Goal: Transaction & Acquisition: Book appointment/travel/reservation

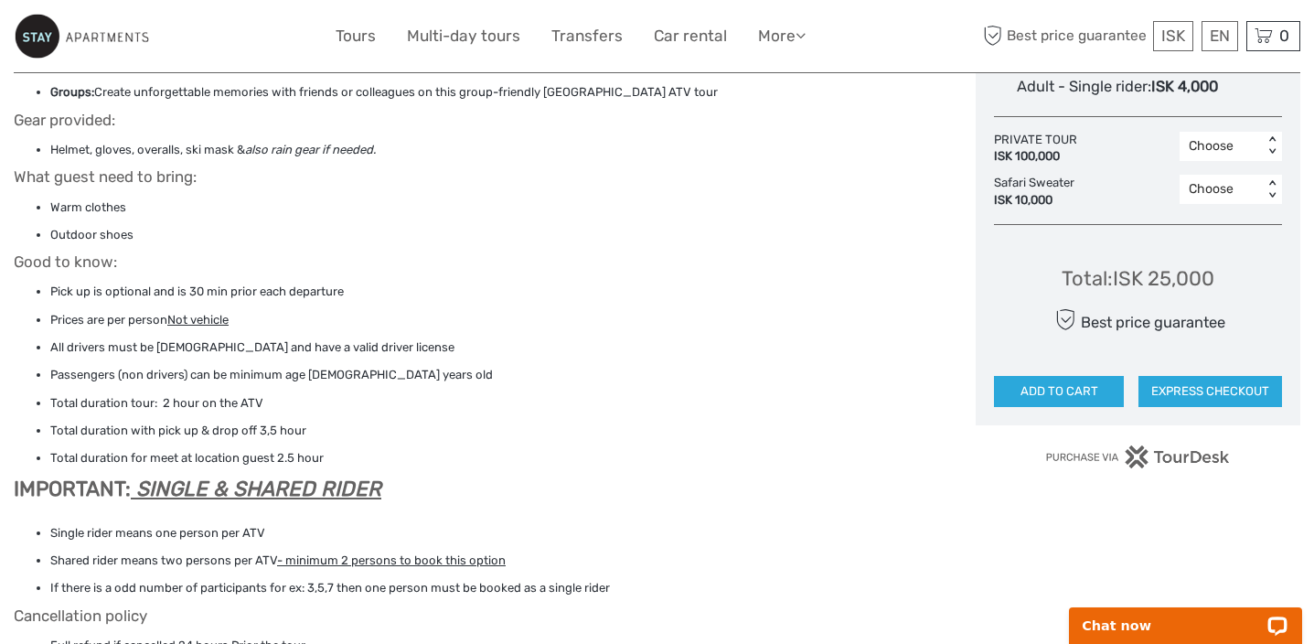
scroll to position [1244, 0]
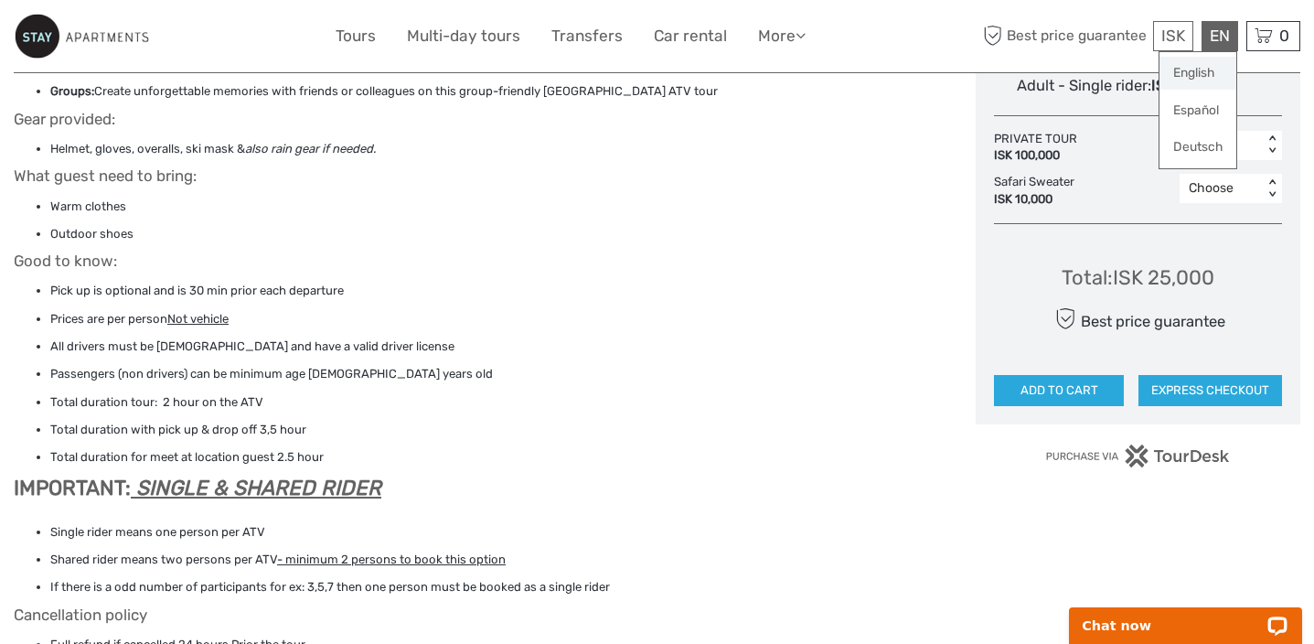
click at [1197, 70] on link "English" at bounding box center [1198, 73] width 77 height 33
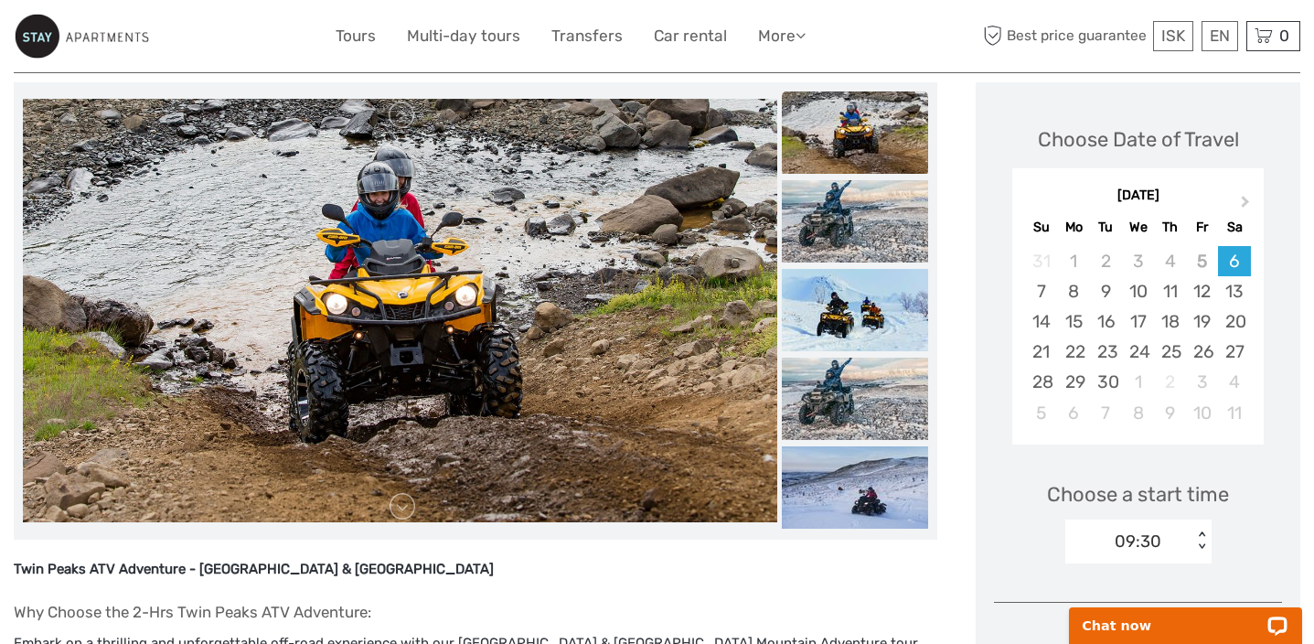
scroll to position [187, 0]
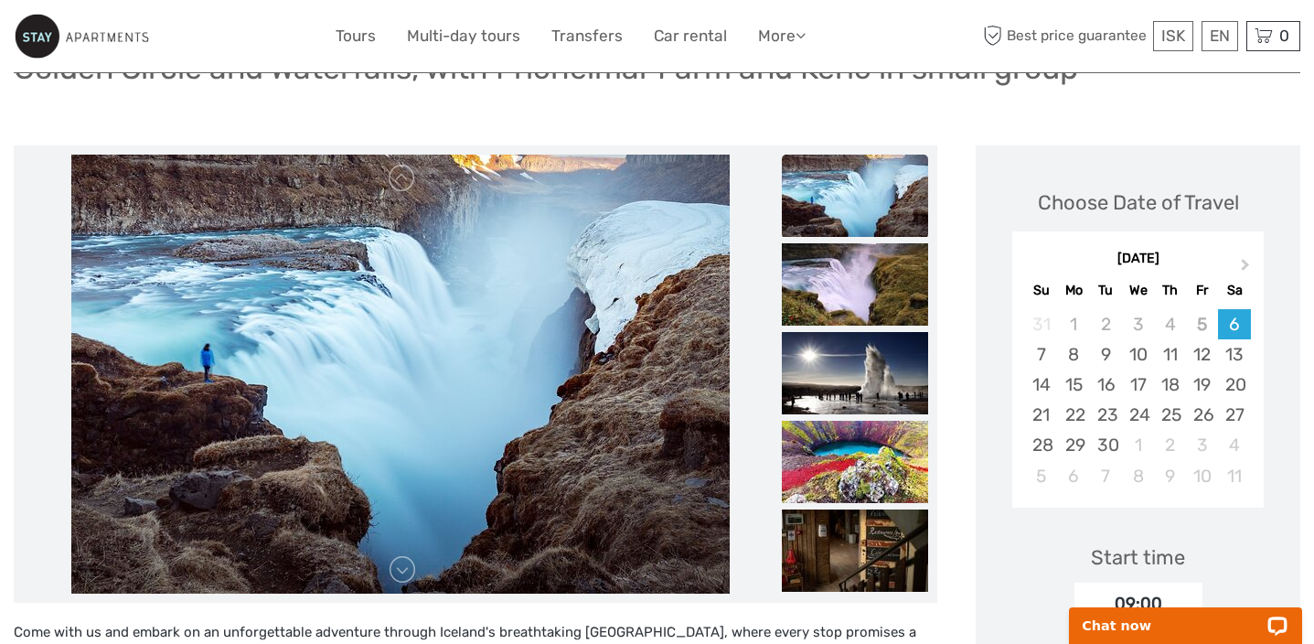
scroll to position [166, 0]
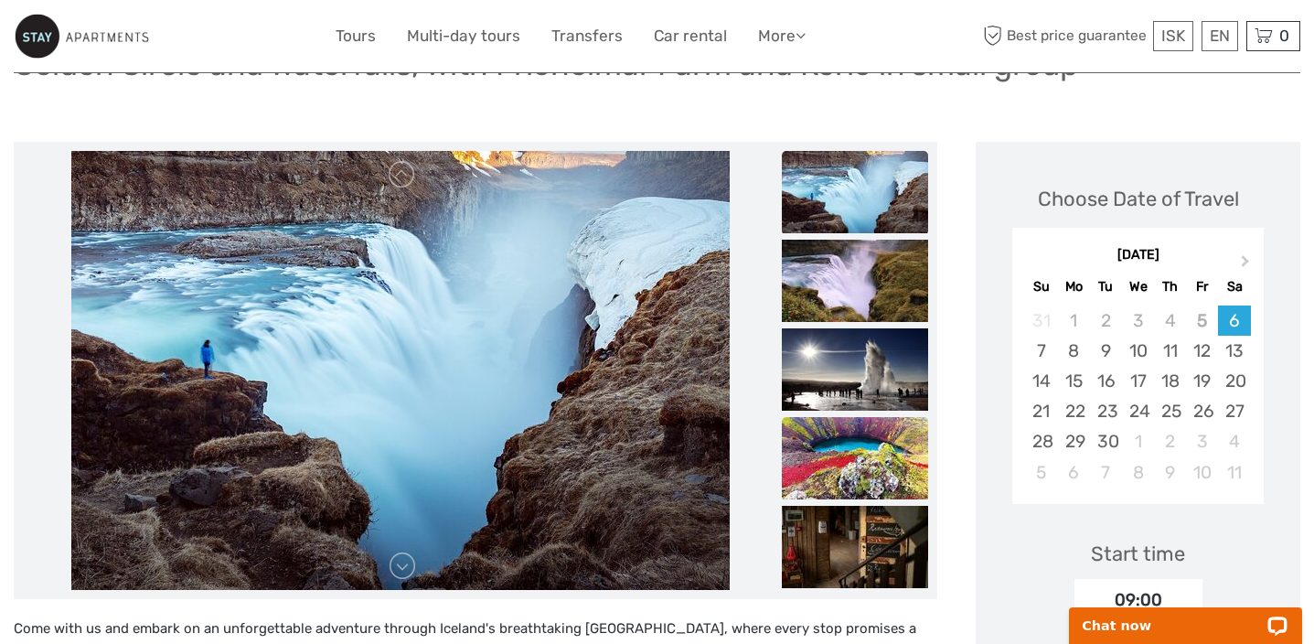
click at [863, 457] on img at bounding box center [855, 458] width 146 height 82
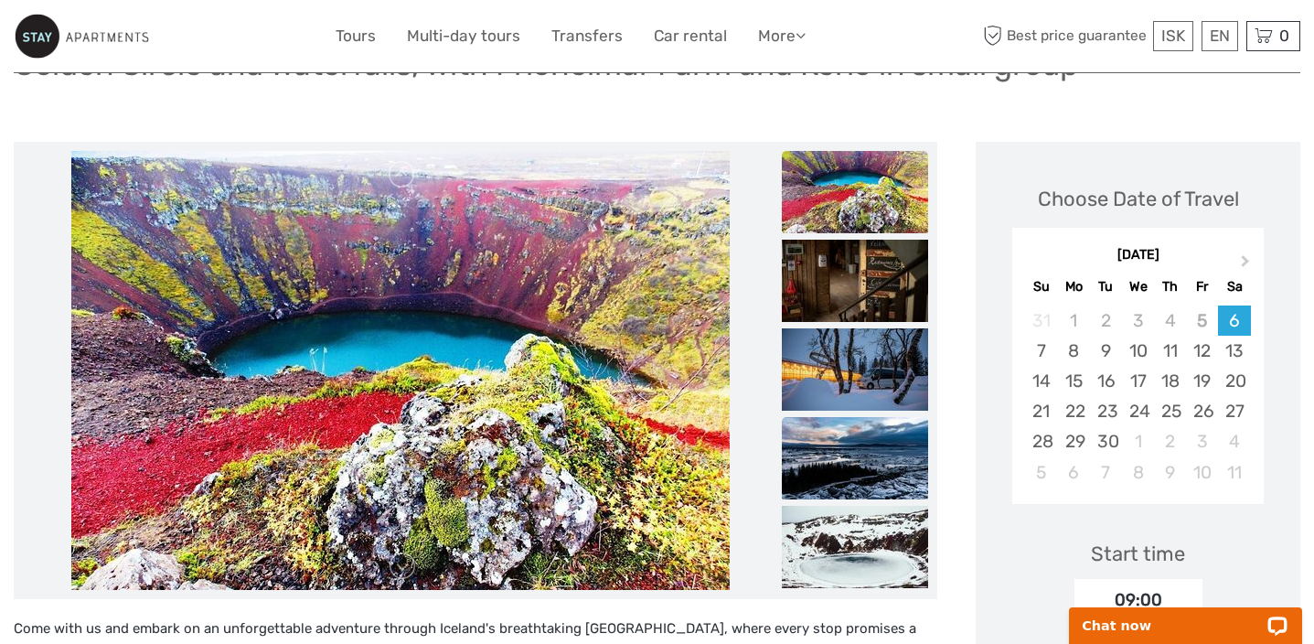
click at [863, 457] on img at bounding box center [855, 458] width 146 height 82
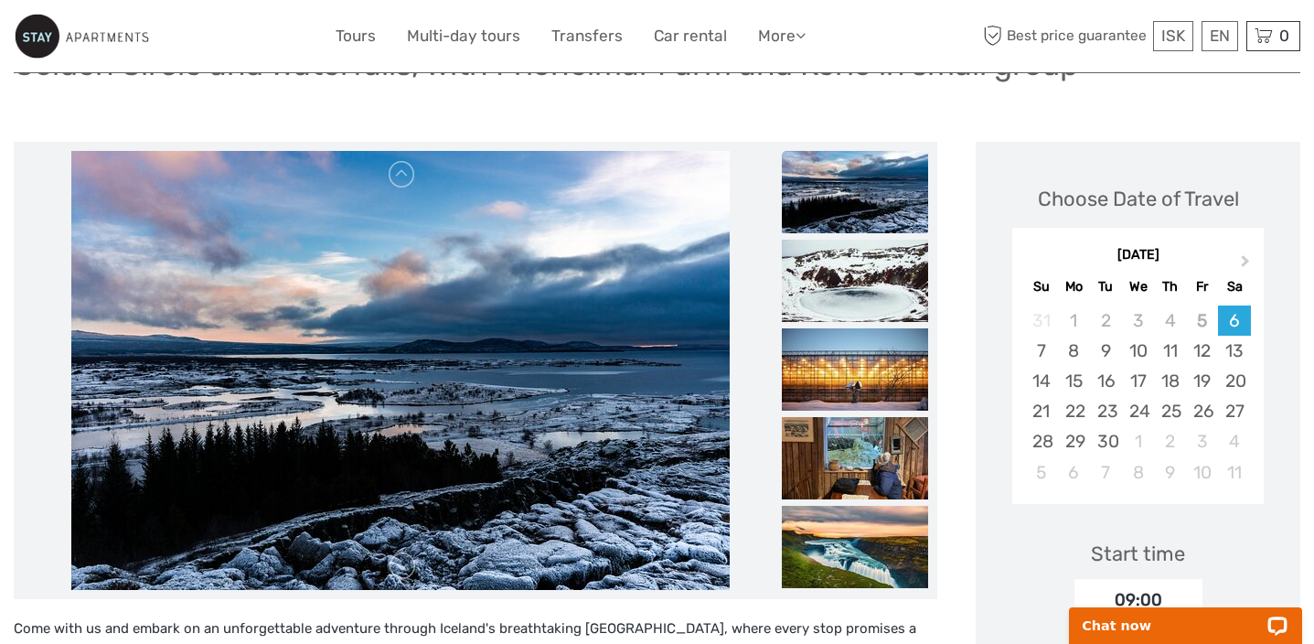
click at [863, 457] on img at bounding box center [855, 458] width 146 height 82
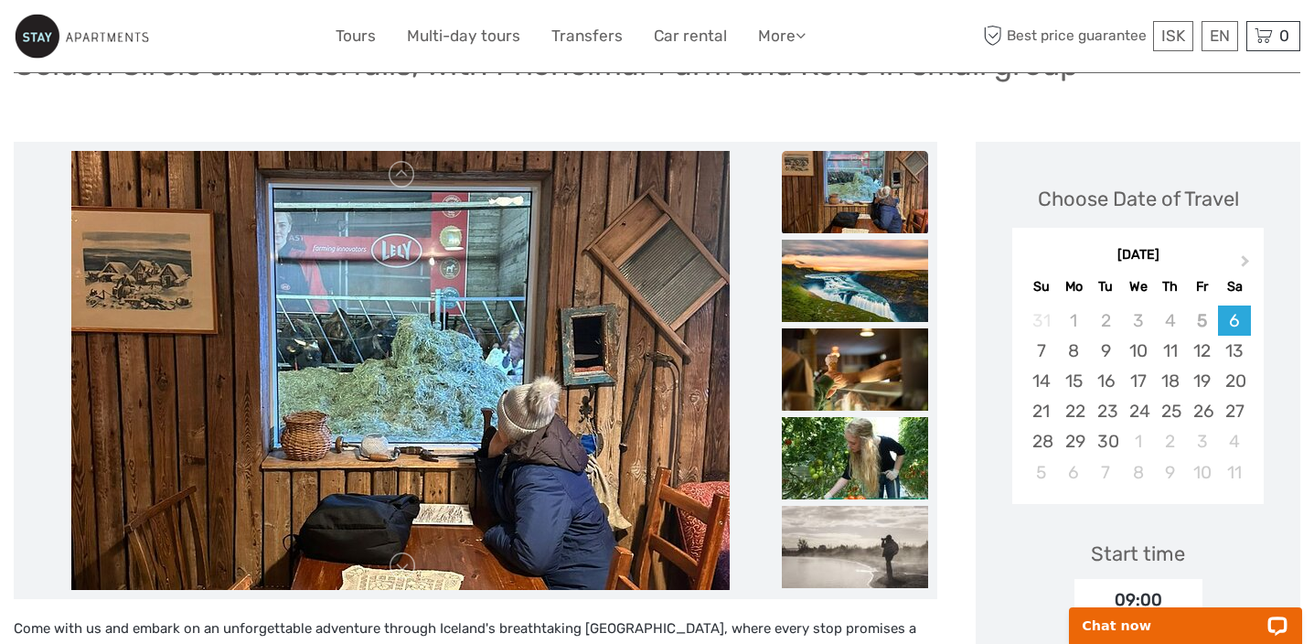
click at [863, 457] on img at bounding box center [855, 458] width 146 height 82
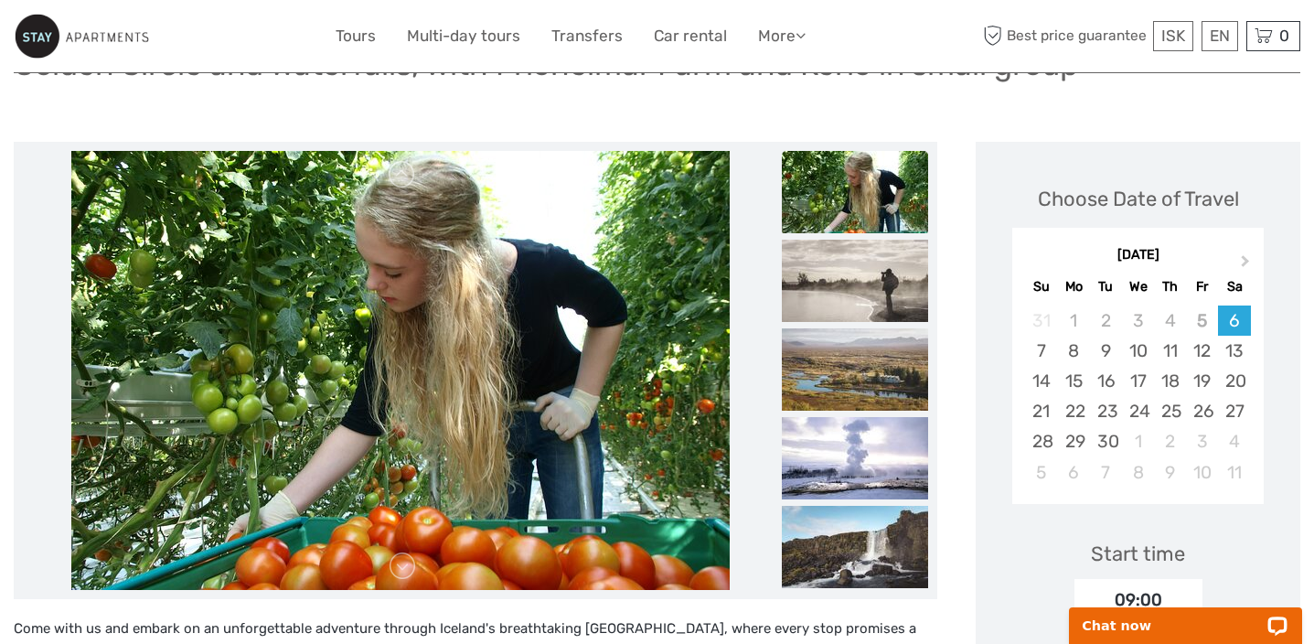
click at [863, 457] on img at bounding box center [855, 458] width 146 height 82
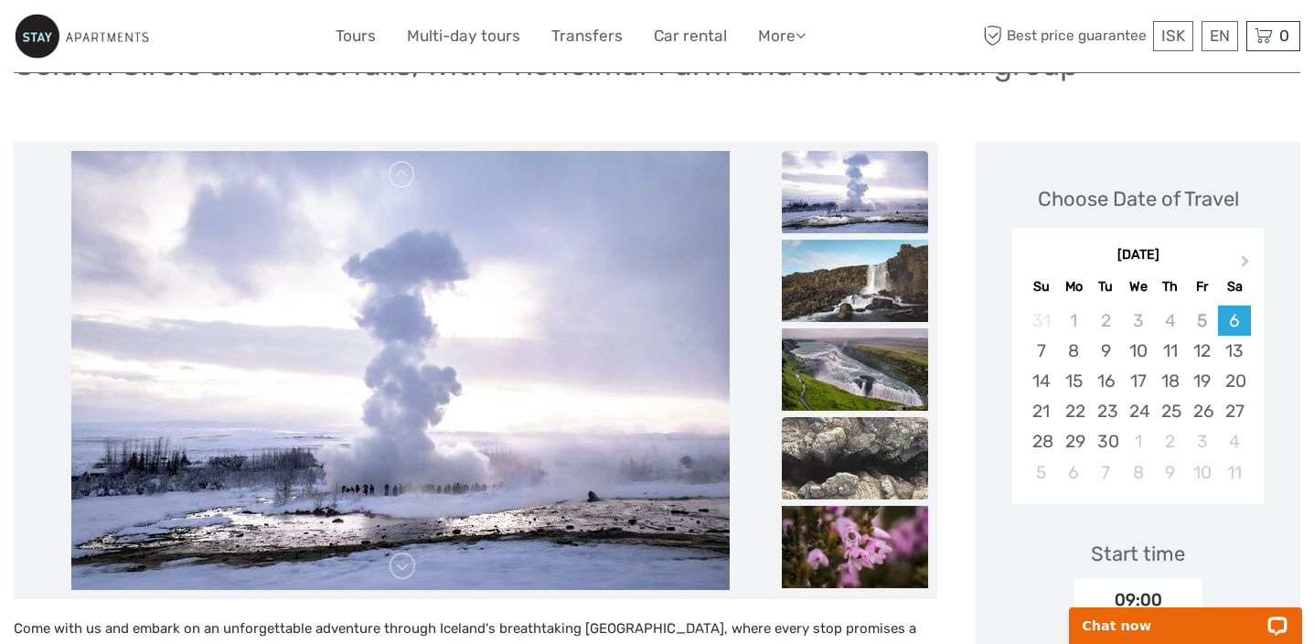
click at [878, 447] on img at bounding box center [855, 458] width 146 height 82
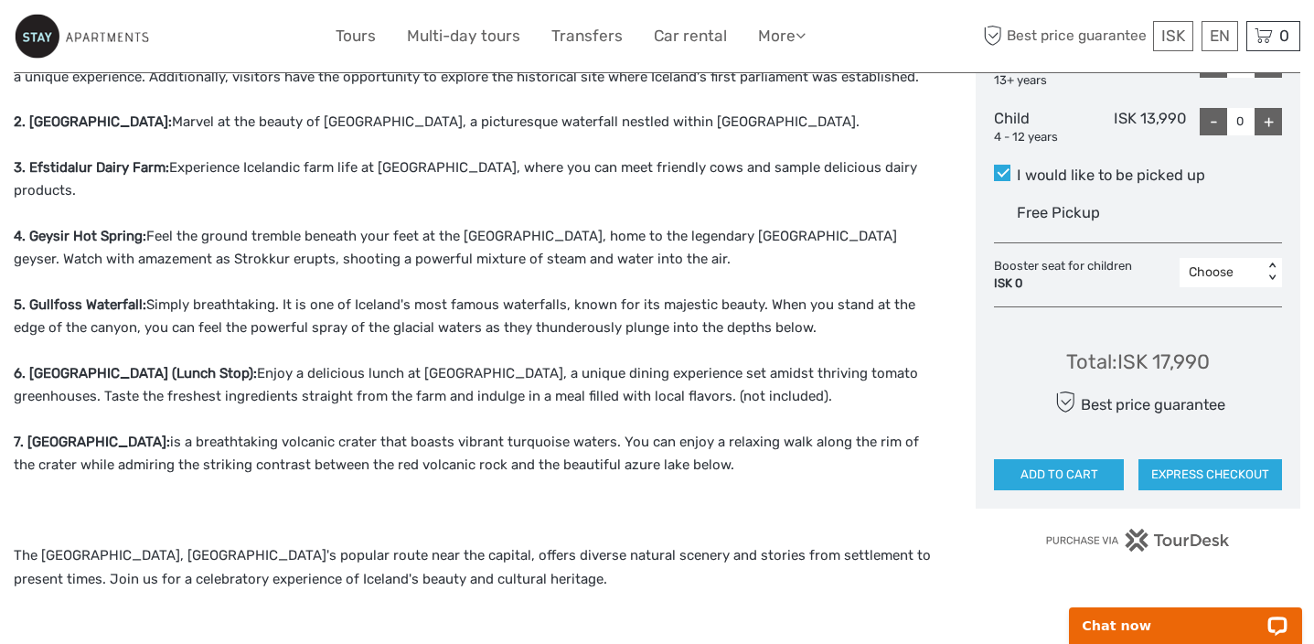
scroll to position [915, 0]
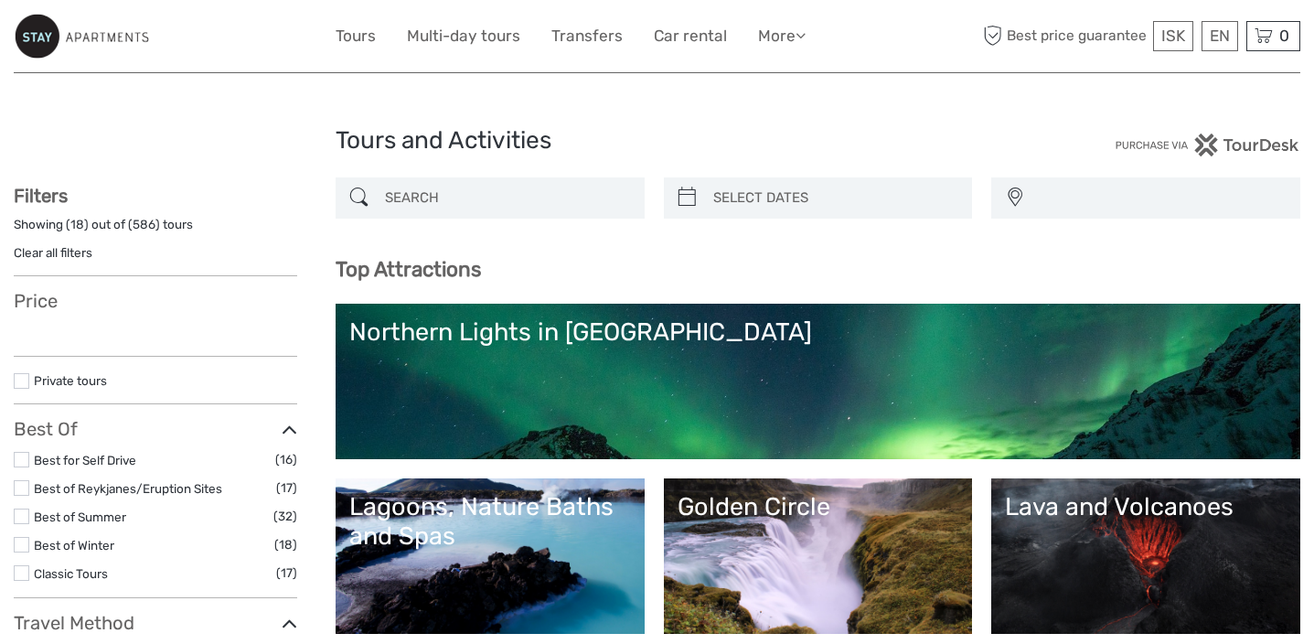
select select
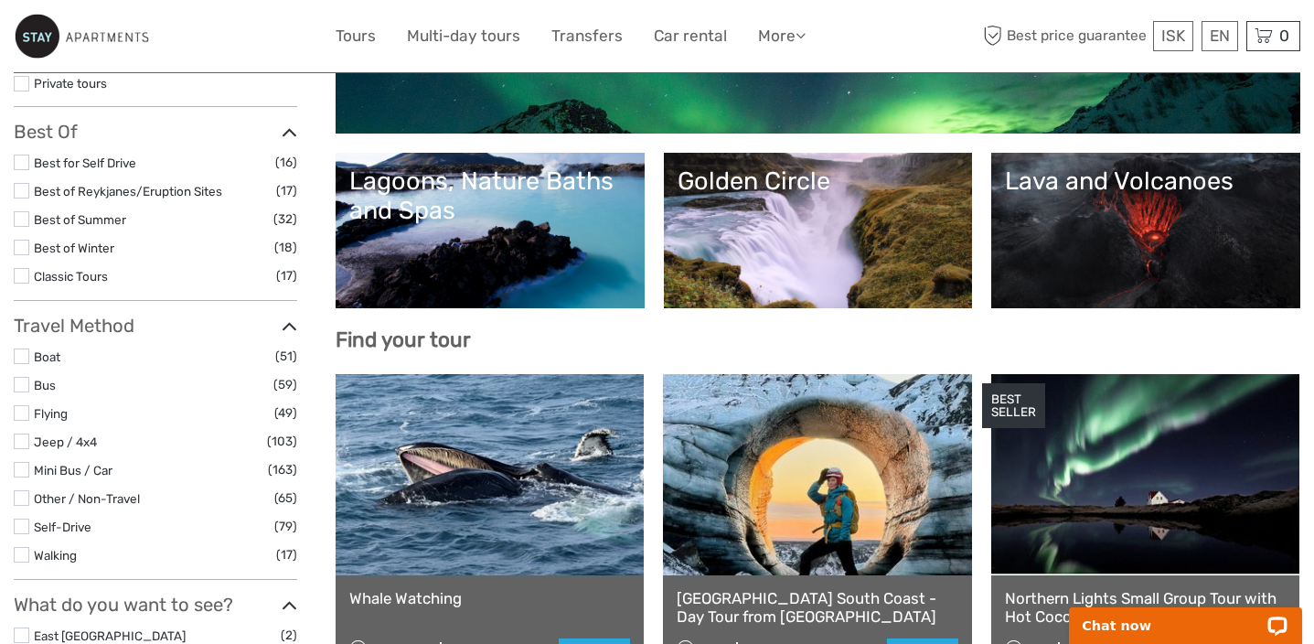
scroll to position [330, 0]
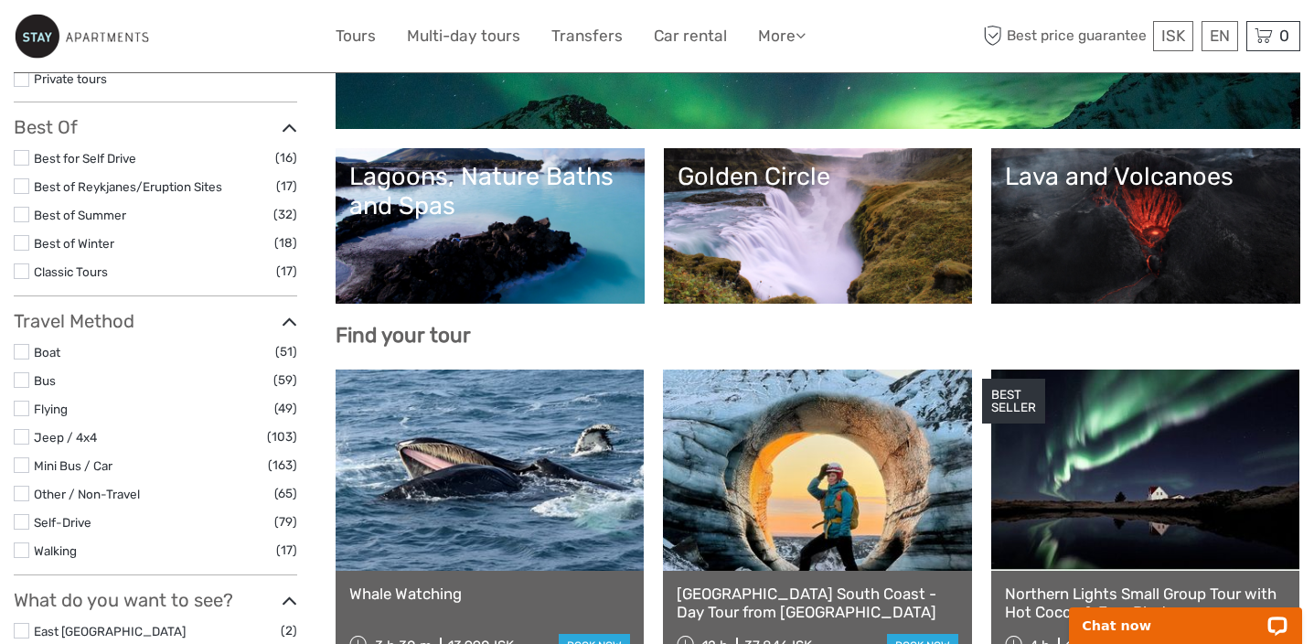
click at [1043, 186] on div "Lava and Volcanoes" at bounding box center [1146, 176] width 282 height 29
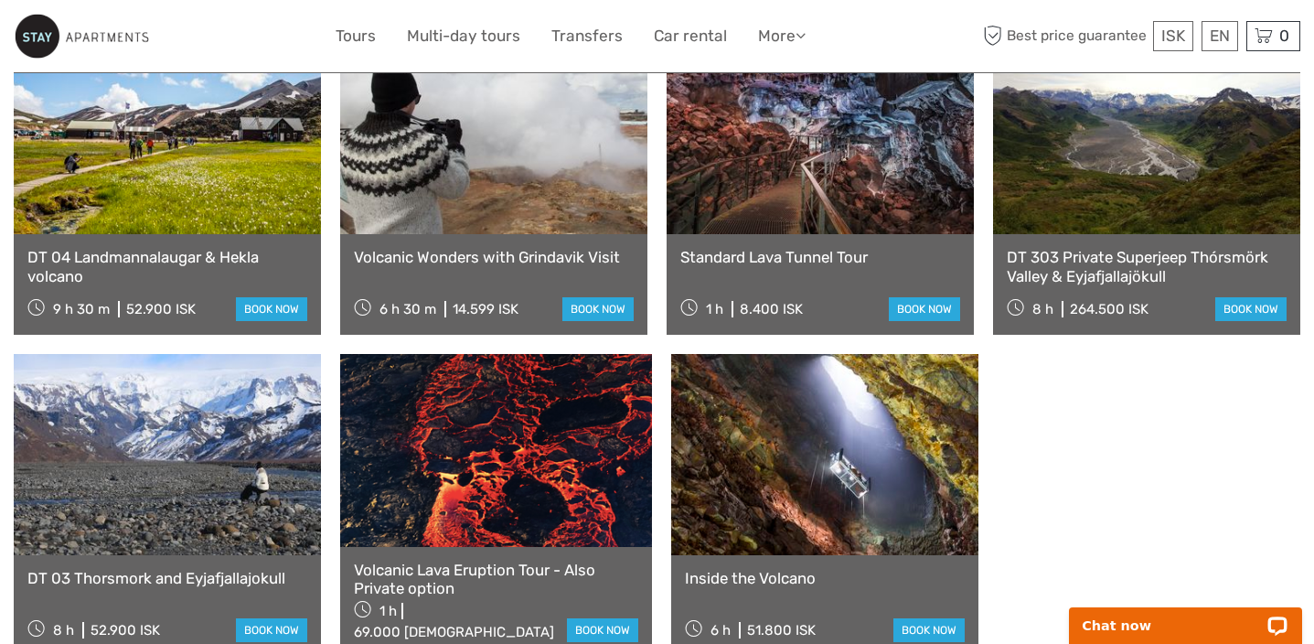
scroll to position [1129, 0]
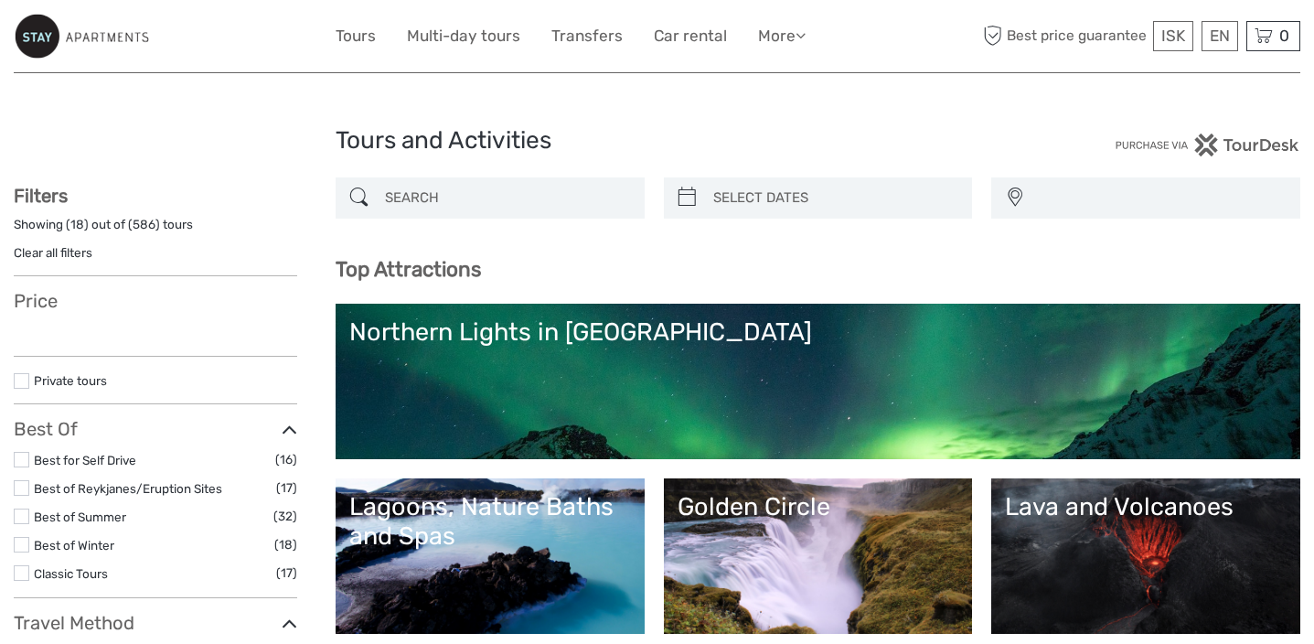
select select
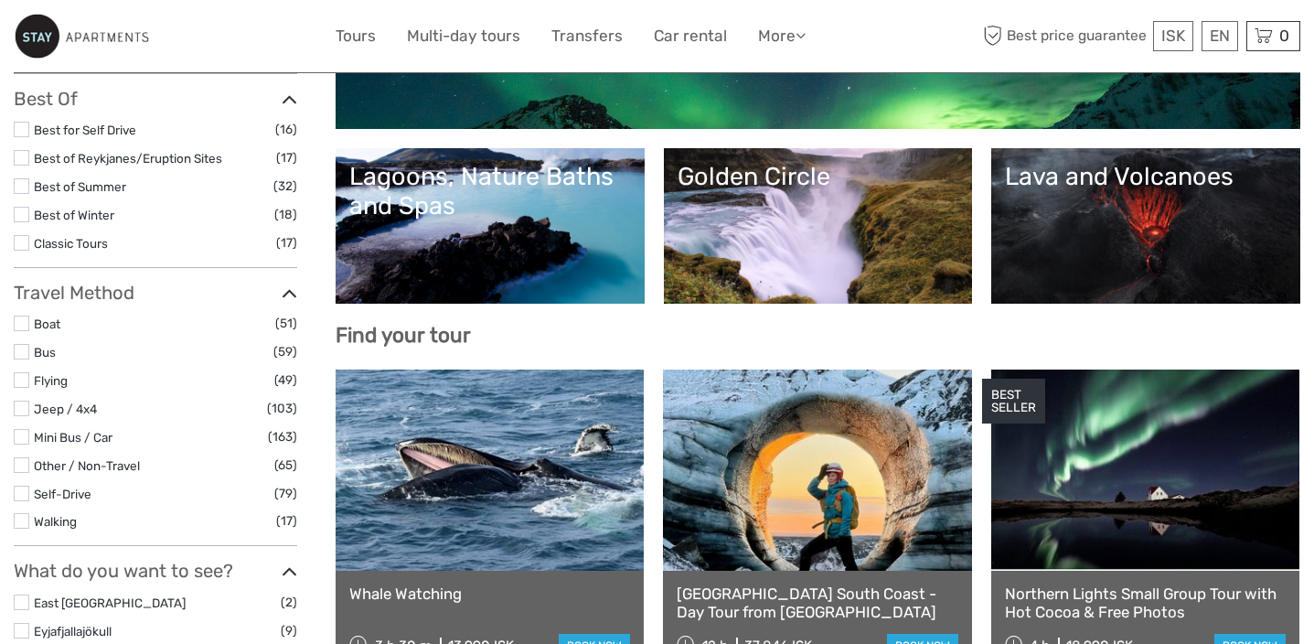
select select
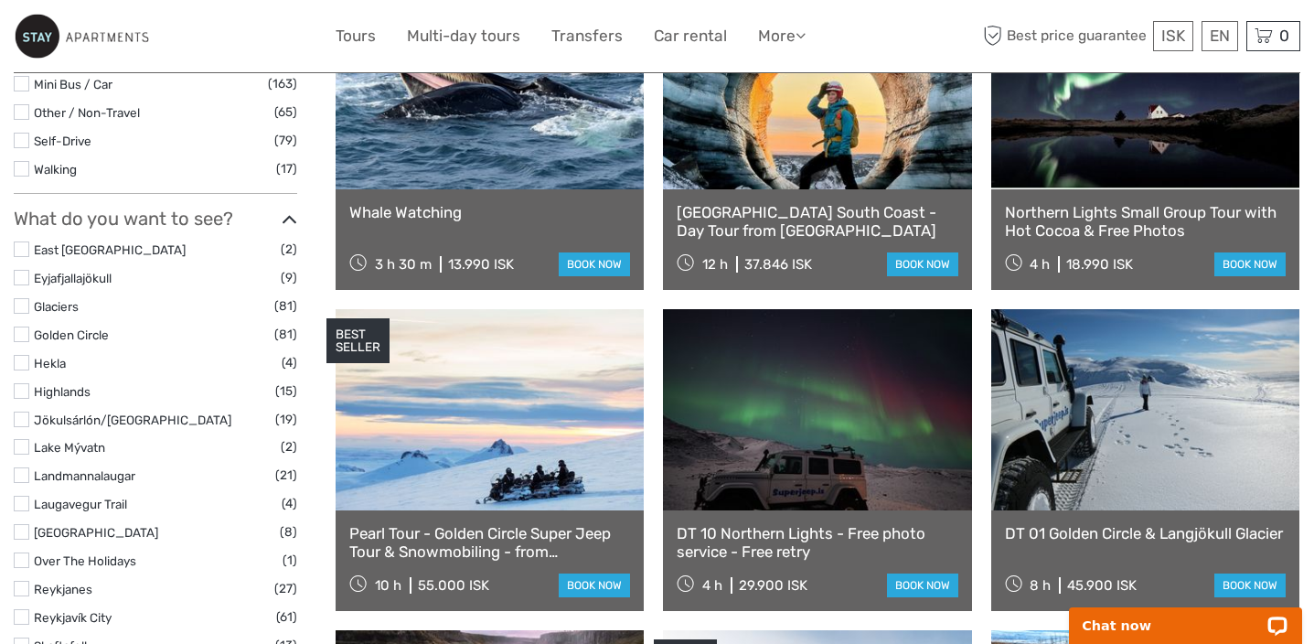
scroll to position [713, 0]
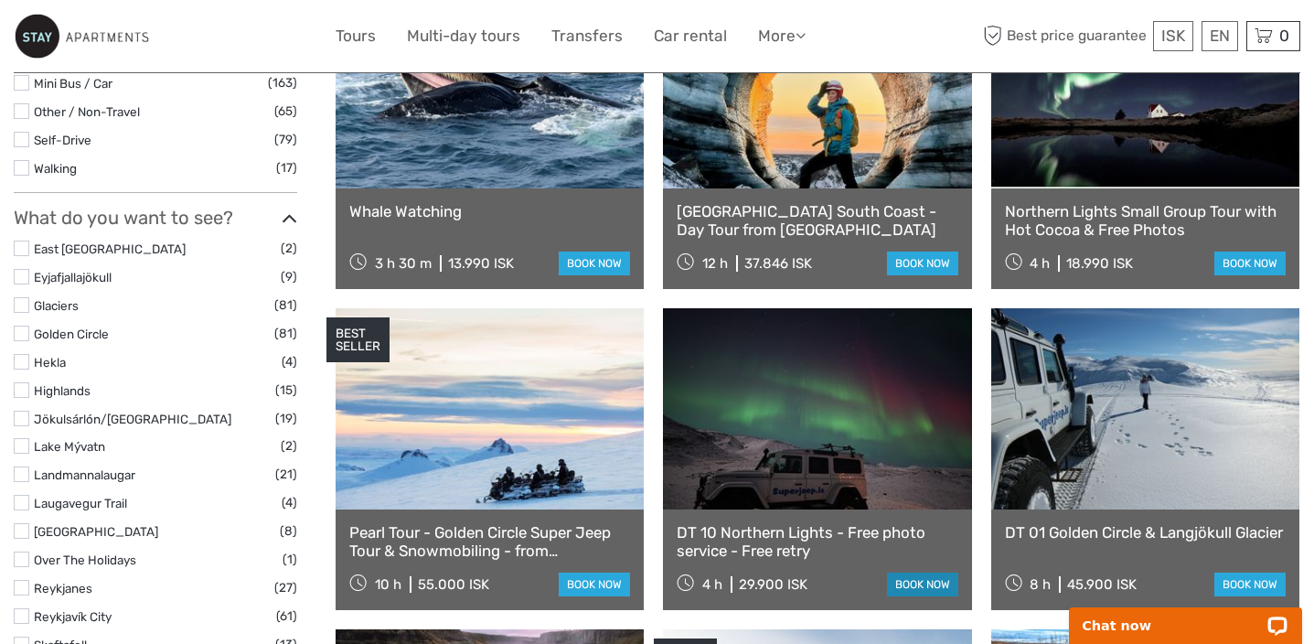
click at [920, 578] on link "book now" at bounding box center [922, 585] width 71 height 24
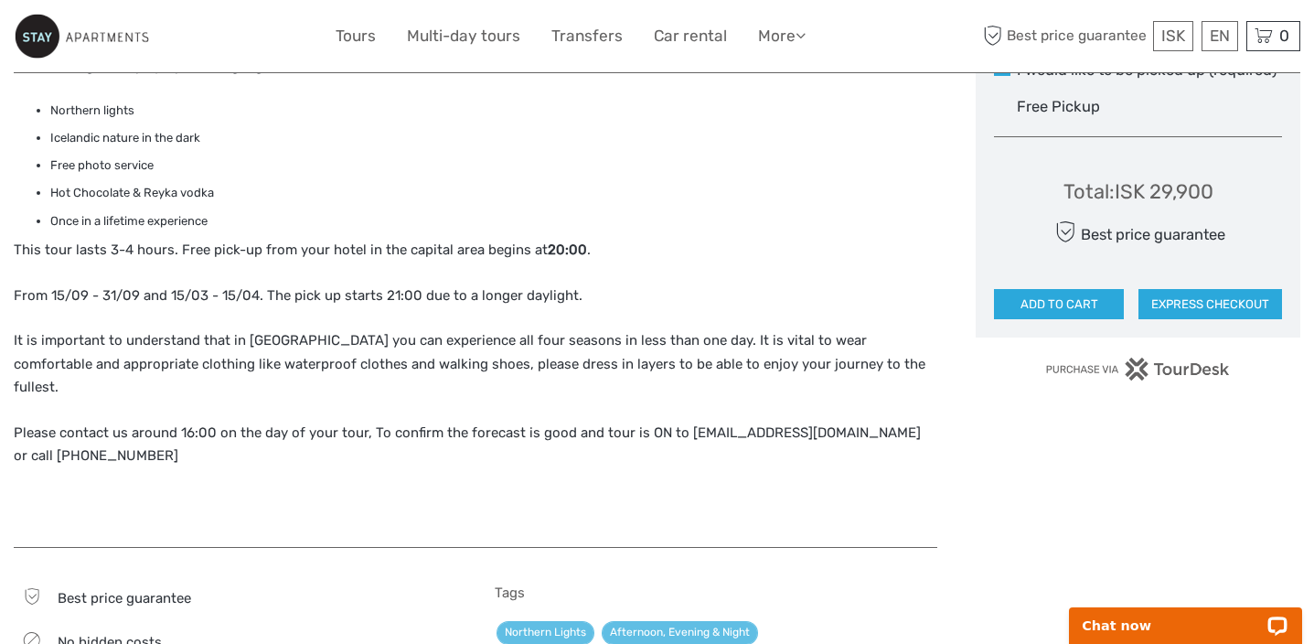
scroll to position [1053, 0]
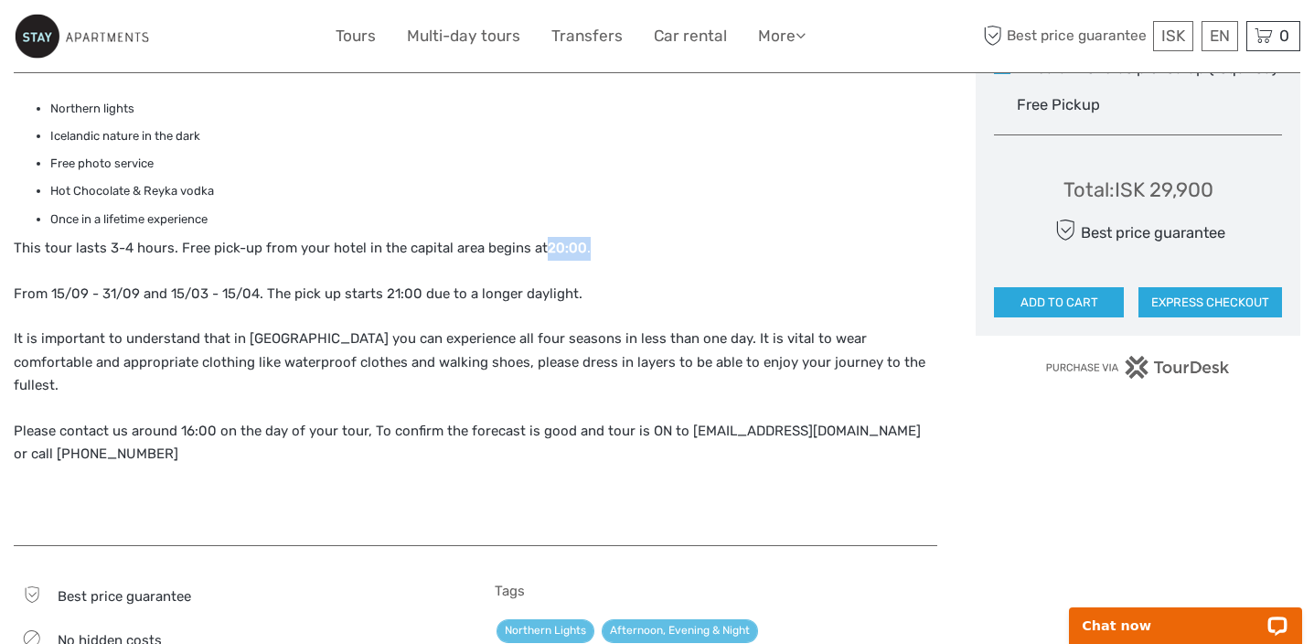
drag, startPoint x: 542, startPoint y: 252, endPoint x: 589, endPoint y: 252, distance: 47.6
click at [589, 252] on p "This tour lasts 3-4 hours. Free pick-up from your hotel in the capital area beg…" at bounding box center [476, 249] width 924 height 24
drag, startPoint x: 381, startPoint y: 293, endPoint x: 456, endPoint y: 293, distance: 75.0
click at [456, 293] on p "From 15/09 - 31/09 and 15/03 - 15/04. The pick up starts 21:00 due to a longer …" at bounding box center [476, 295] width 924 height 24
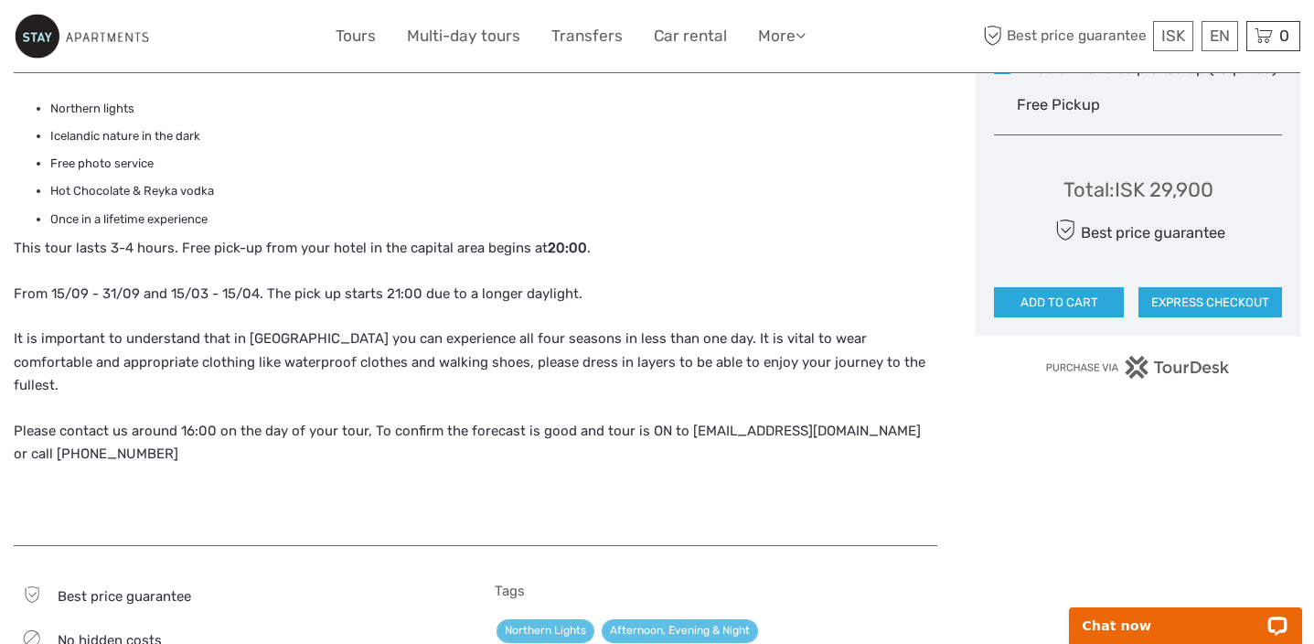
click at [446, 293] on p "From 15/09 - 31/09 and 15/03 - 15/04. The pick up starts 21:00 due to a longer …" at bounding box center [476, 295] width 924 height 24
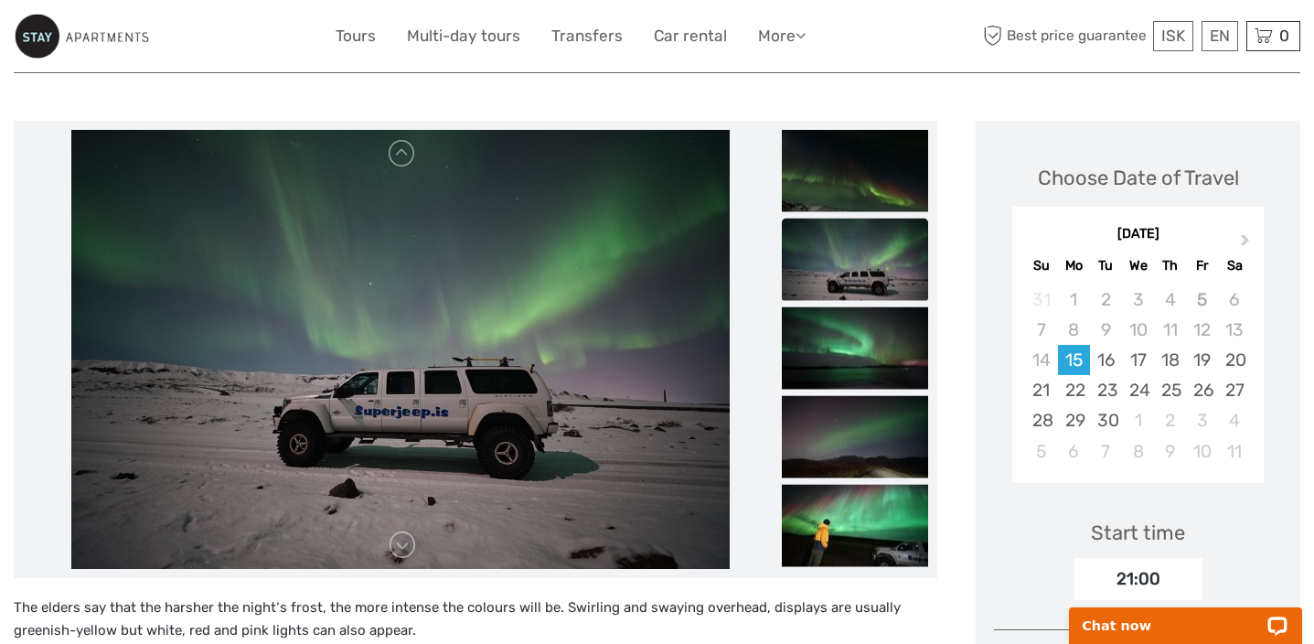
scroll to position [184, 0]
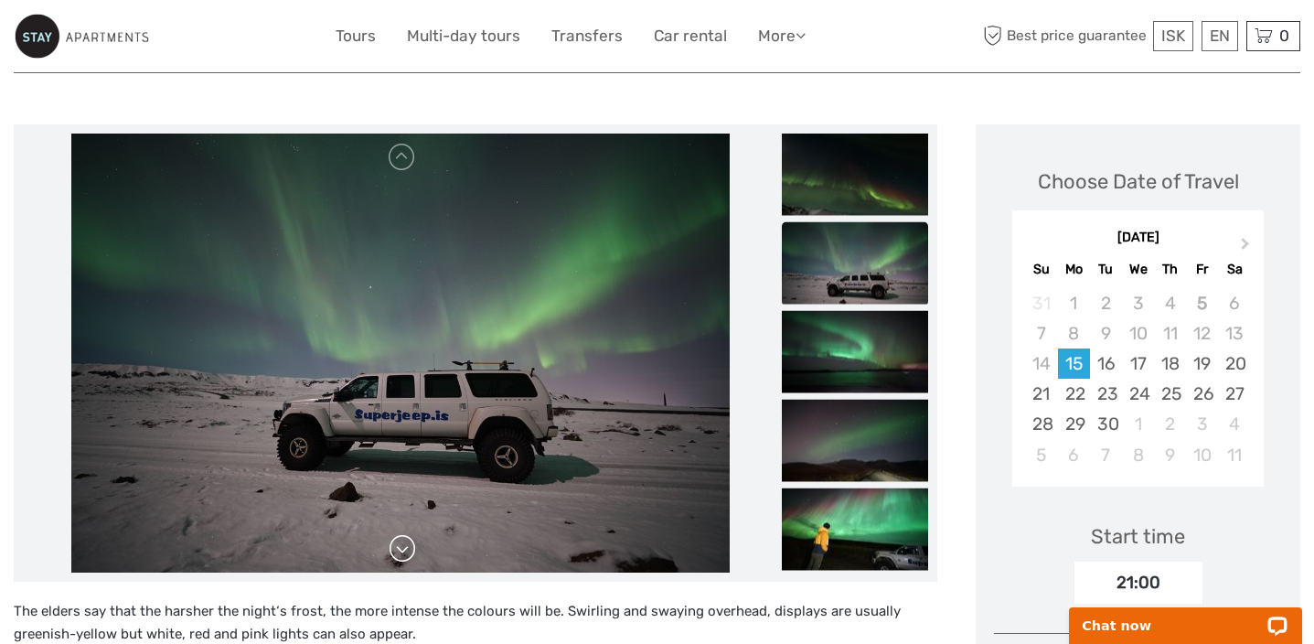
click at [406, 544] on link at bounding box center [402, 548] width 29 height 29
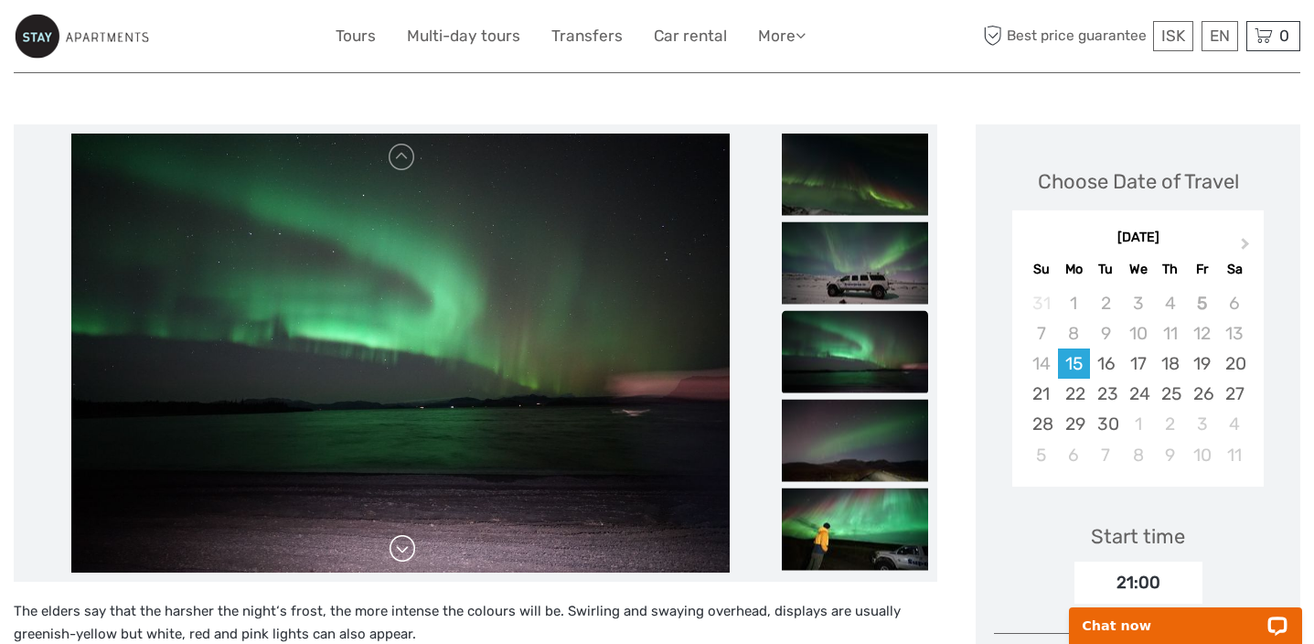
click at [406, 544] on link at bounding box center [402, 548] width 29 height 29
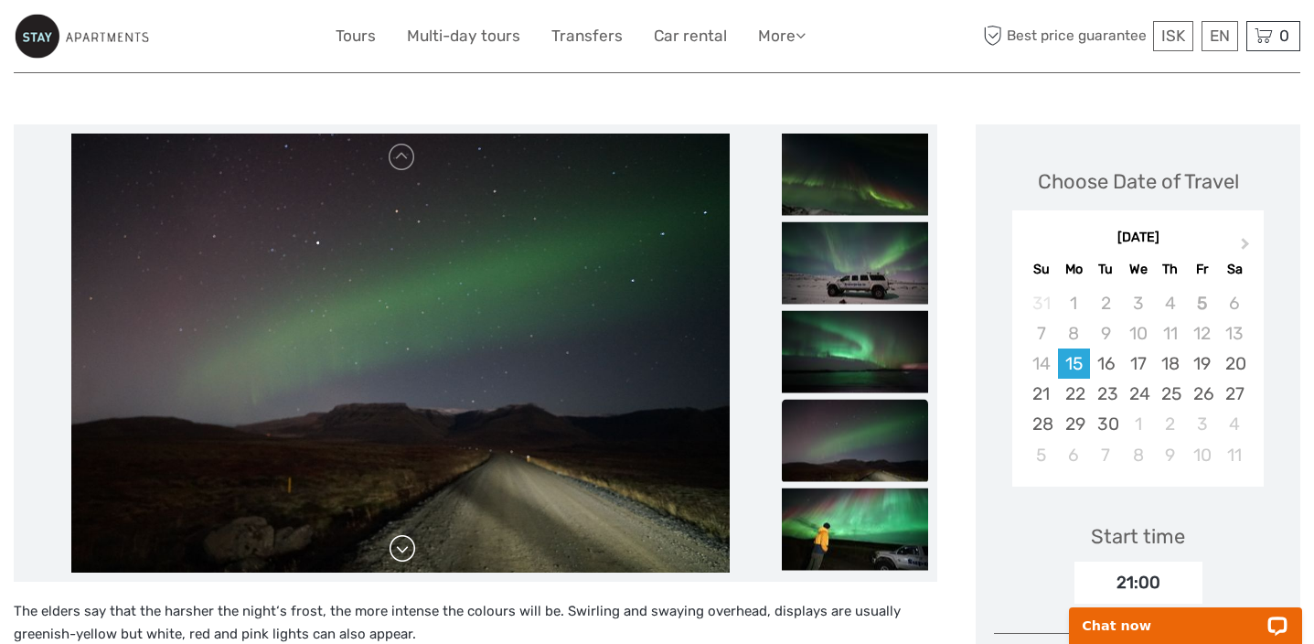
click at [406, 544] on link at bounding box center [402, 548] width 29 height 29
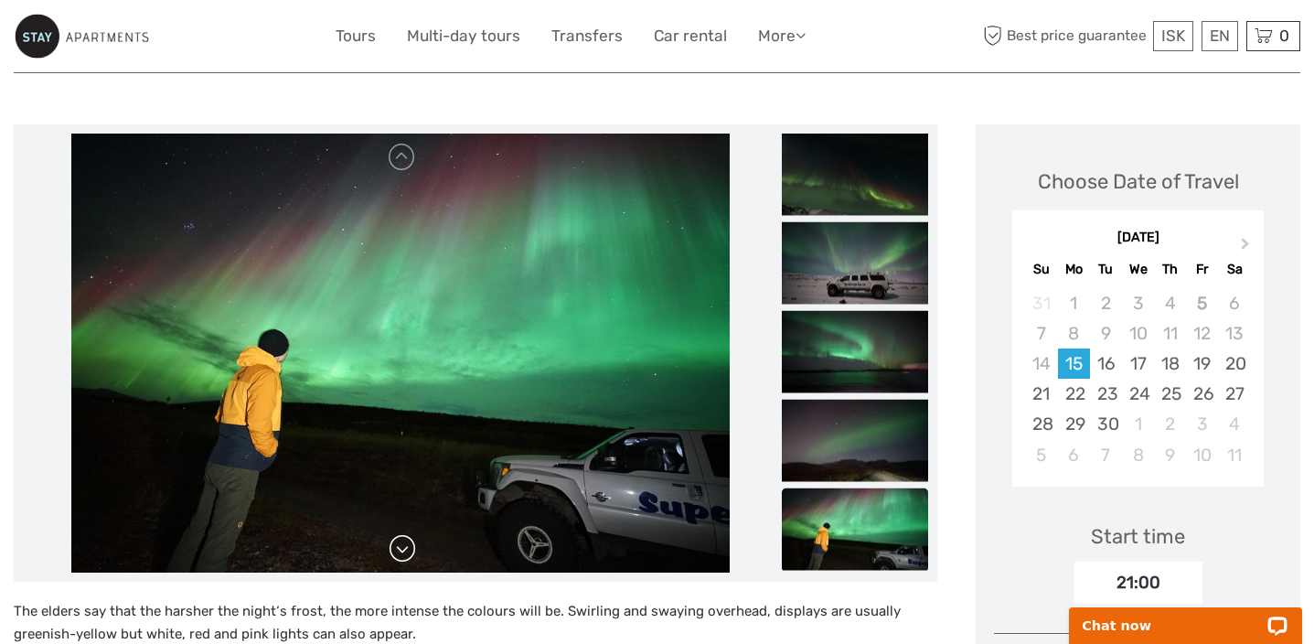
click at [406, 544] on link at bounding box center [402, 548] width 29 height 29
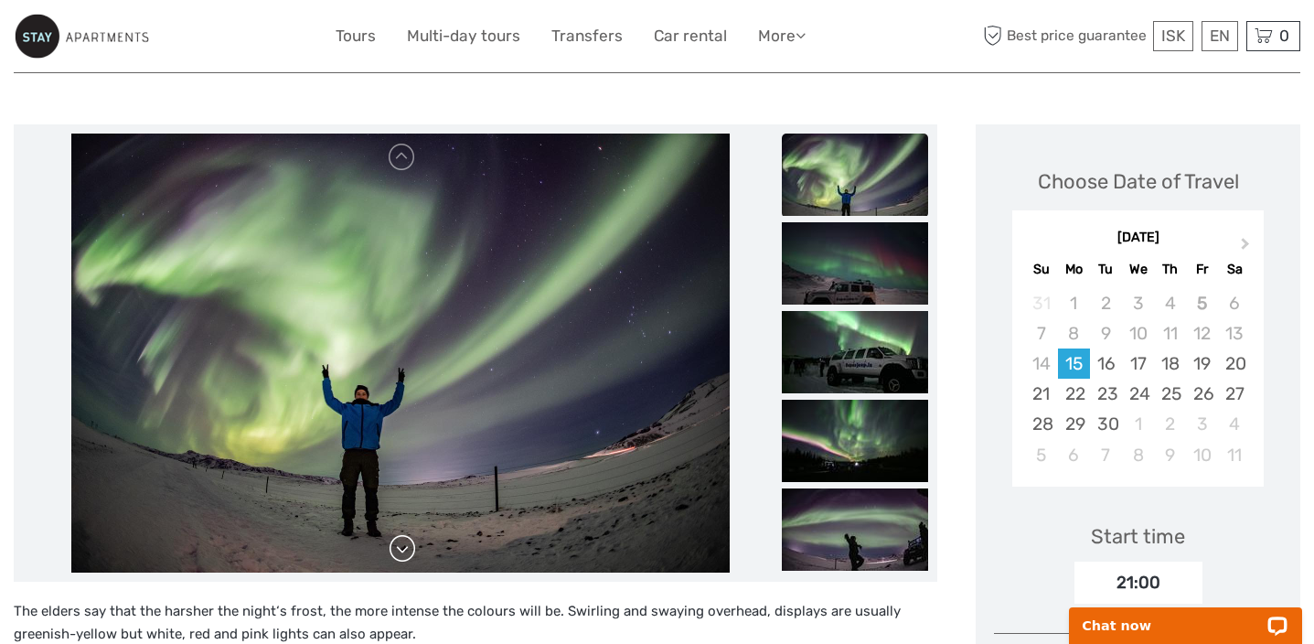
click at [406, 544] on link at bounding box center [402, 548] width 29 height 29
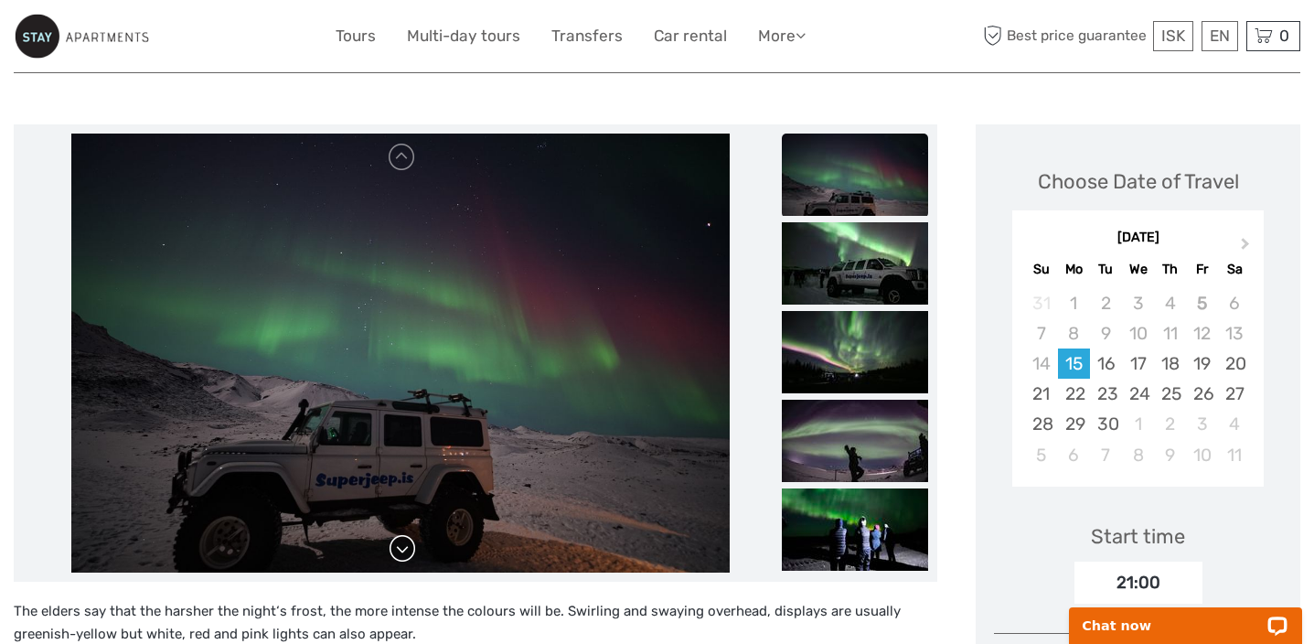
click at [406, 544] on link at bounding box center [402, 548] width 29 height 29
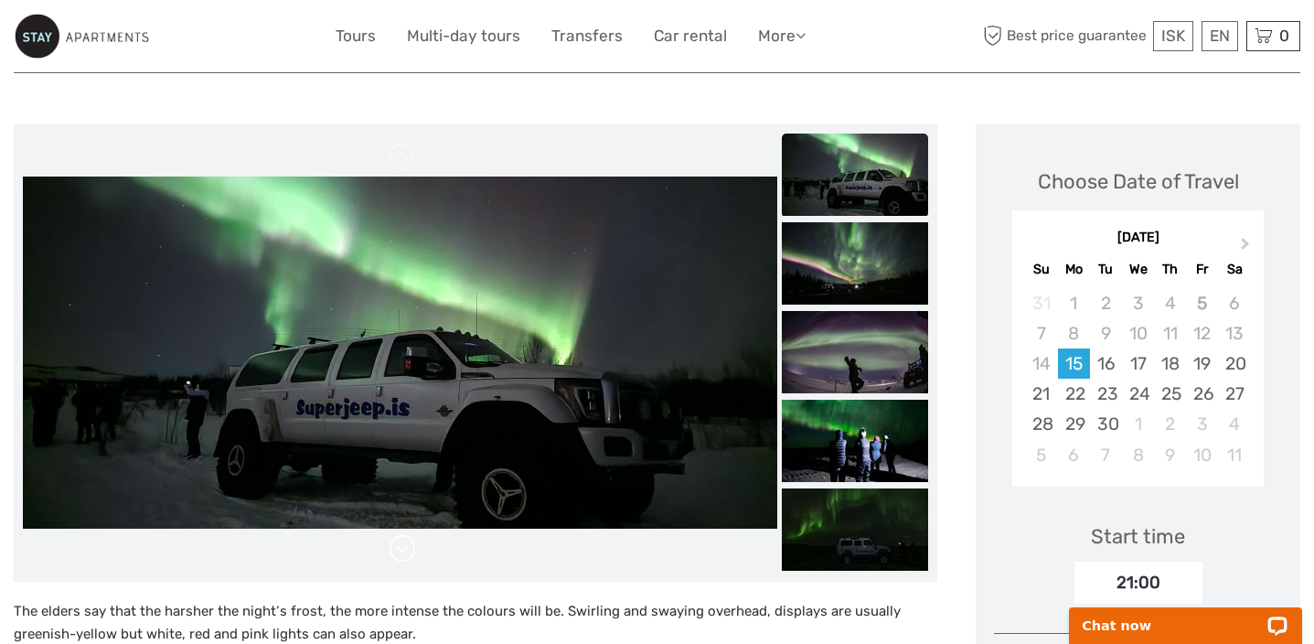
click at [406, 544] on link at bounding box center [402, 548] width 29 height 29
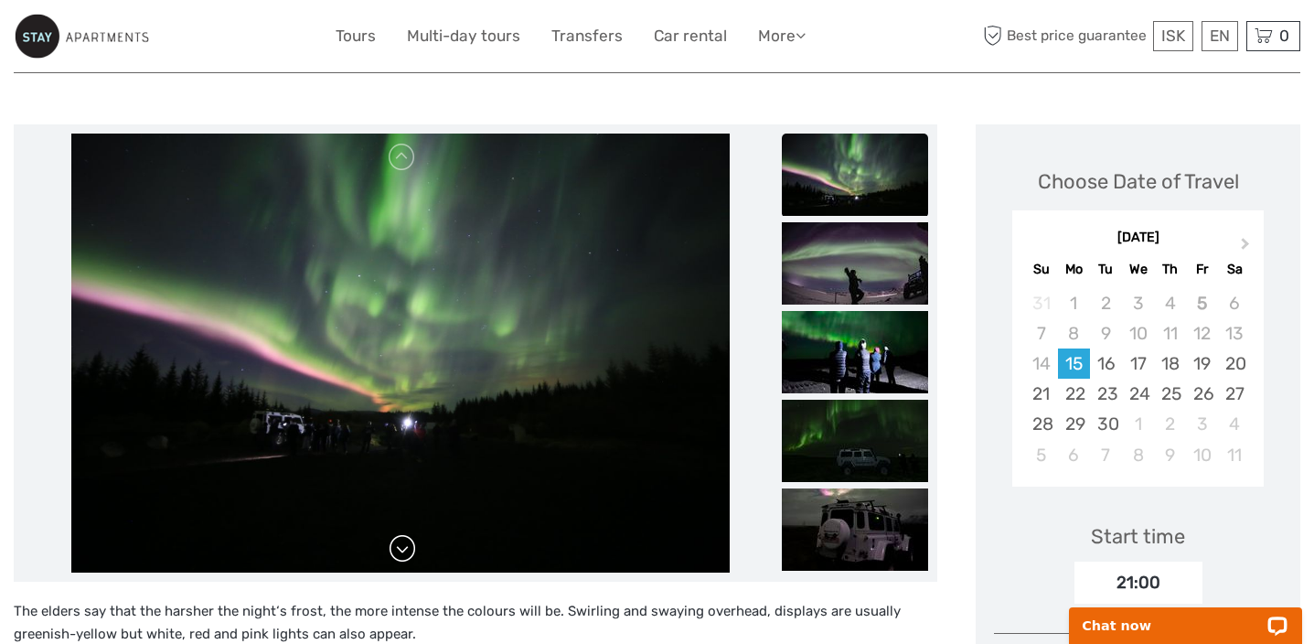
click at [406, 544] on link at bounding box center [402, 548] width 29 height 29
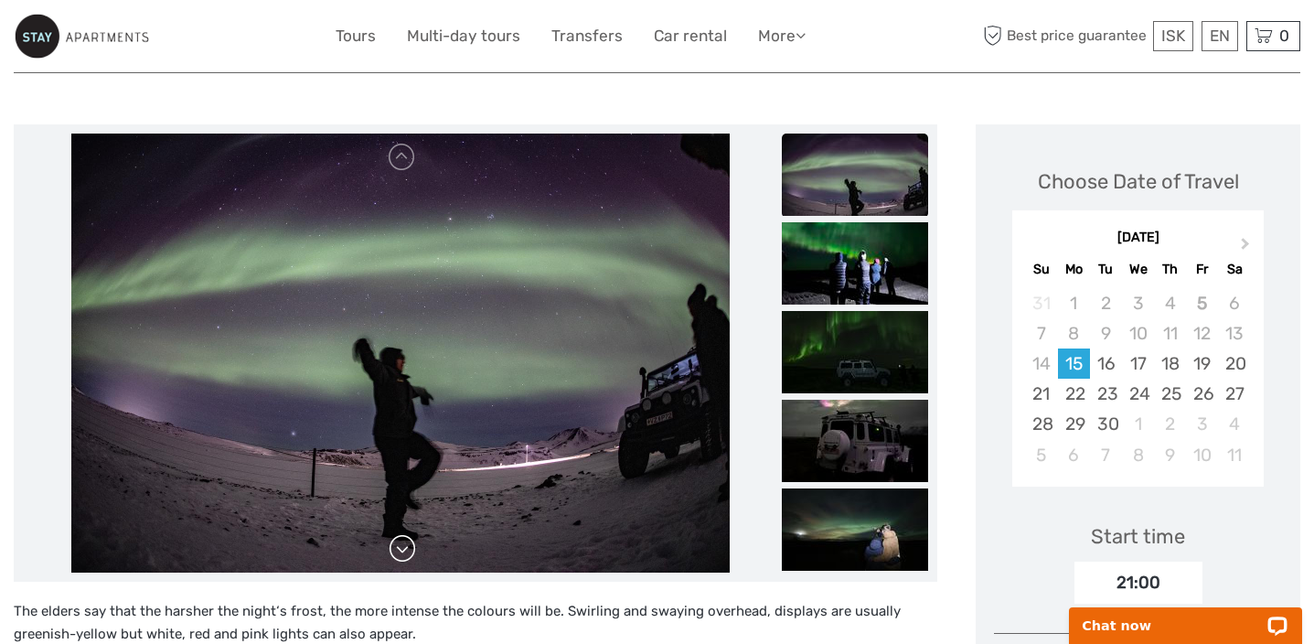
click at [406, 544] on link at bounding box center [402, 548] width 29 height 29
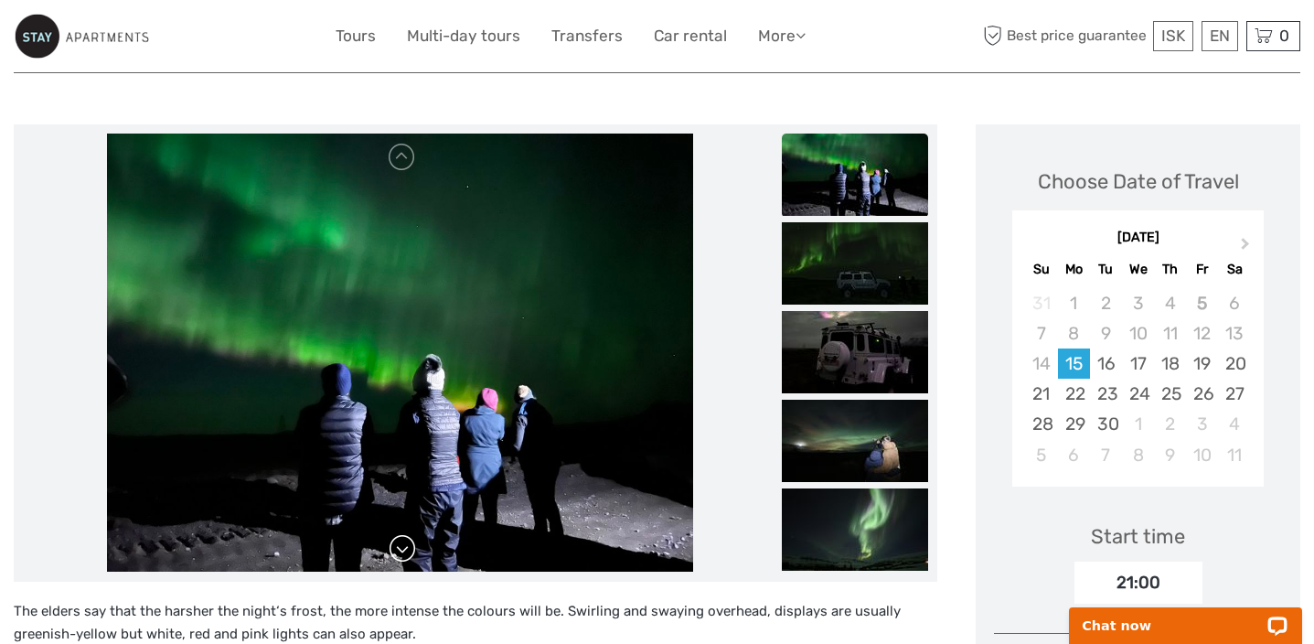
click at [406, 544] on link at bounding box center [402, 548] width 29 height 29
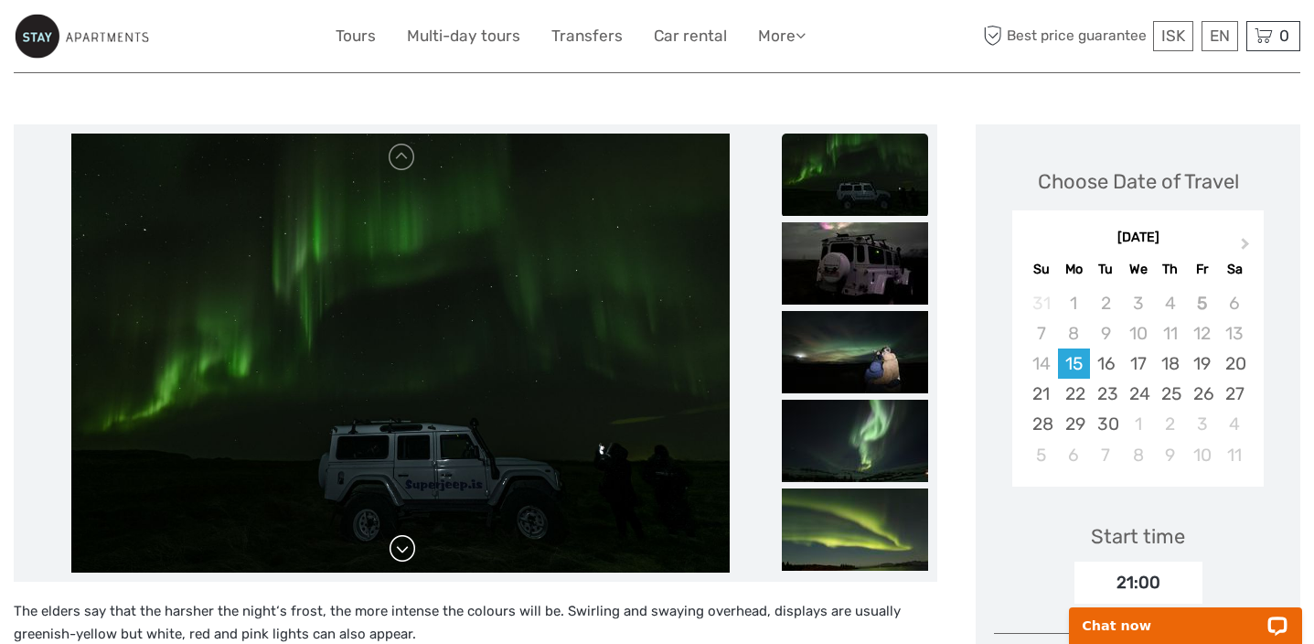
click at [406, 544] on link at bounding box center [402, 548] width 29 height 29
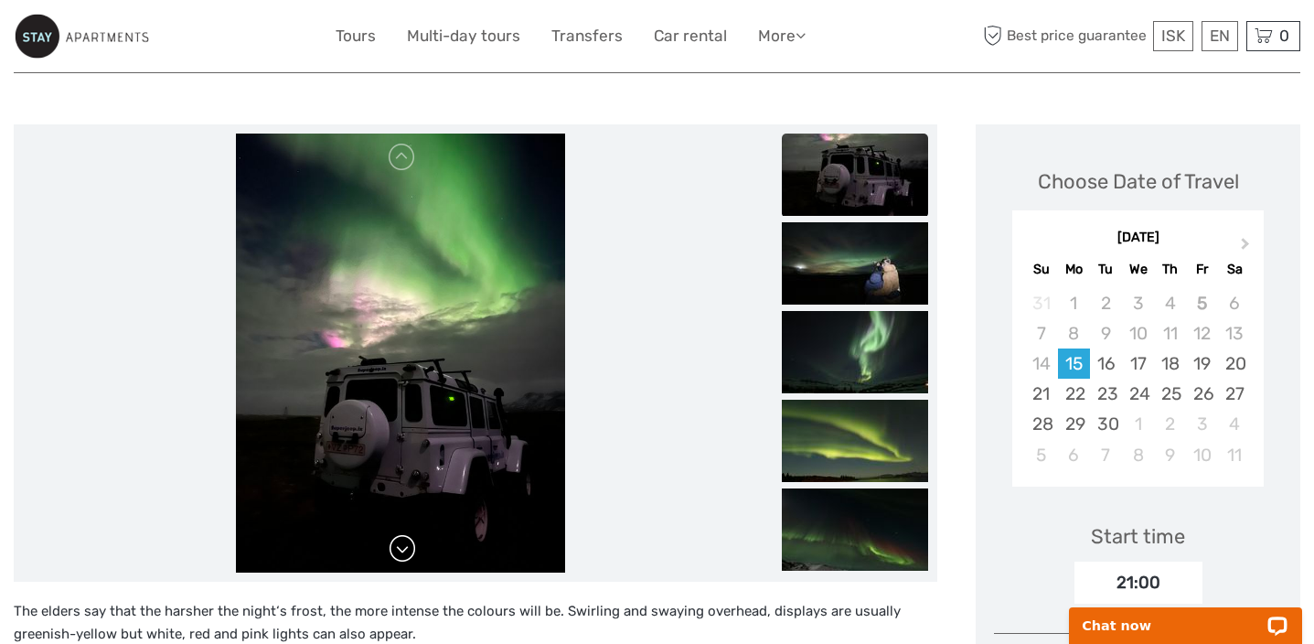
click at [406, 544] on link at bounding box center [402, 548] width 29 height 29
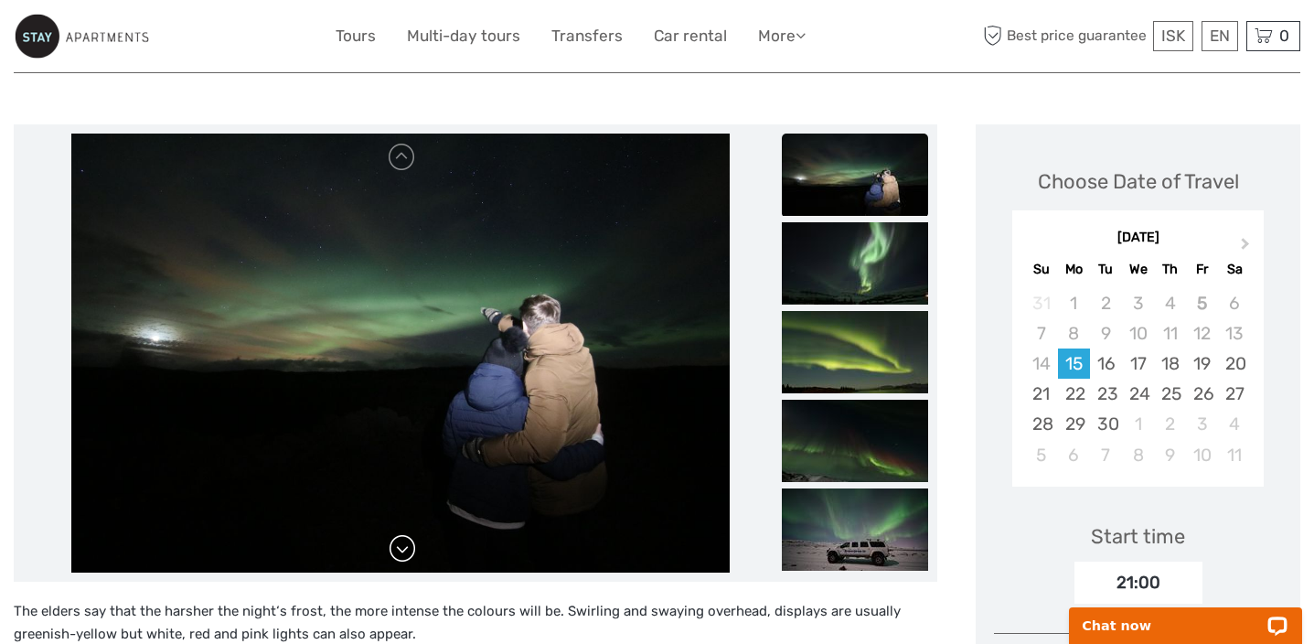
click at [406, 544] on link at bounding box center [402, 548] width 29 height 29
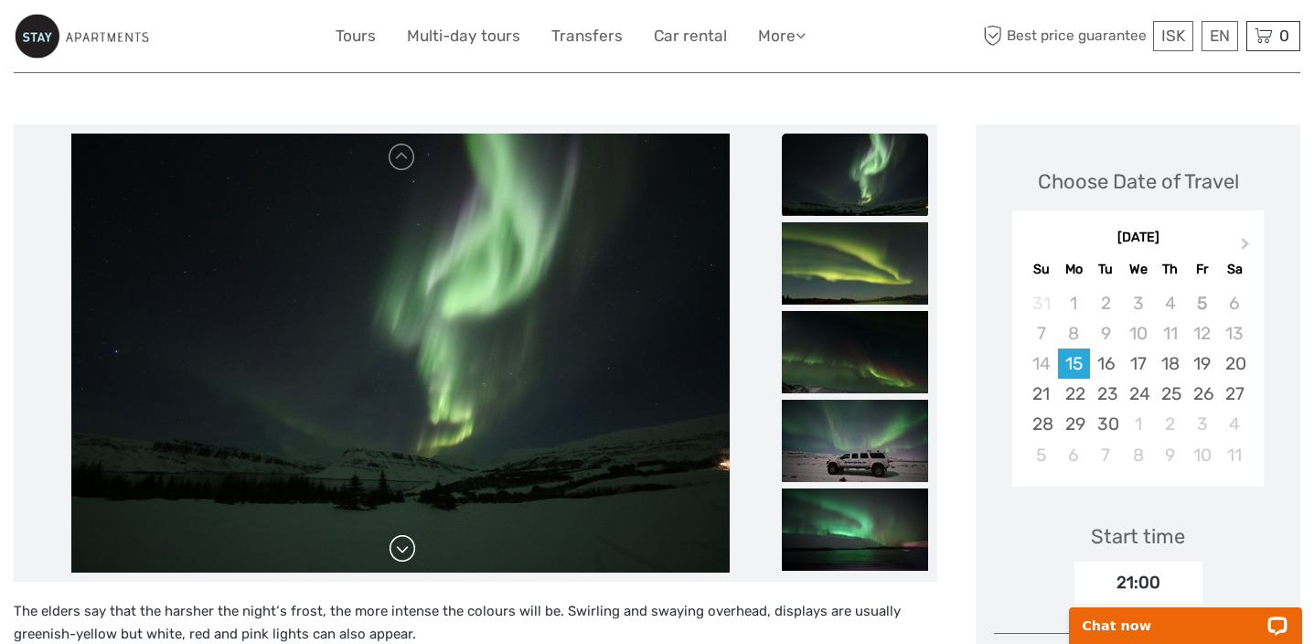
click at [406, 544] on link at bounding box center [402, 548] width 29 height 29
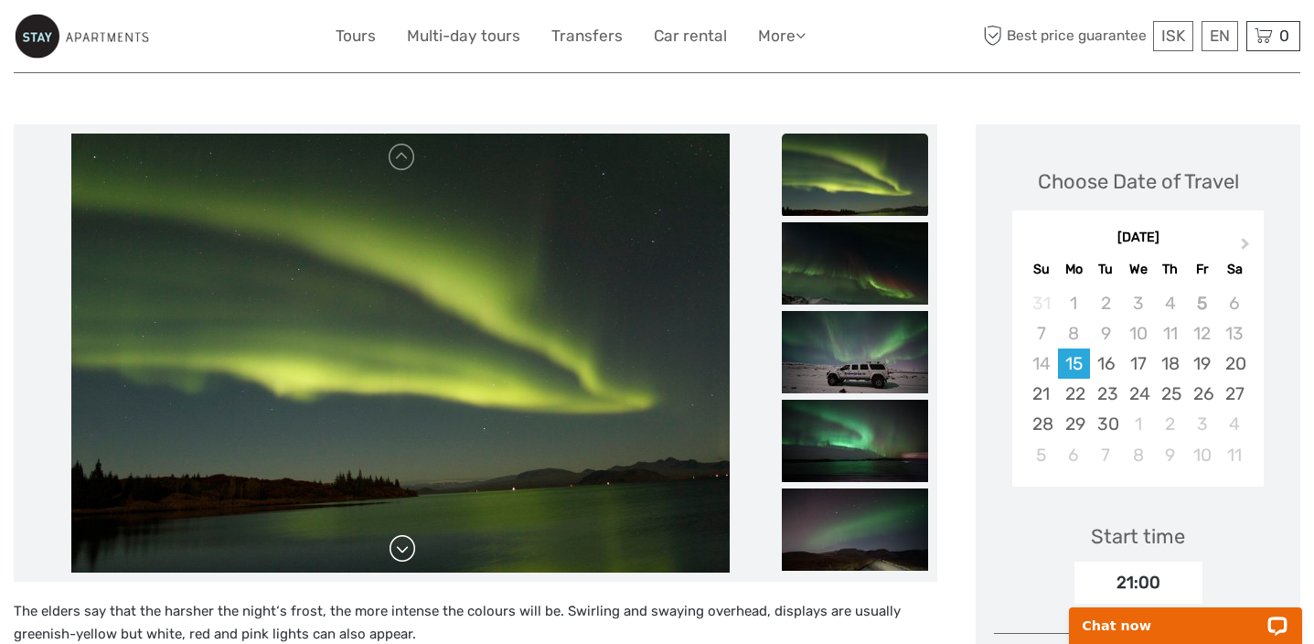
click at [406, 544] on link at bounding box center [402, 548] width 29 height 29
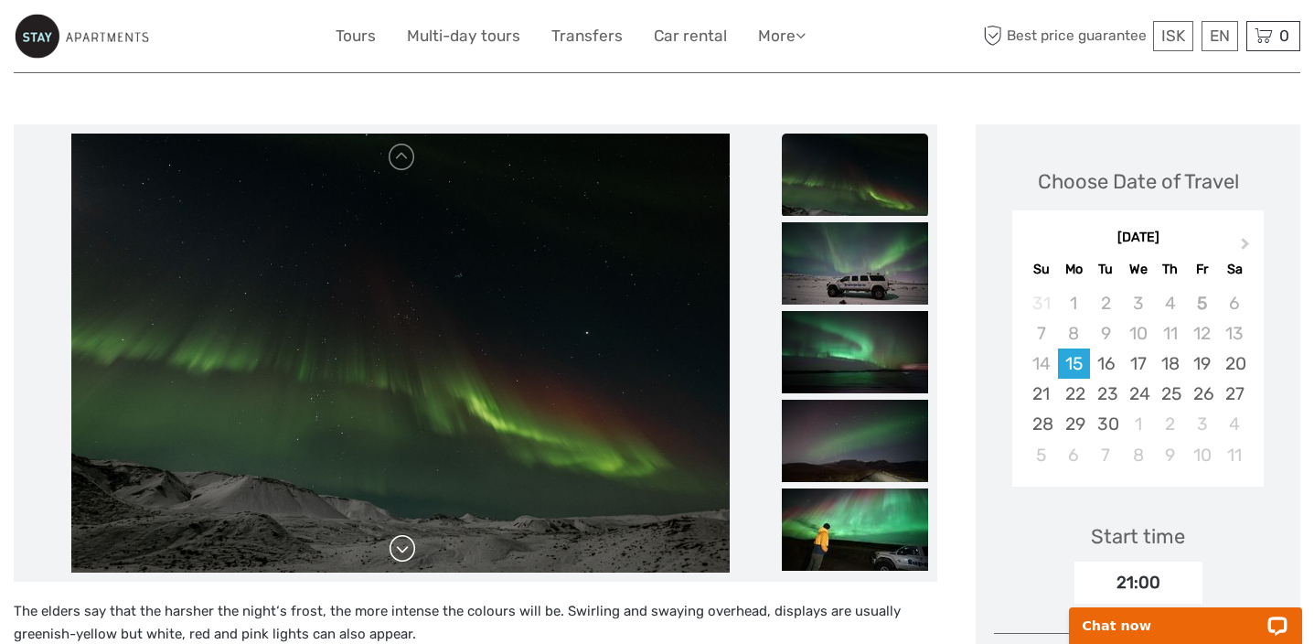
click at [406, 544] on link at bounding box center [402, 548] width 29 height 29
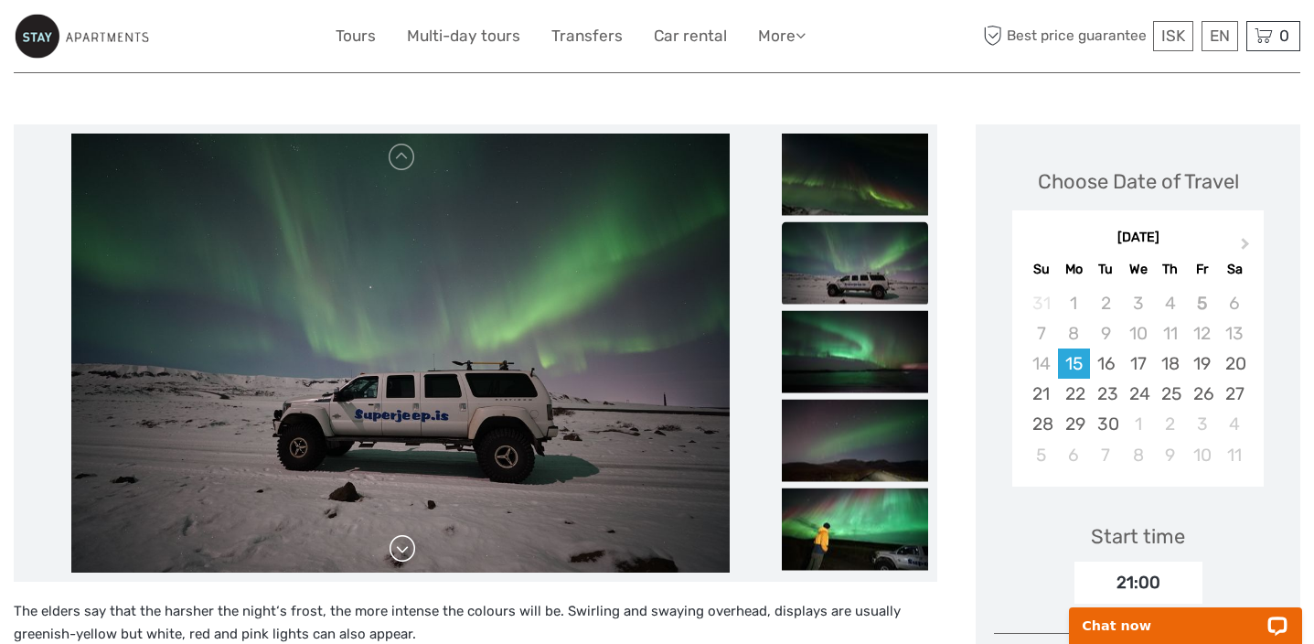
click at [406, 544] on link at bounding box center [402, 548] width 29 height 29
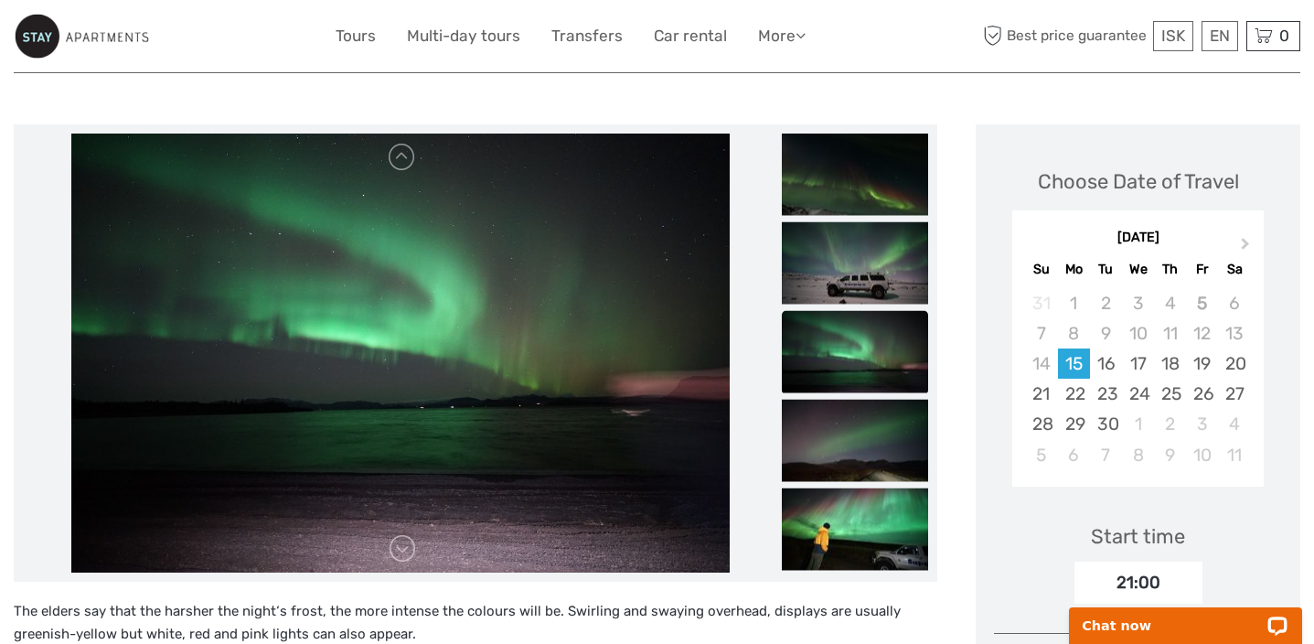
scroll to position [0, 0]
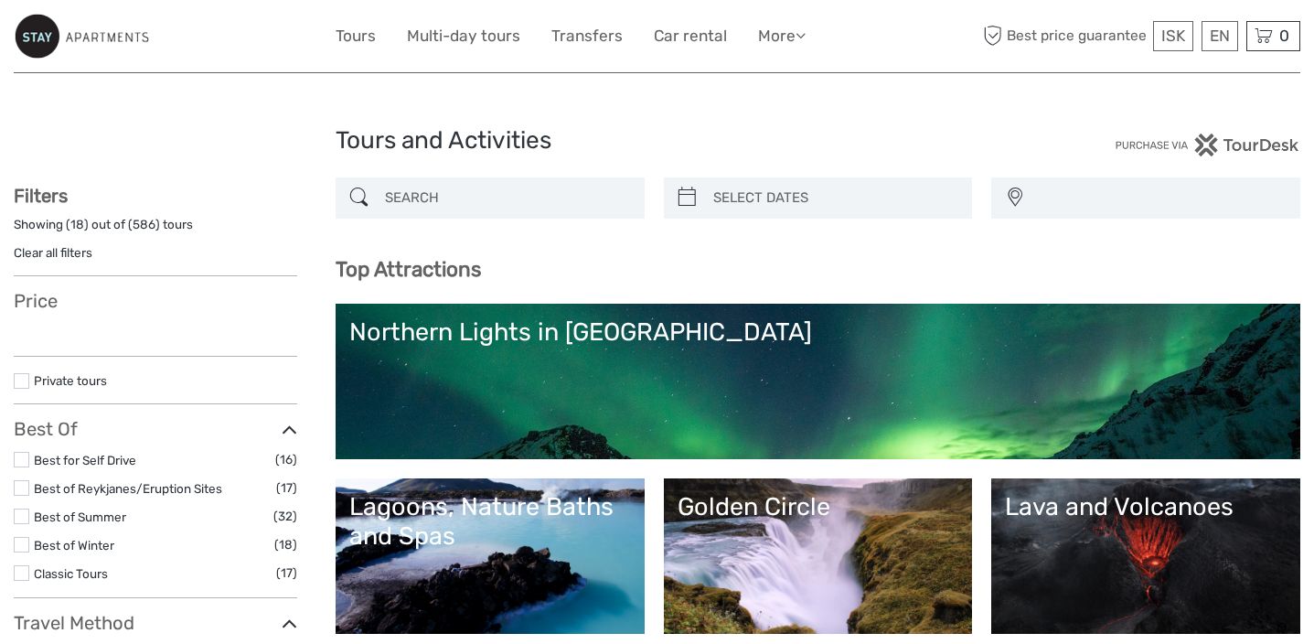
select select
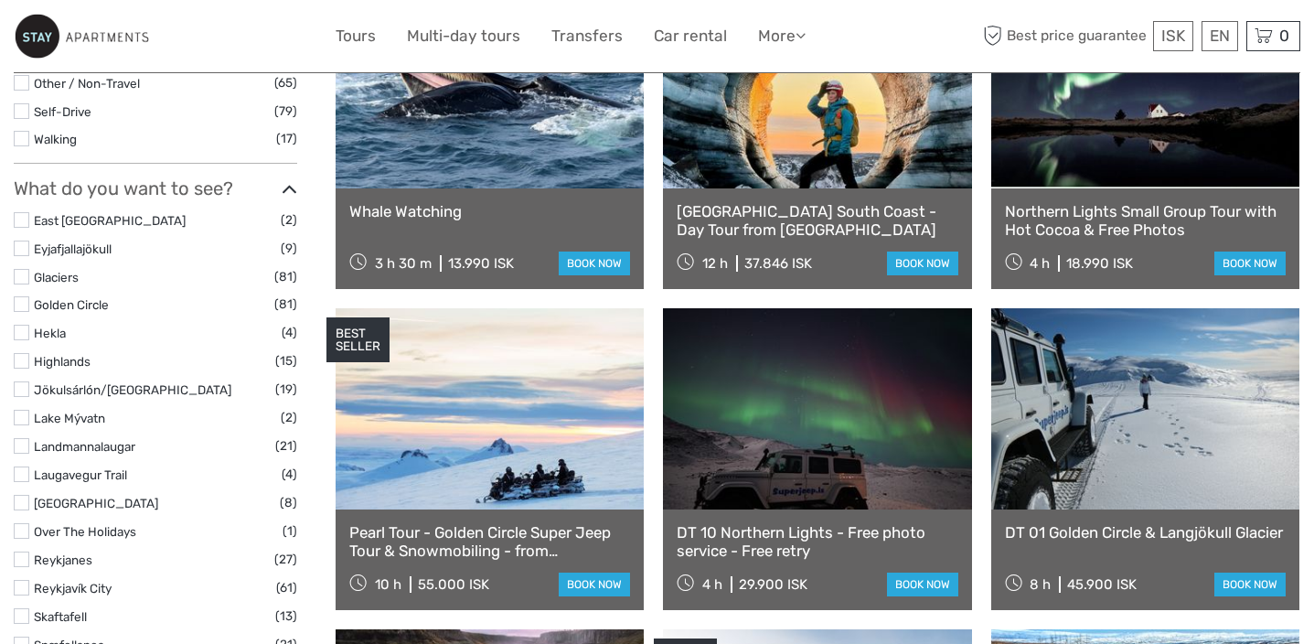
select select
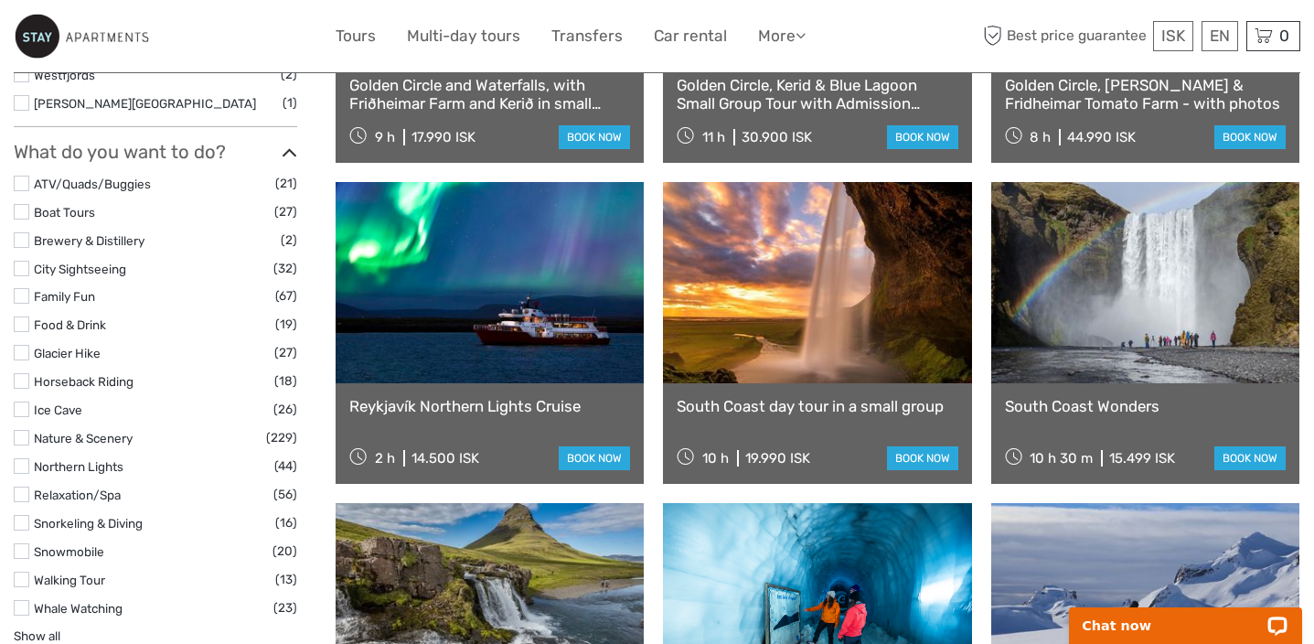
scroll to position [1477, 0]
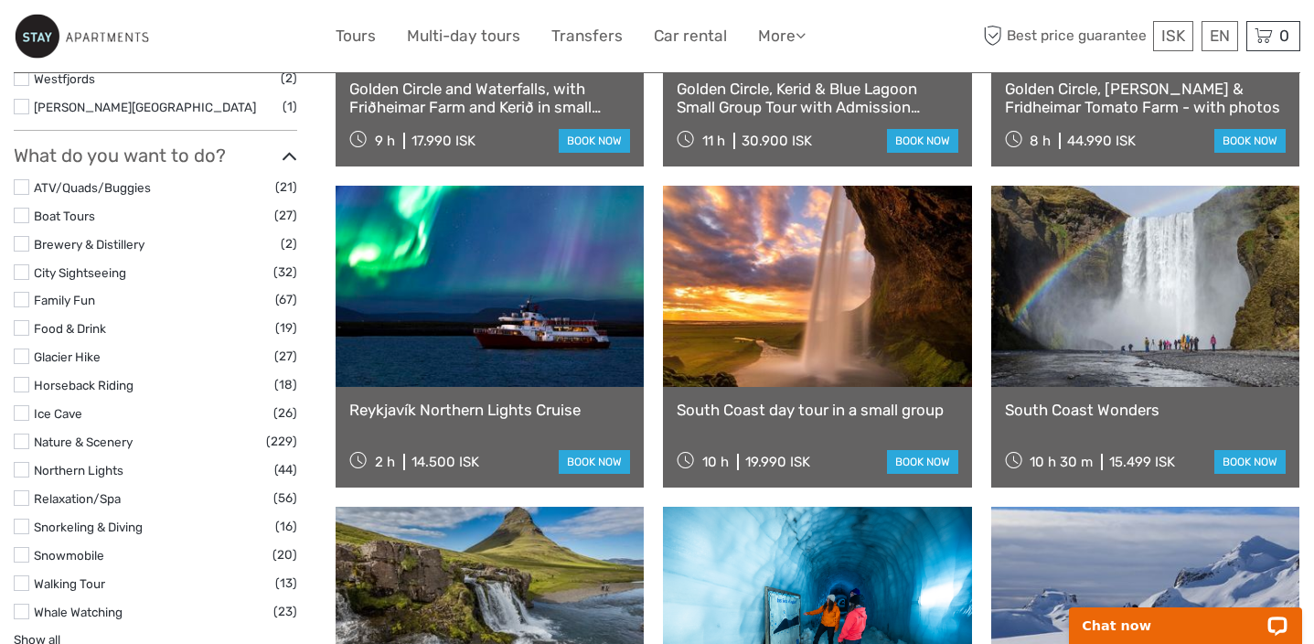
click at [826, 327] on link at bounding box center [817, 286] width 308 height 201
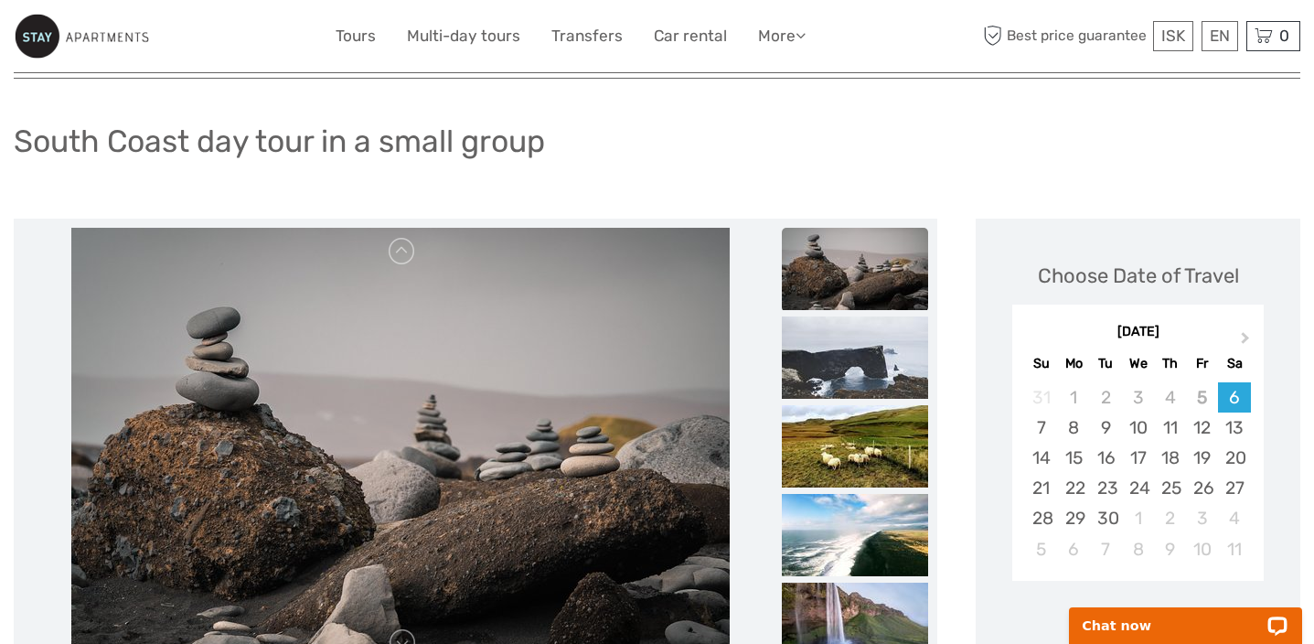
scroll to position [426, 0]
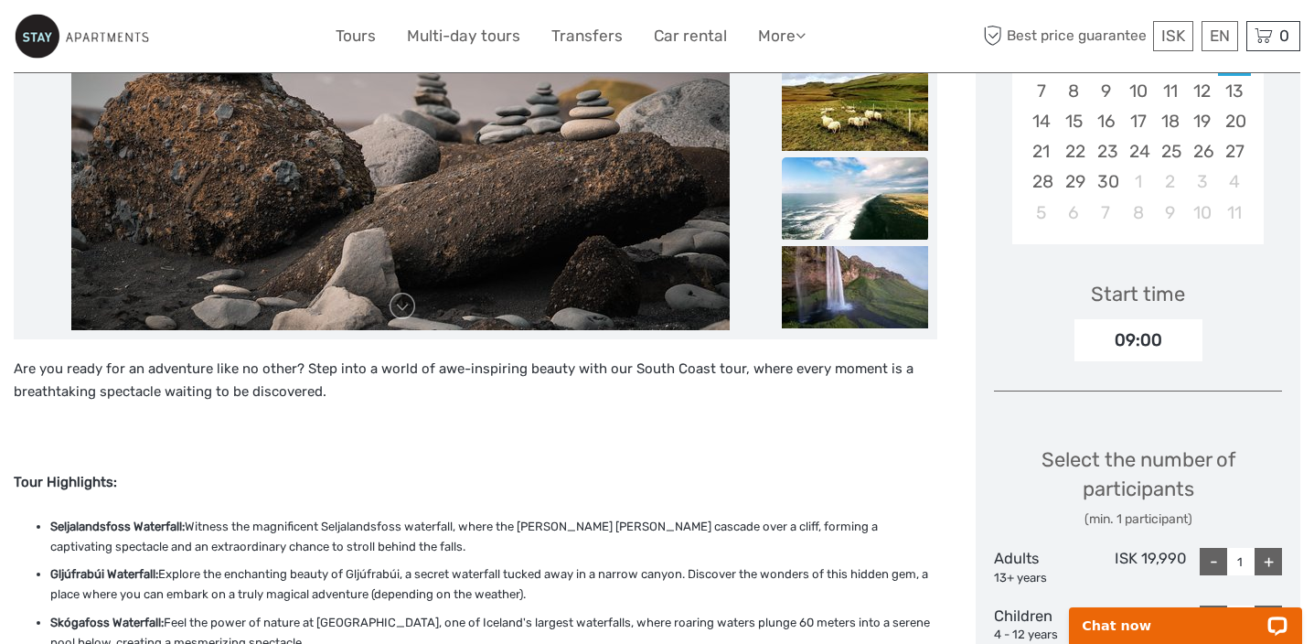
click at [826, 225] on img at bounding box center [855, 198] width 146 height 82
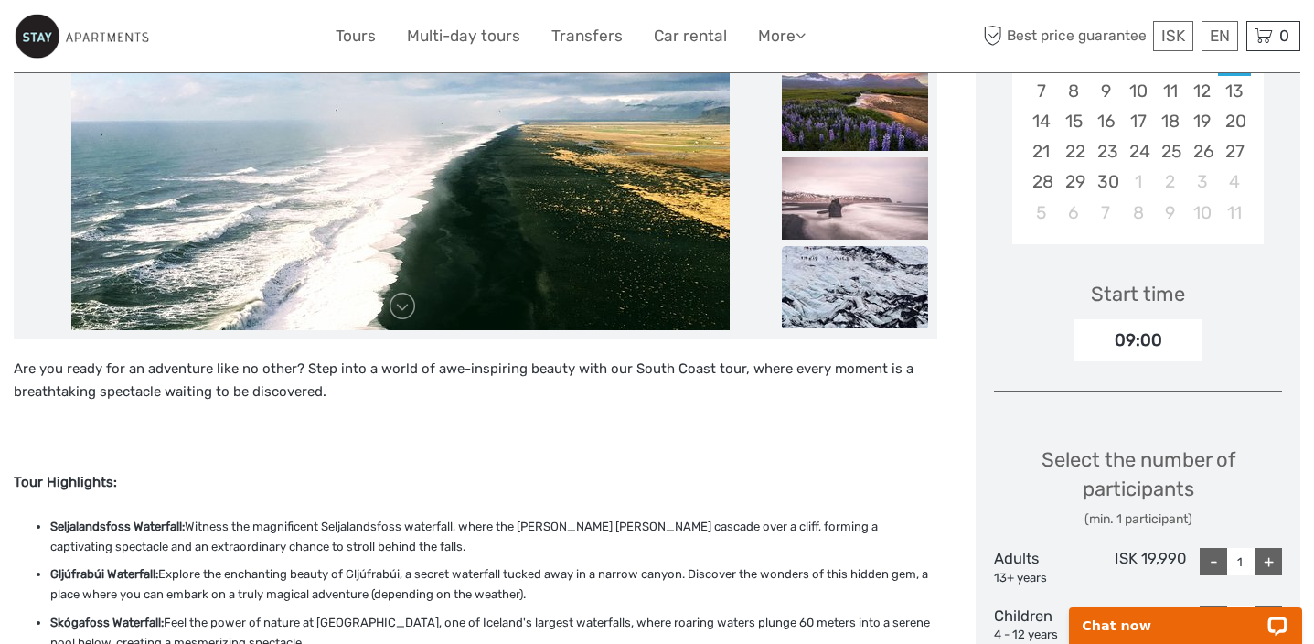
click at [833, 253] on img at bounding box center [855, 287] width 146 height 82
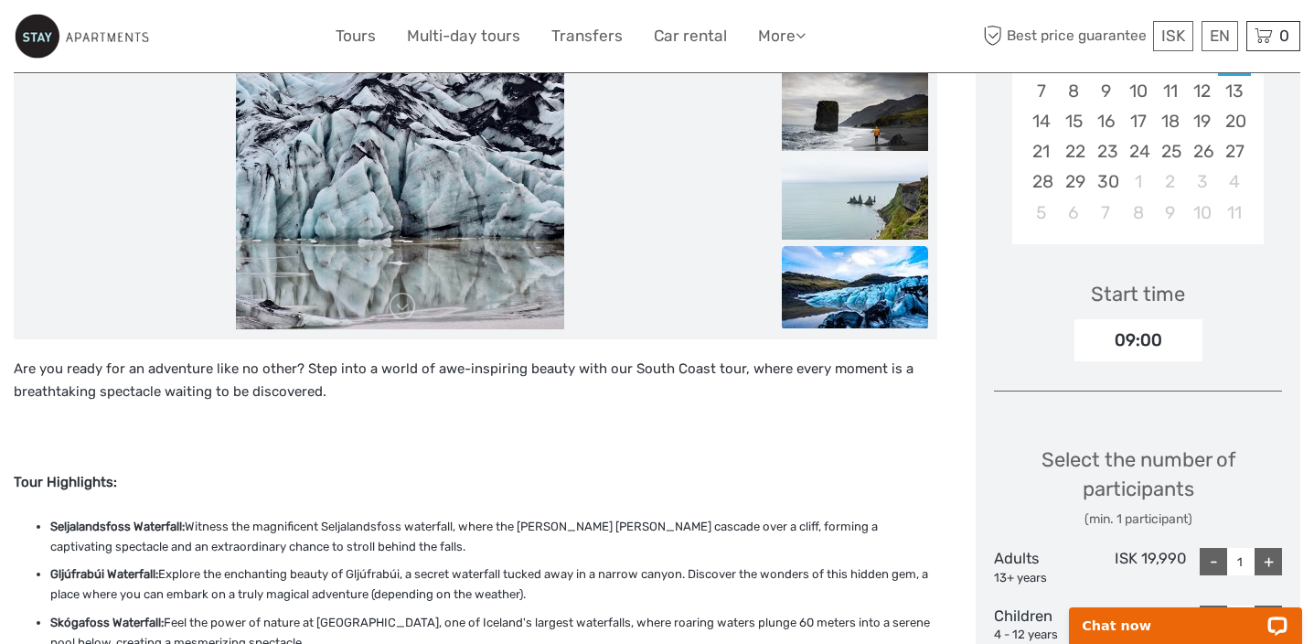
click at [831, 265] on img at bounding box center [855, 287] width 146 height 82
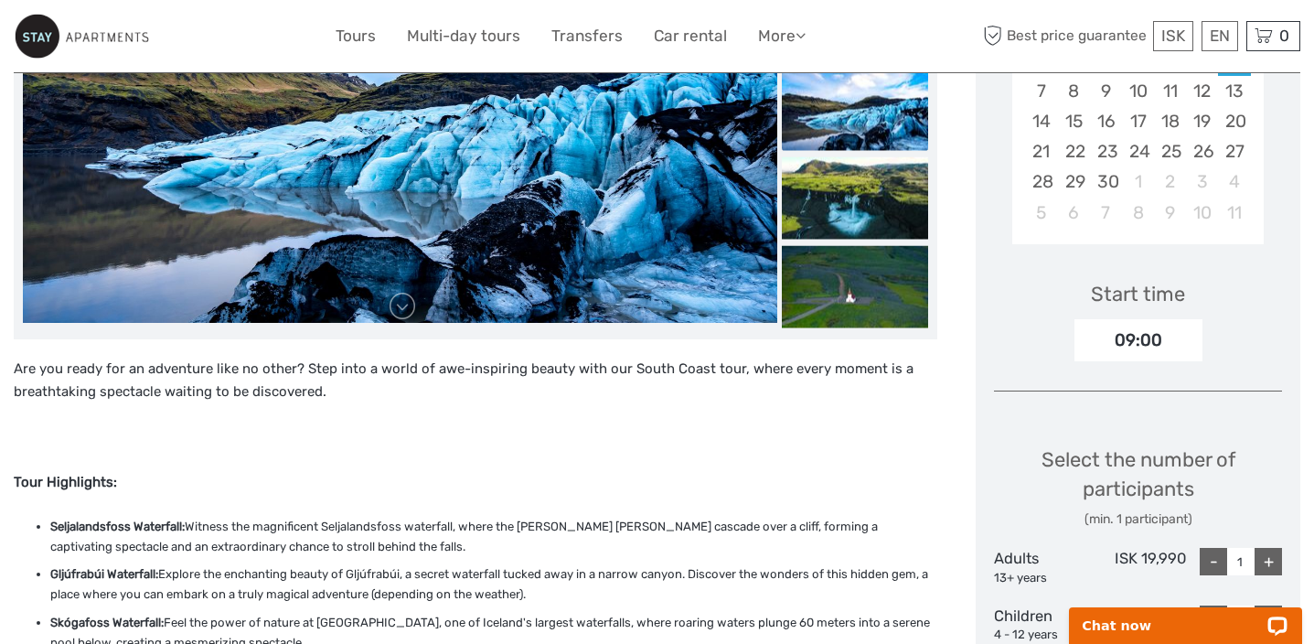
click at [831, 265] on img at bounding box center [855, 286] width 146 height 82
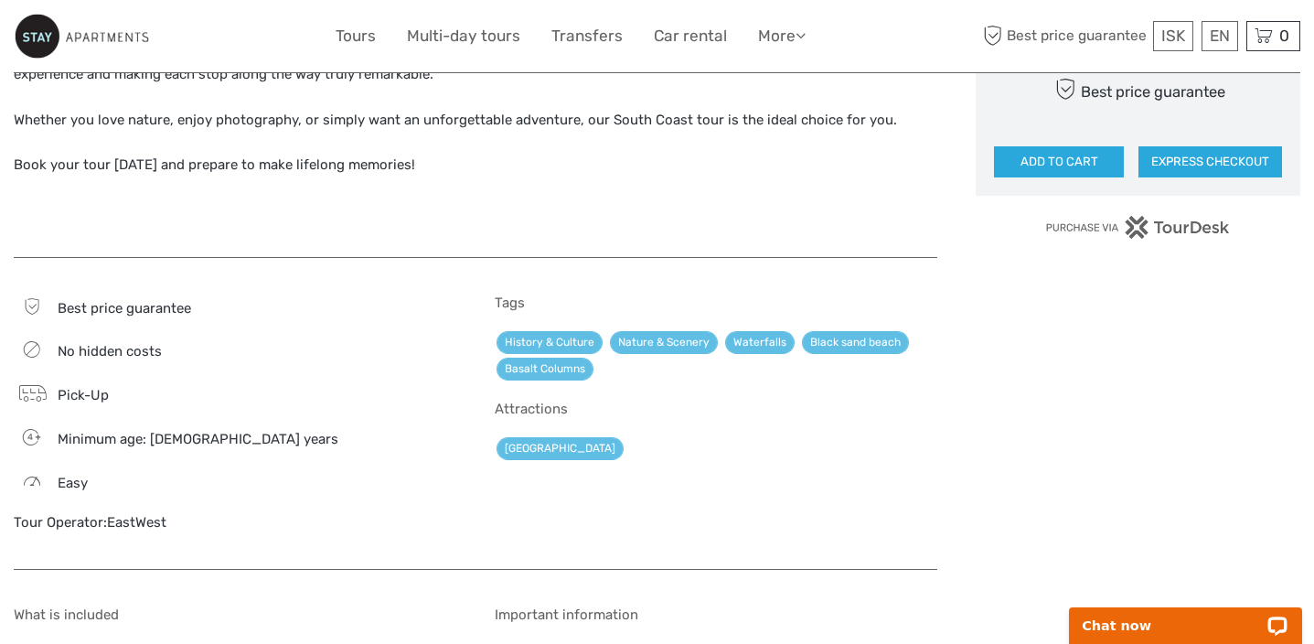
scroll to position [1239, 0]
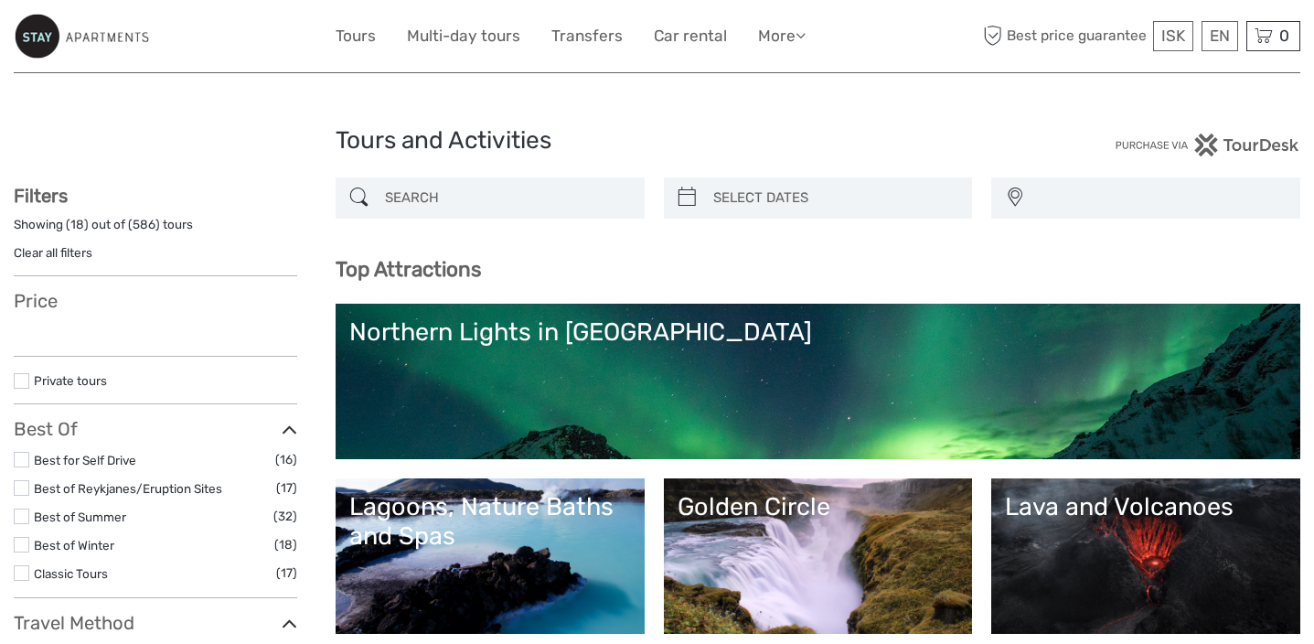
select select
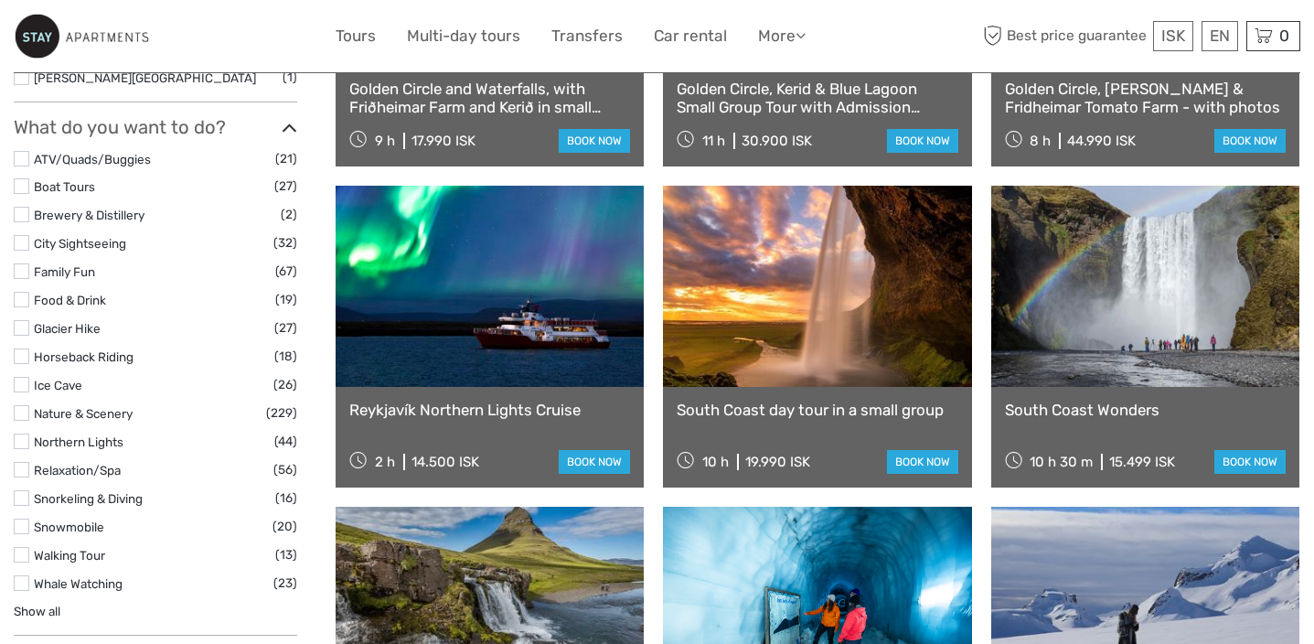
select select
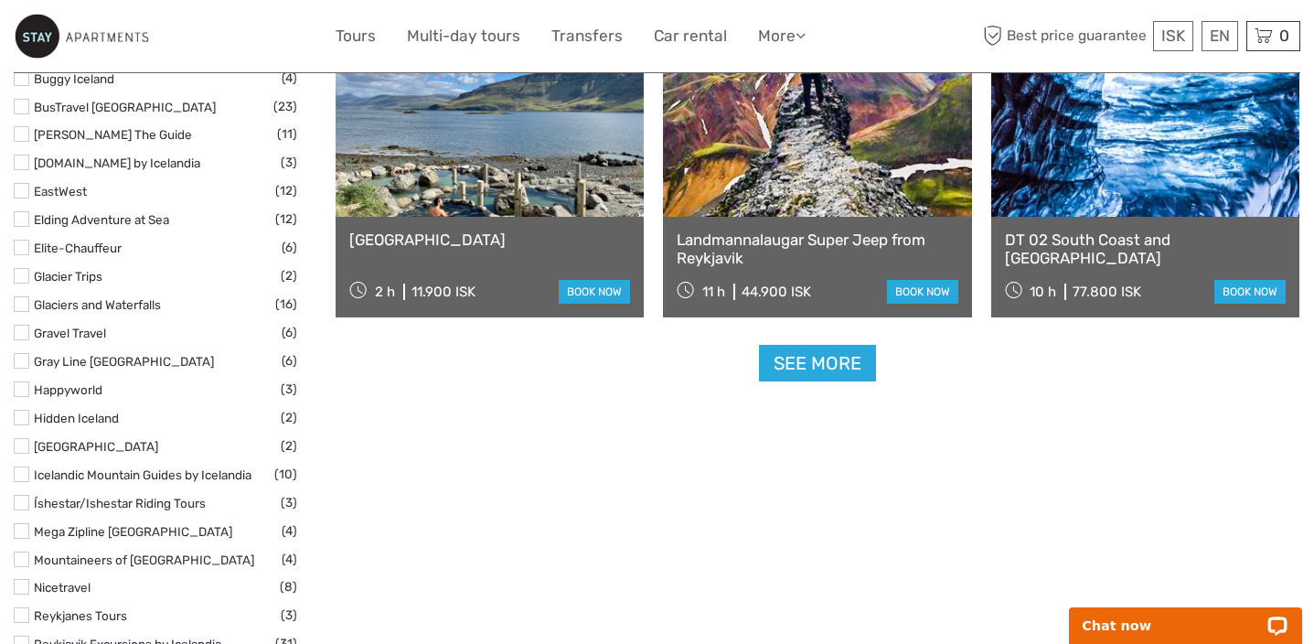
scroll to position [2310, 0]
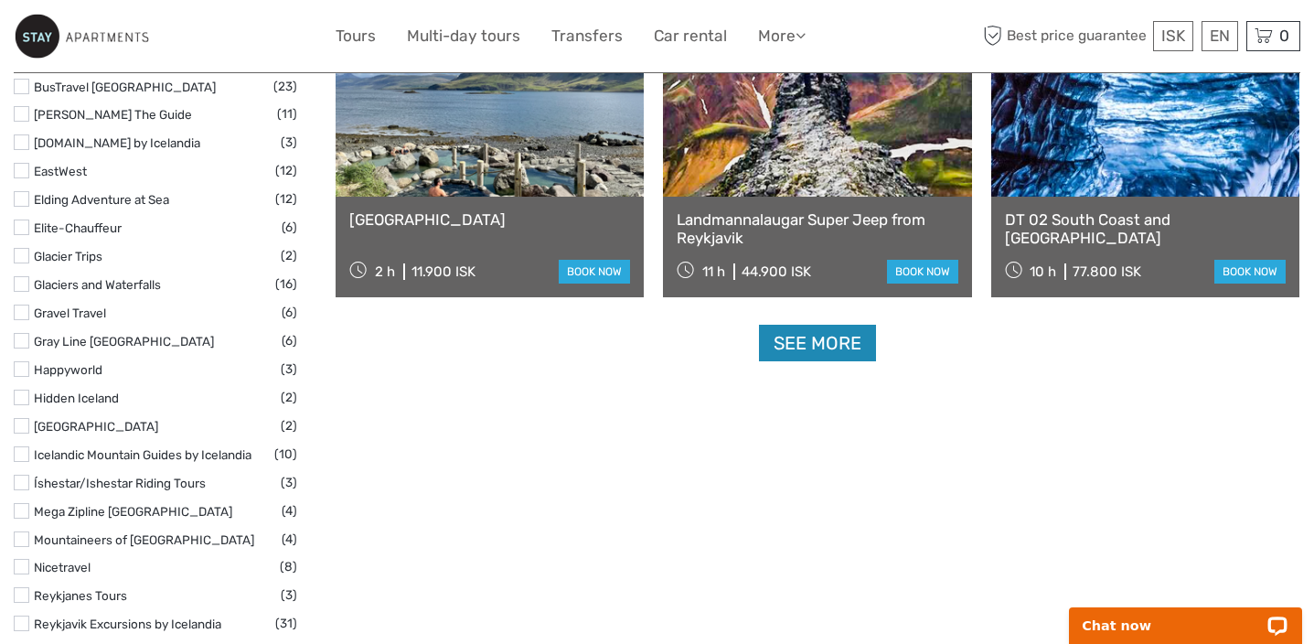
click at [793, 336] on link "See more" at bounding box center [817, 344] width 117 height 38
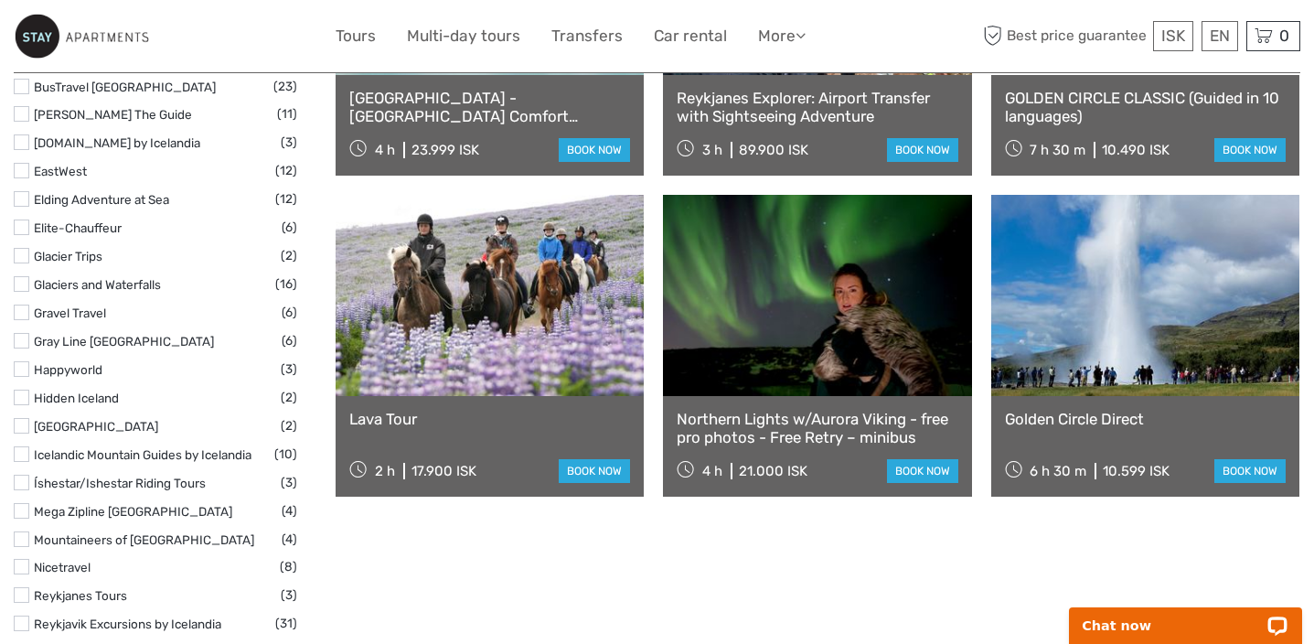
scroll to position [2315, 0]
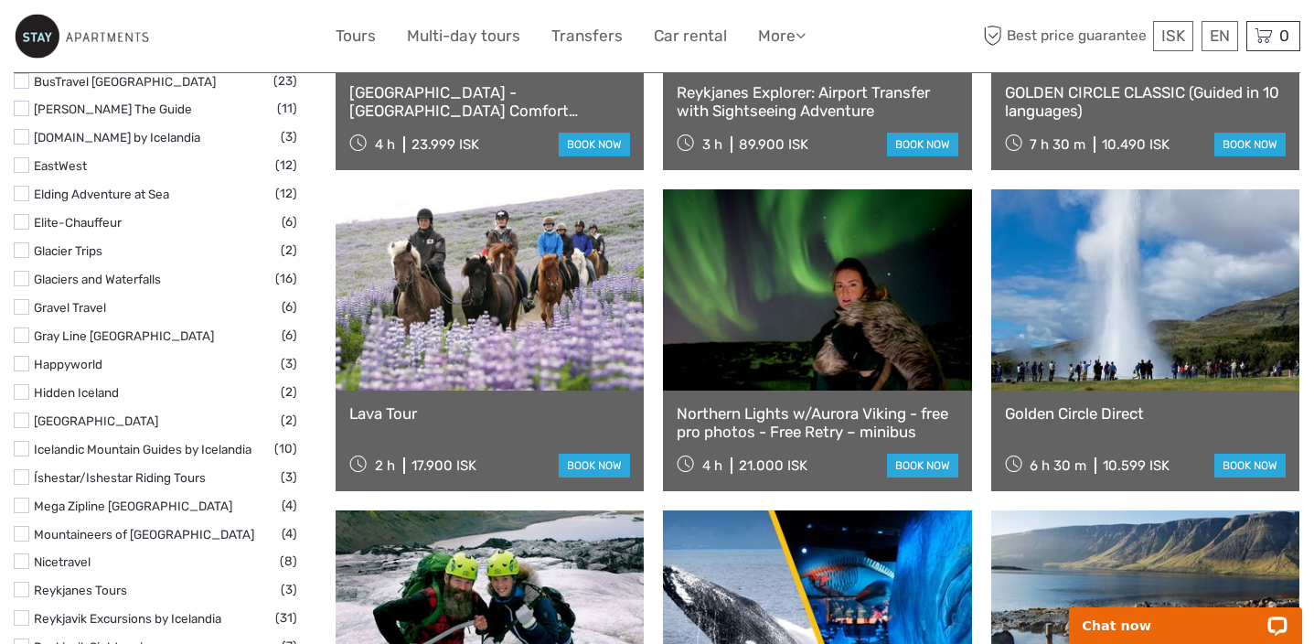
click at [578, 359] on link at bounding box center [490, 289] width 308 height 201
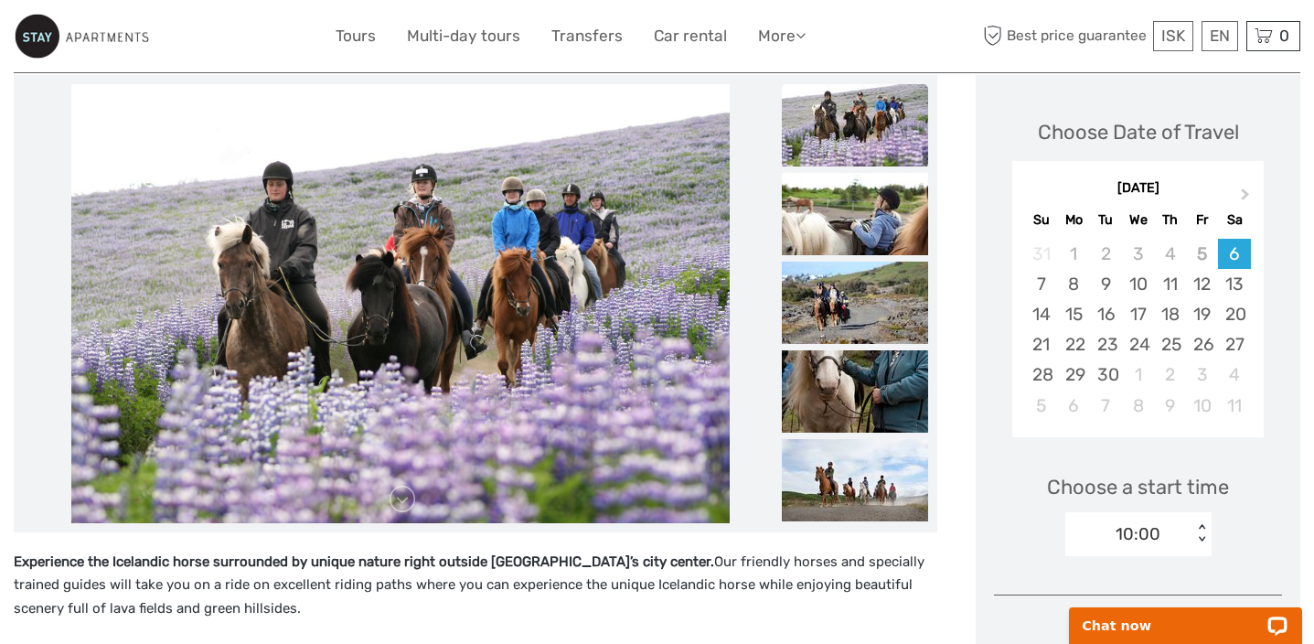
scroll to position [202, 0]
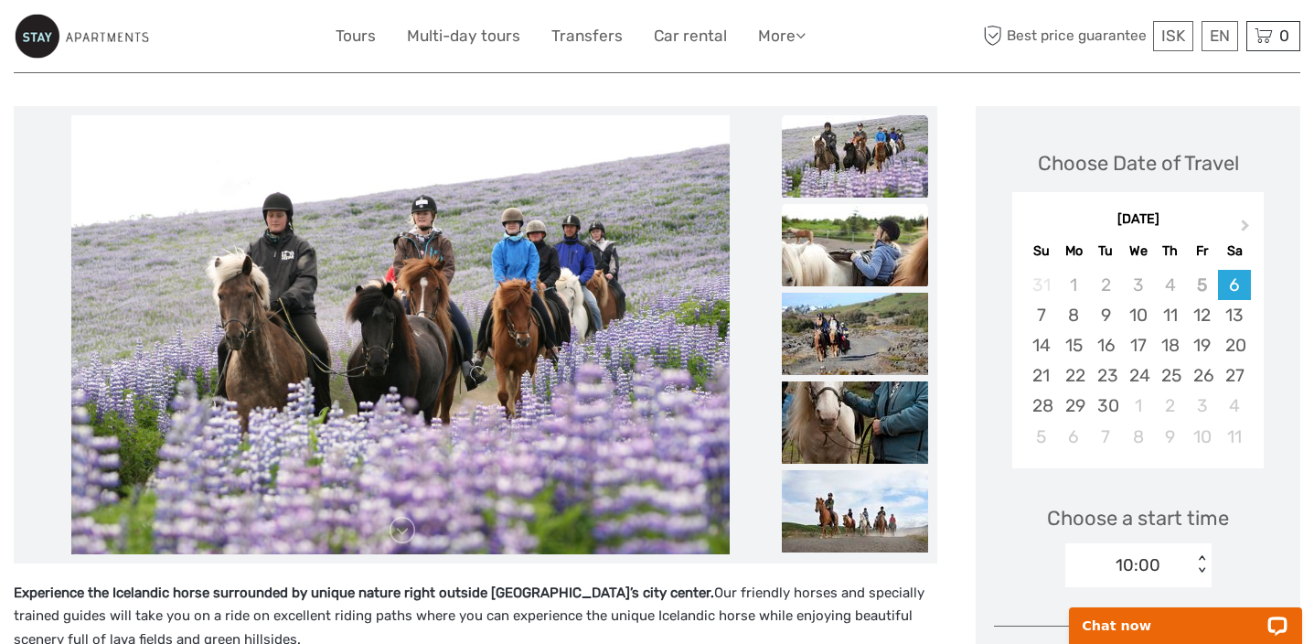
click at [840, 232] on img at bounding box center [855, 245] width 146 height 82
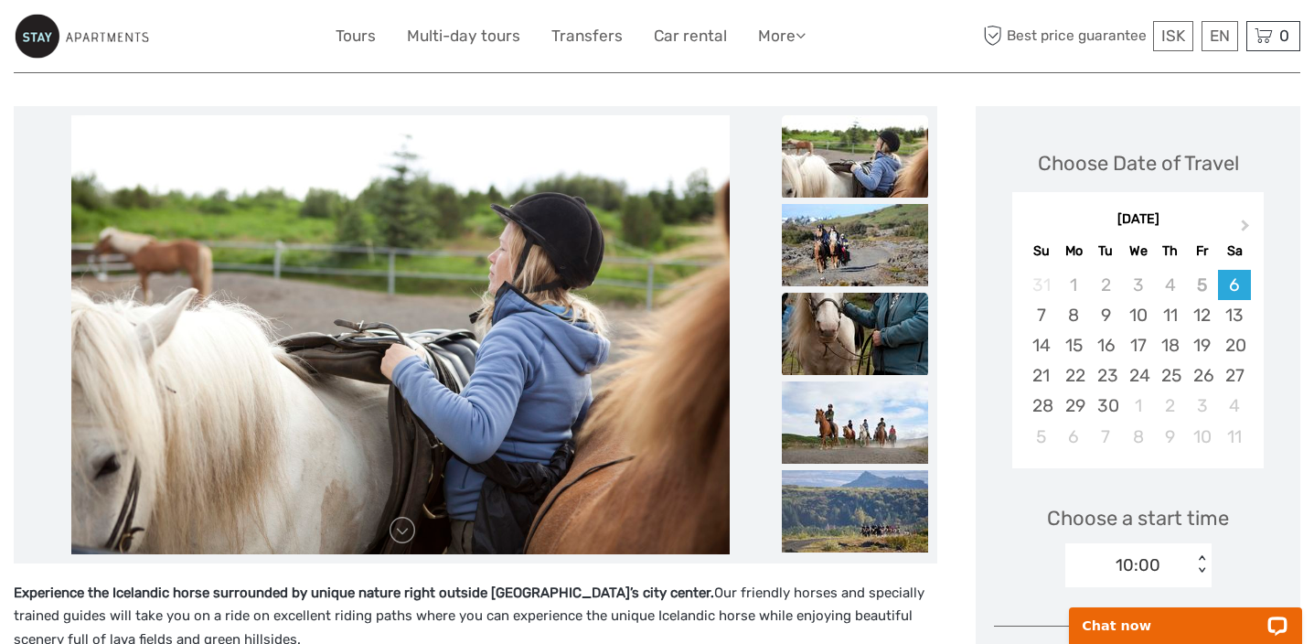
click at [876, 303] on img at bounding box center [855, 334] width 146 height 82
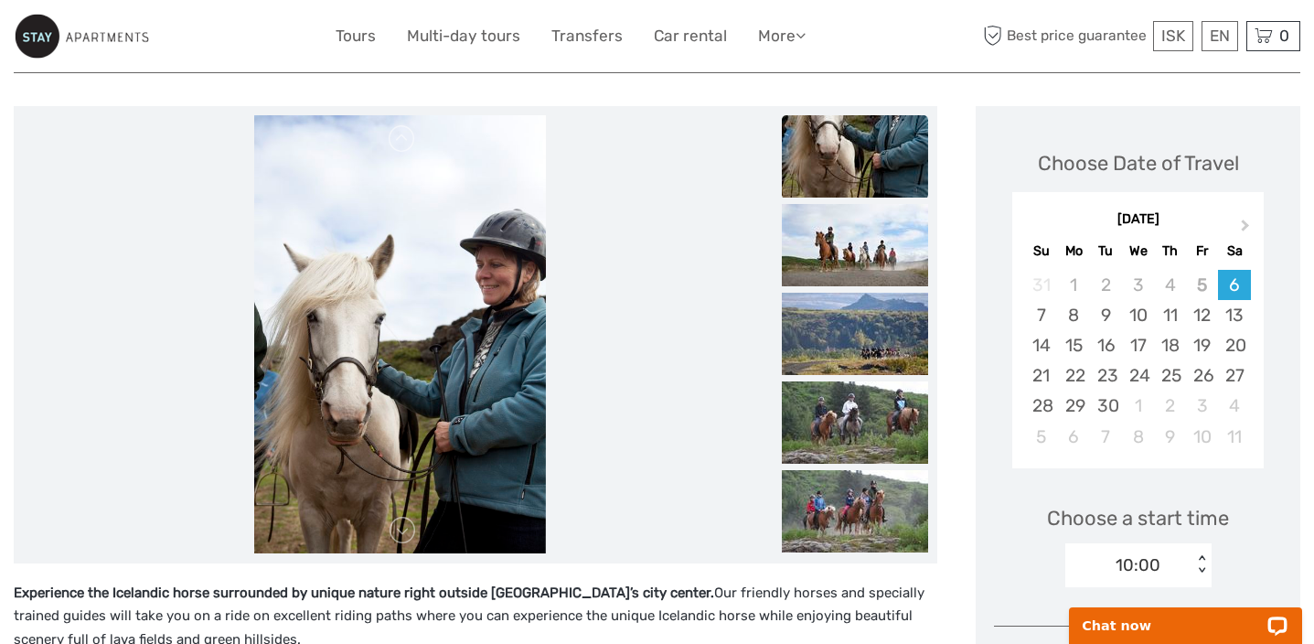
click at [876, 303] on img at bounding box center [855, 334] width 146 height 82
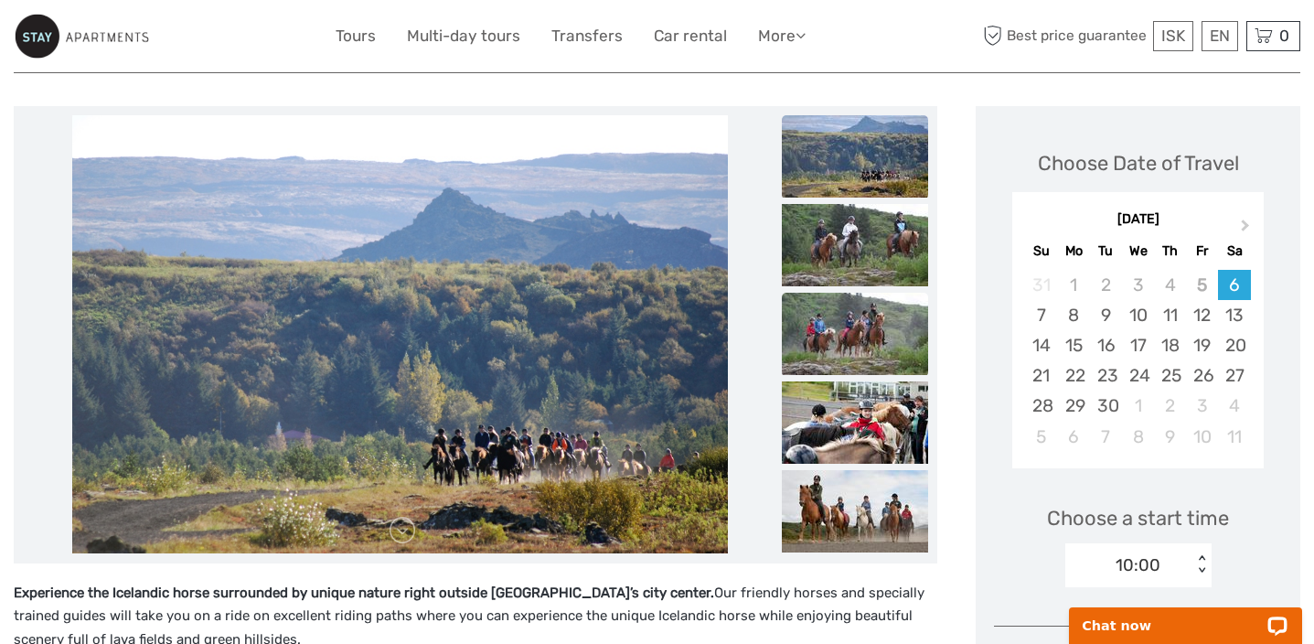
click at [884, 330] on img at bounding box center [855, 334] width 146 height 82
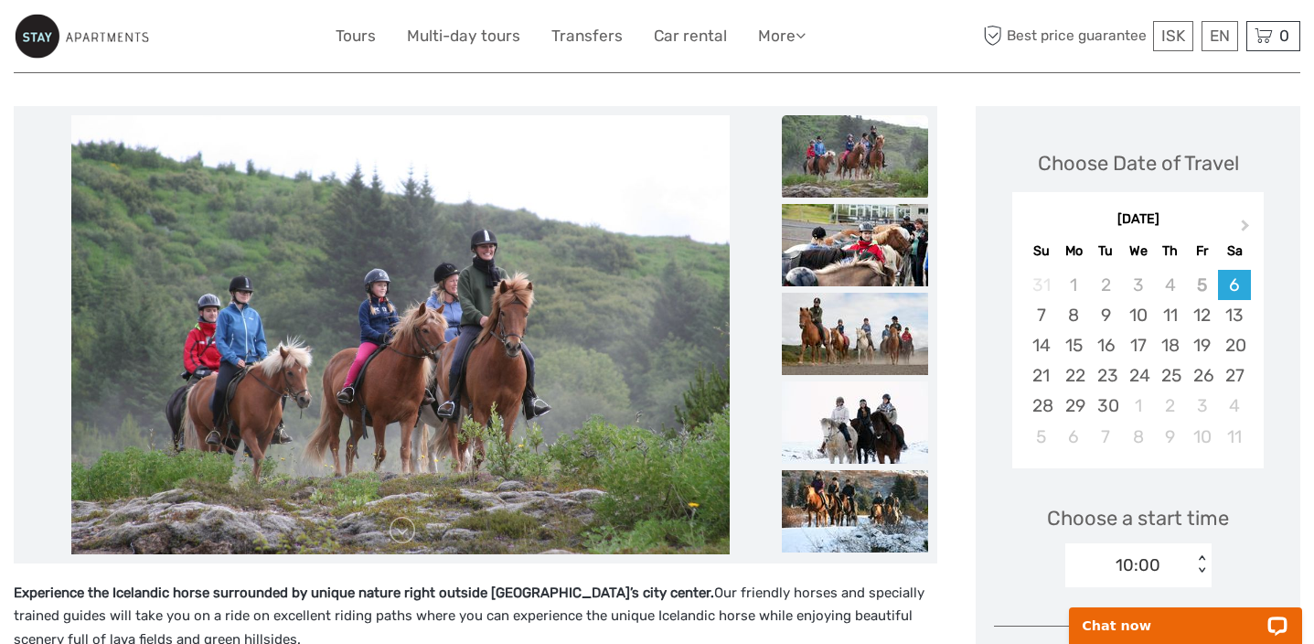
click at [884, 330] on img at bounding box center [855, 334] width 146 height 82
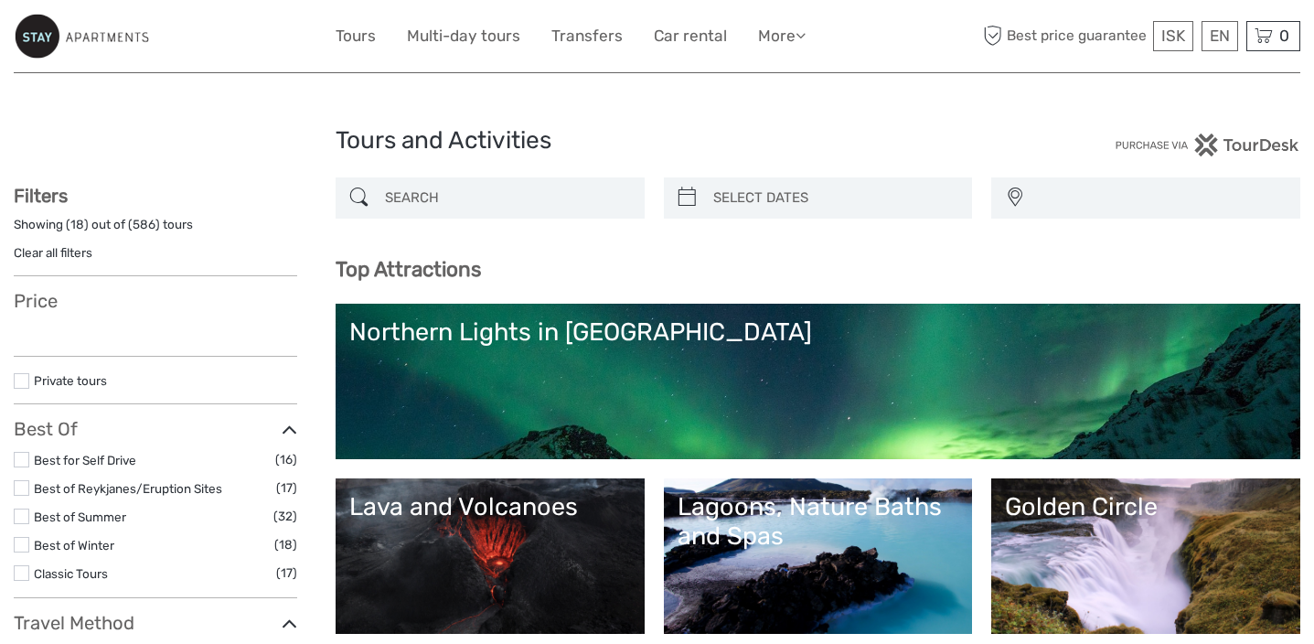
select select
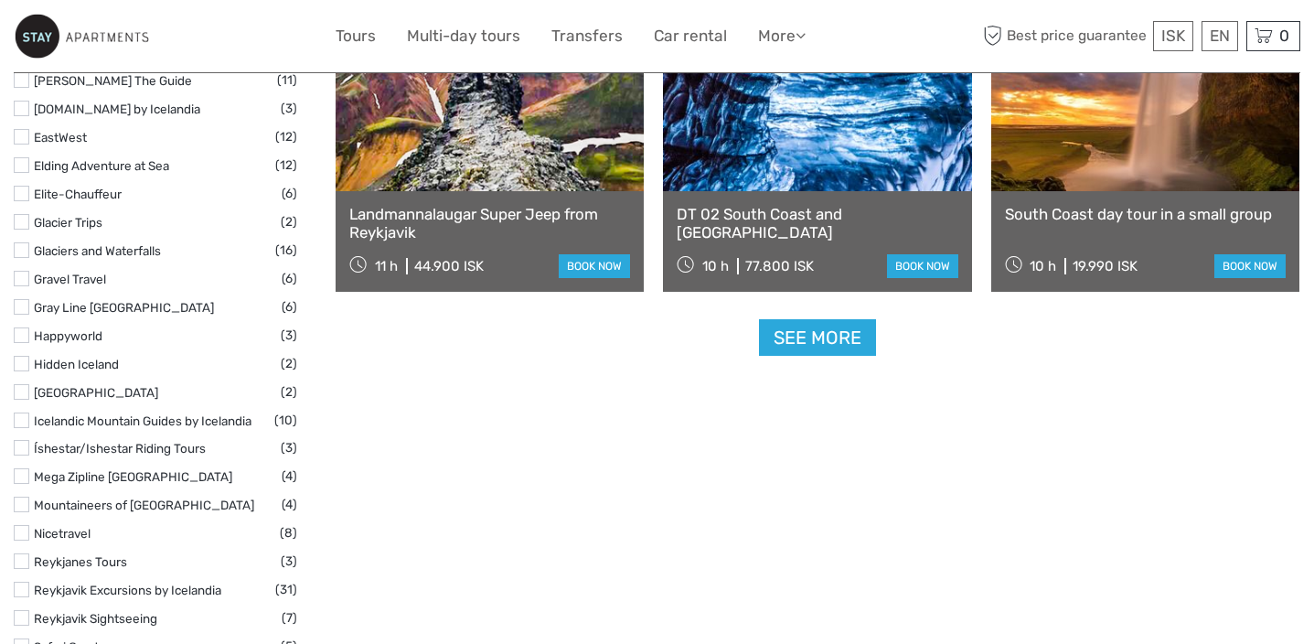
select select
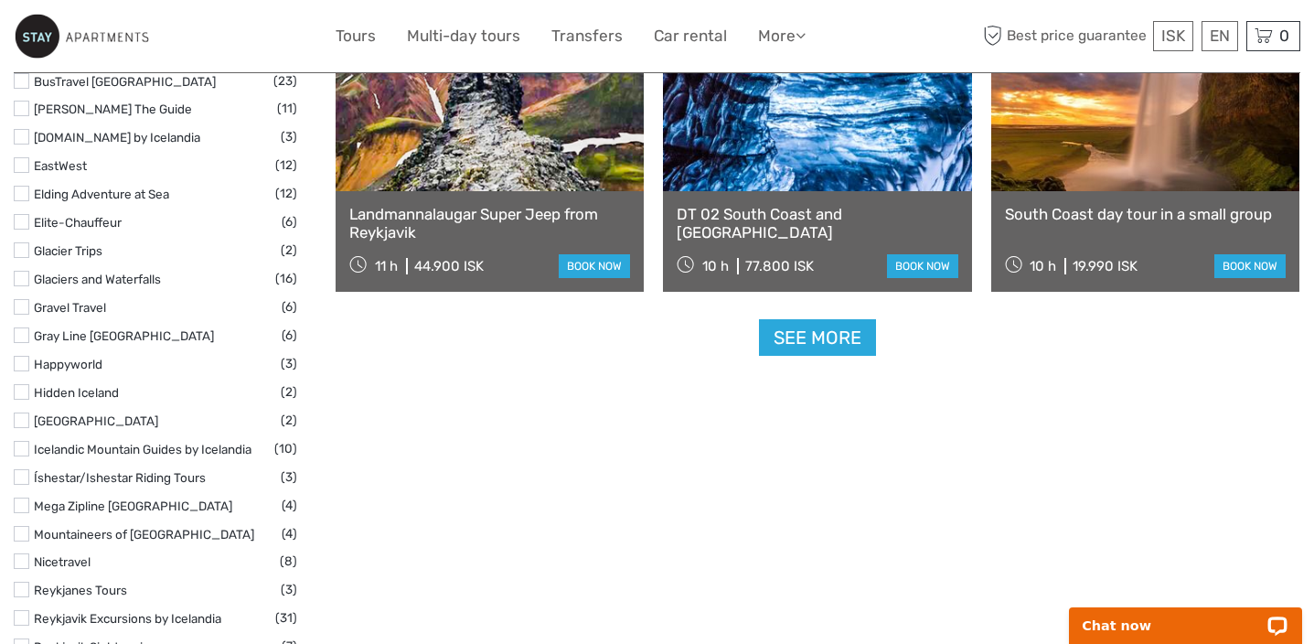
scroll to position [0, 0]
click at [830, 336] on link "See more" at bounding box center [817, 338] width 117 height 38
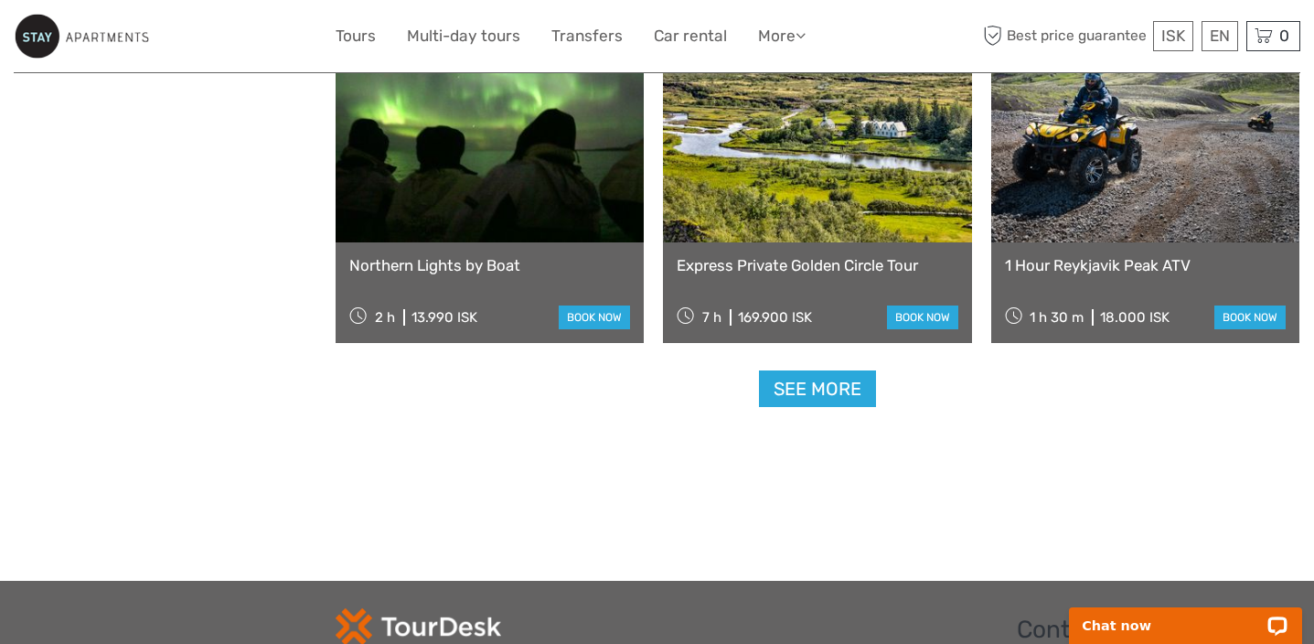
scroll to position [3749, 0]
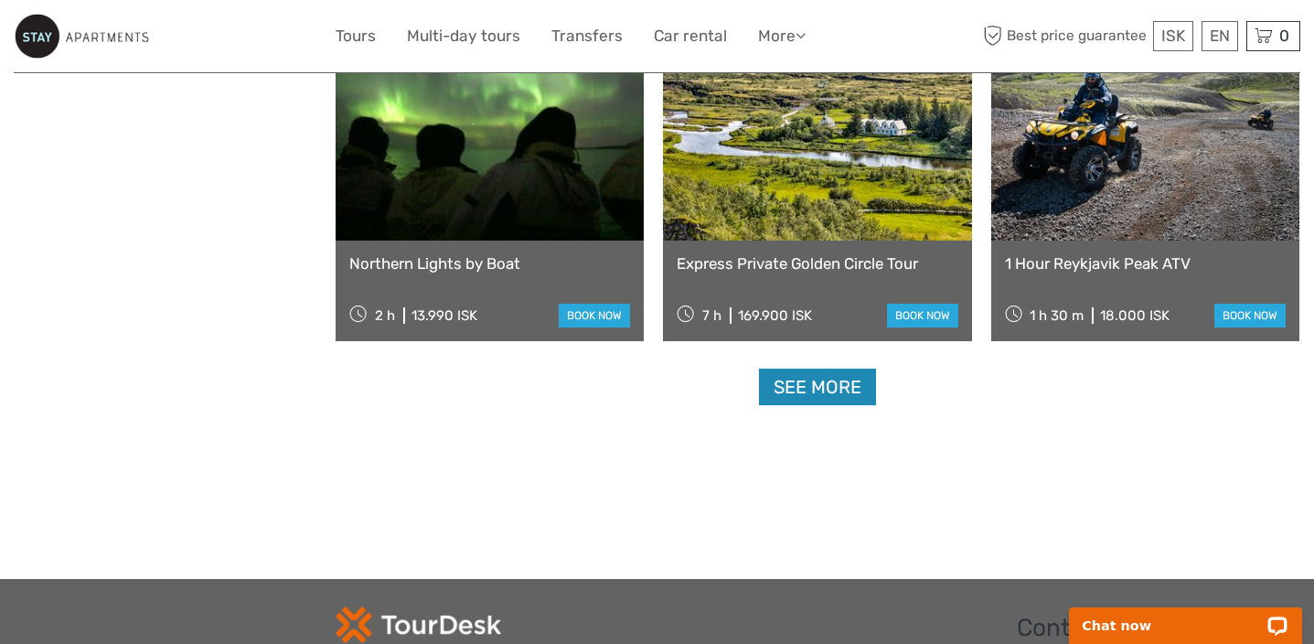
click at [816, 397] on link "See more" at bounding box center [817, 388] width 117 height 38
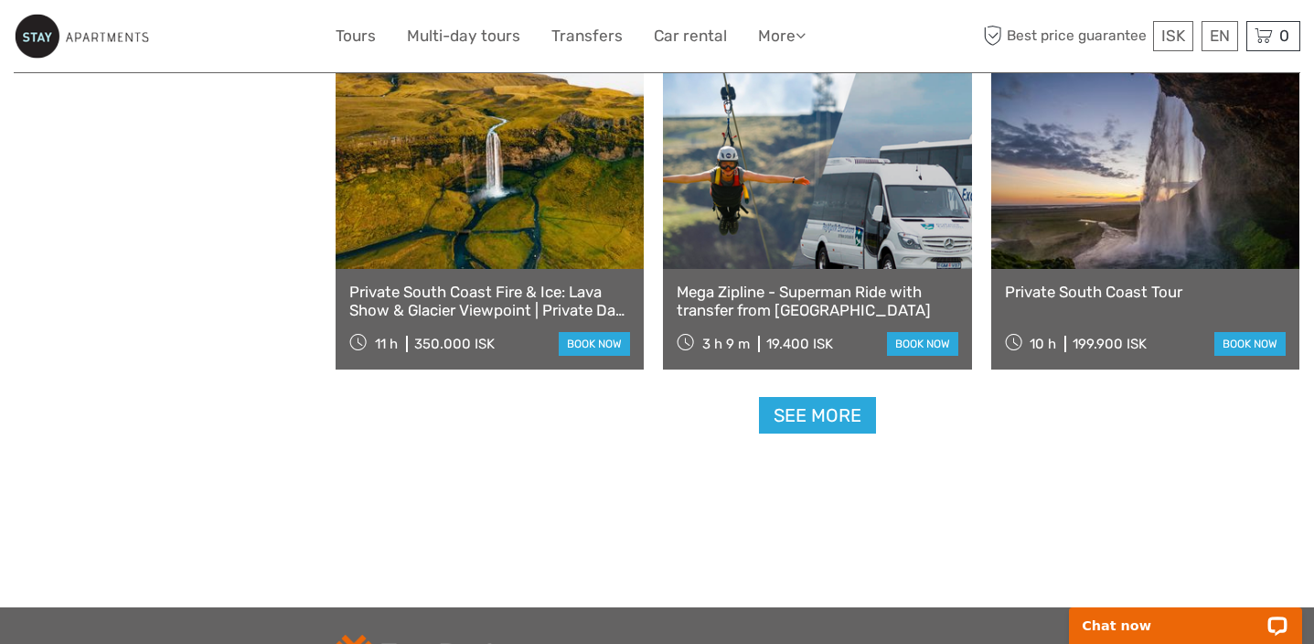
scroll to position [5651, 0]
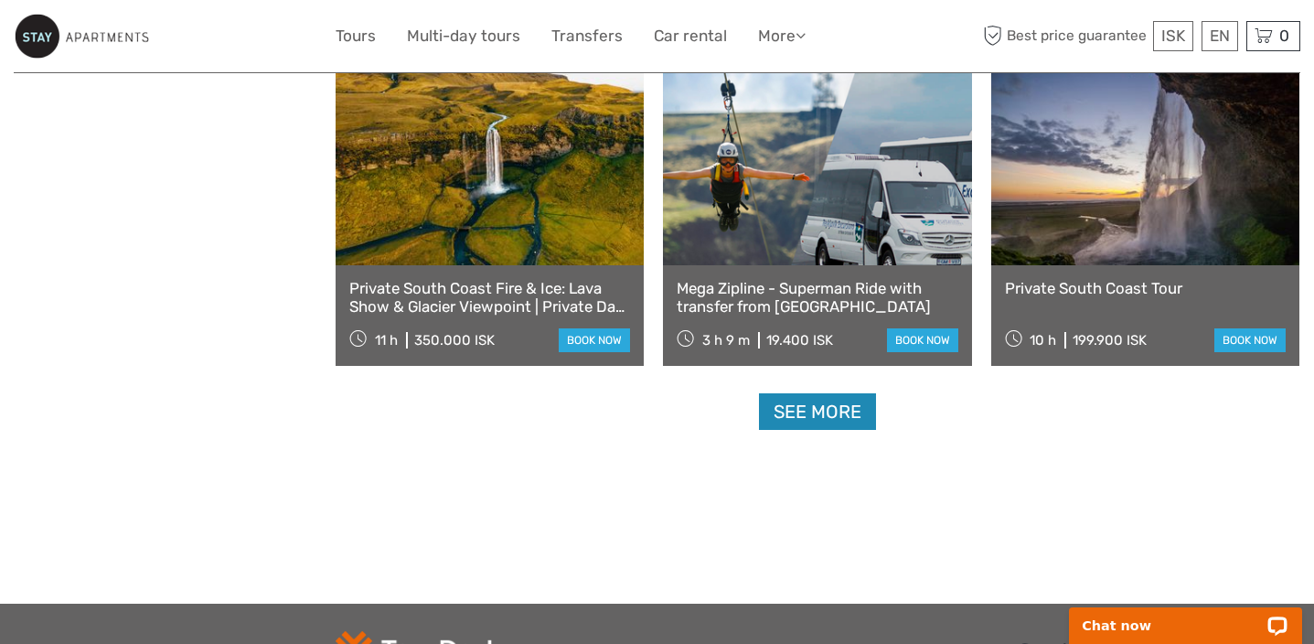
click at [808, 415] on link "See more" at bounding box center [817, 412] width 117 height 38
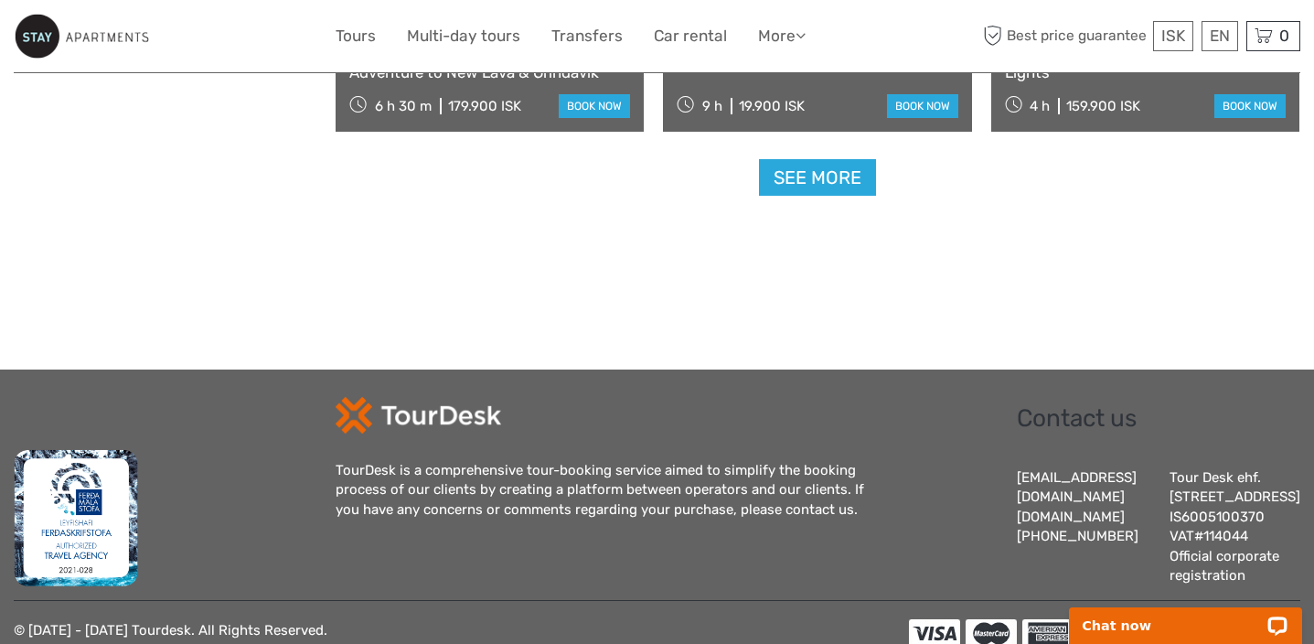
scroll to position [7829, 0]
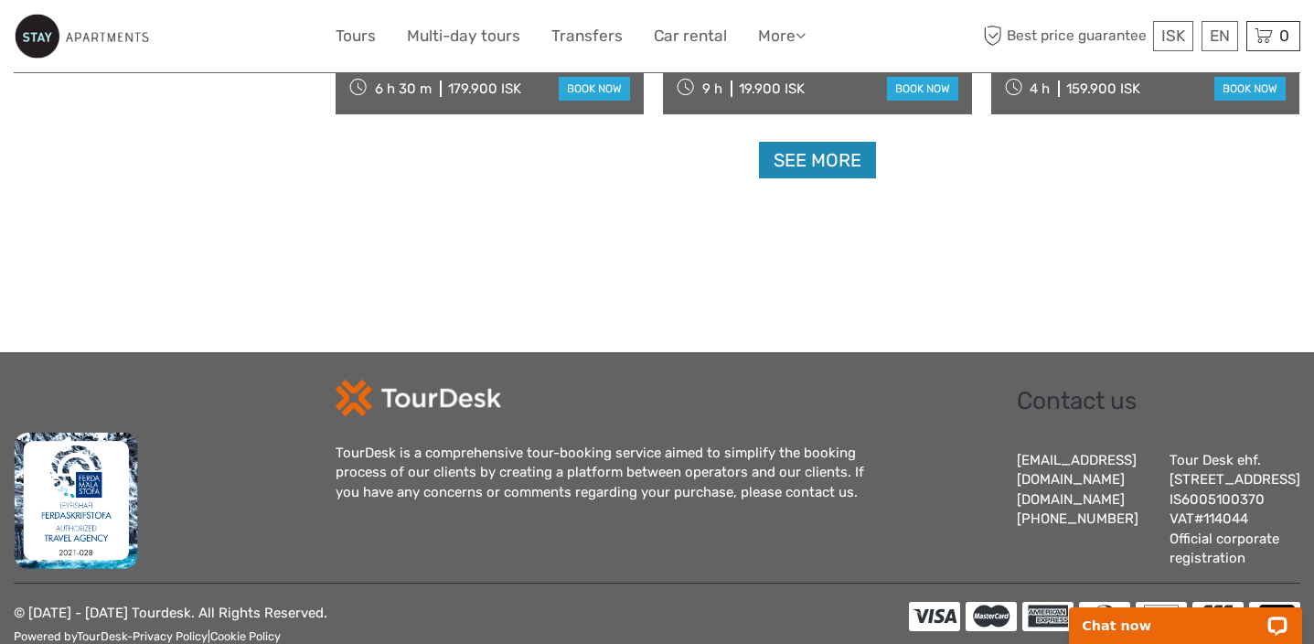
click at [796, 163] on link "See more" at bounding box center [817, 161] width 117 height 38
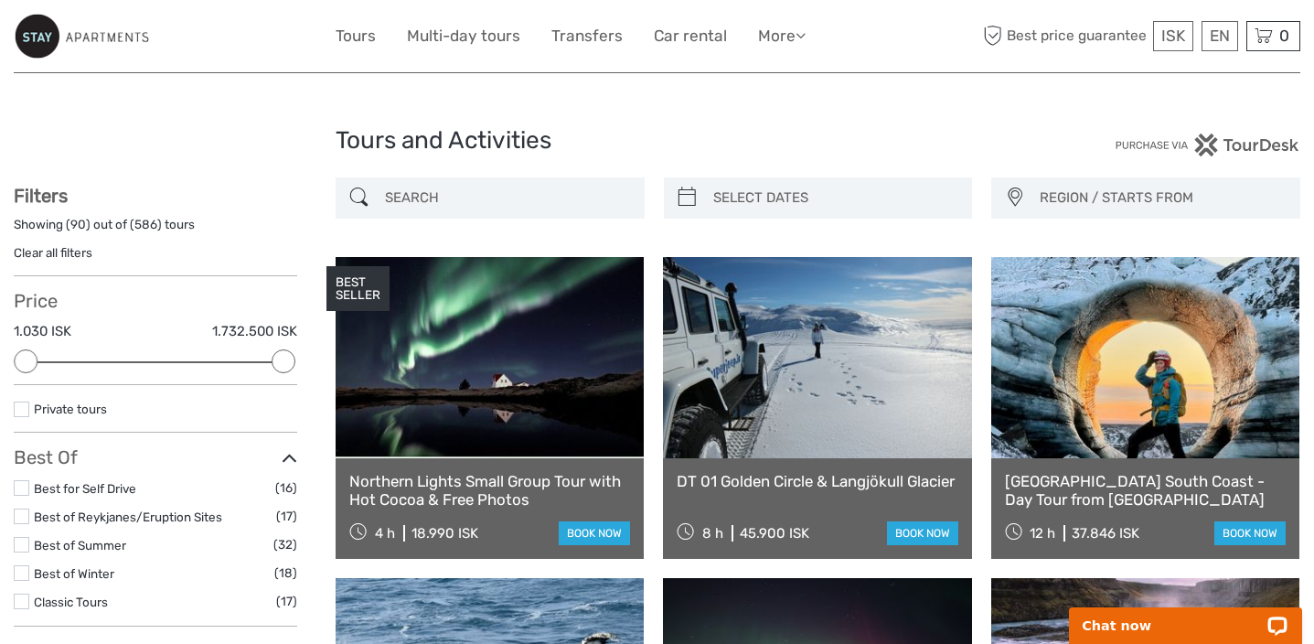
scroll to position [77, 0]
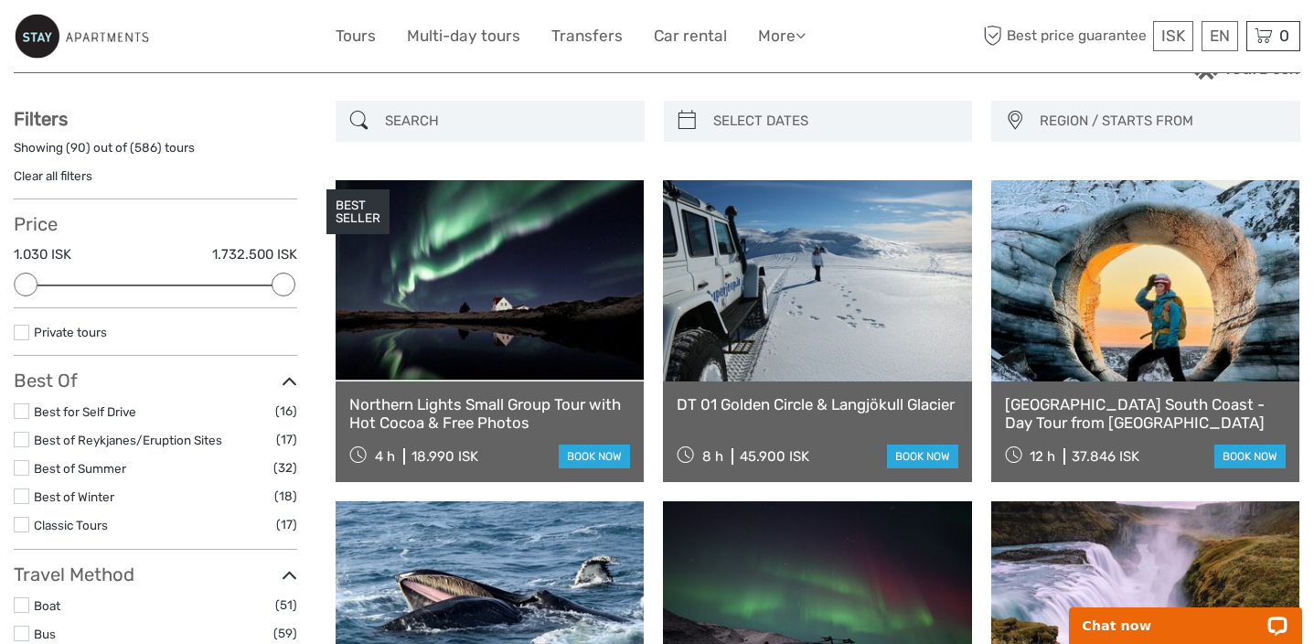
click at [92, 523] on link "Classic Tours" at bounding box center [71, 525] width 74 height 15
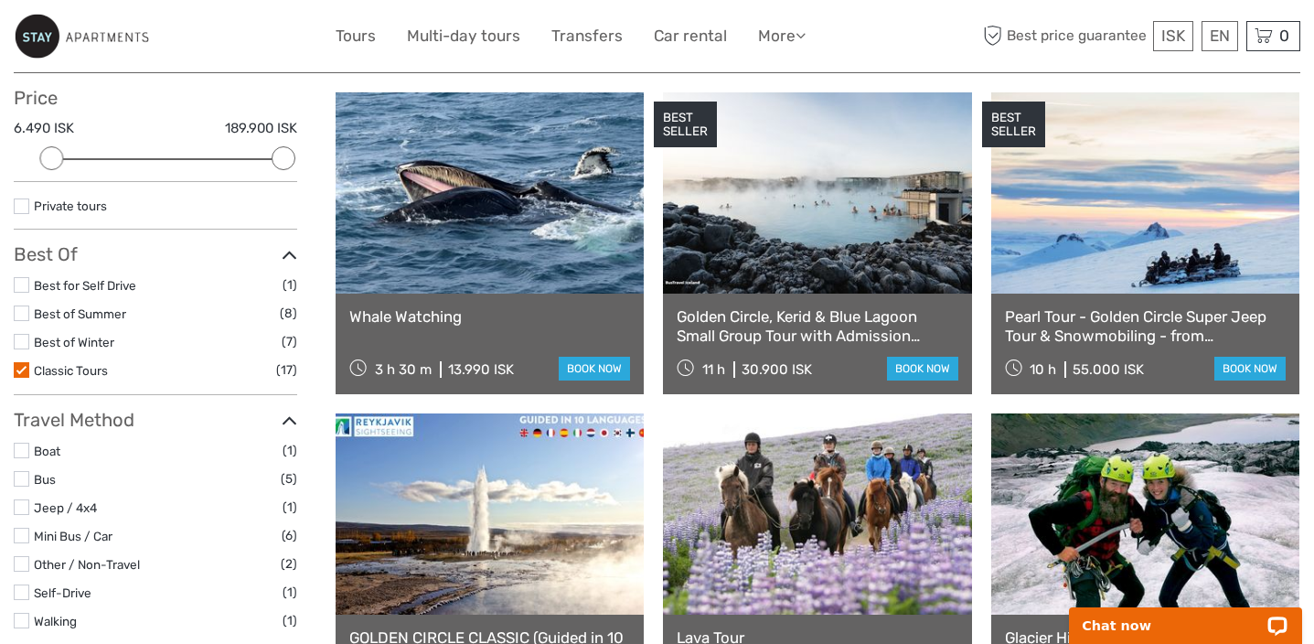
scroll to position [204, 0]
click at [917, 376] on link "book now" at bounding box center [922, 368] width 71 height 24
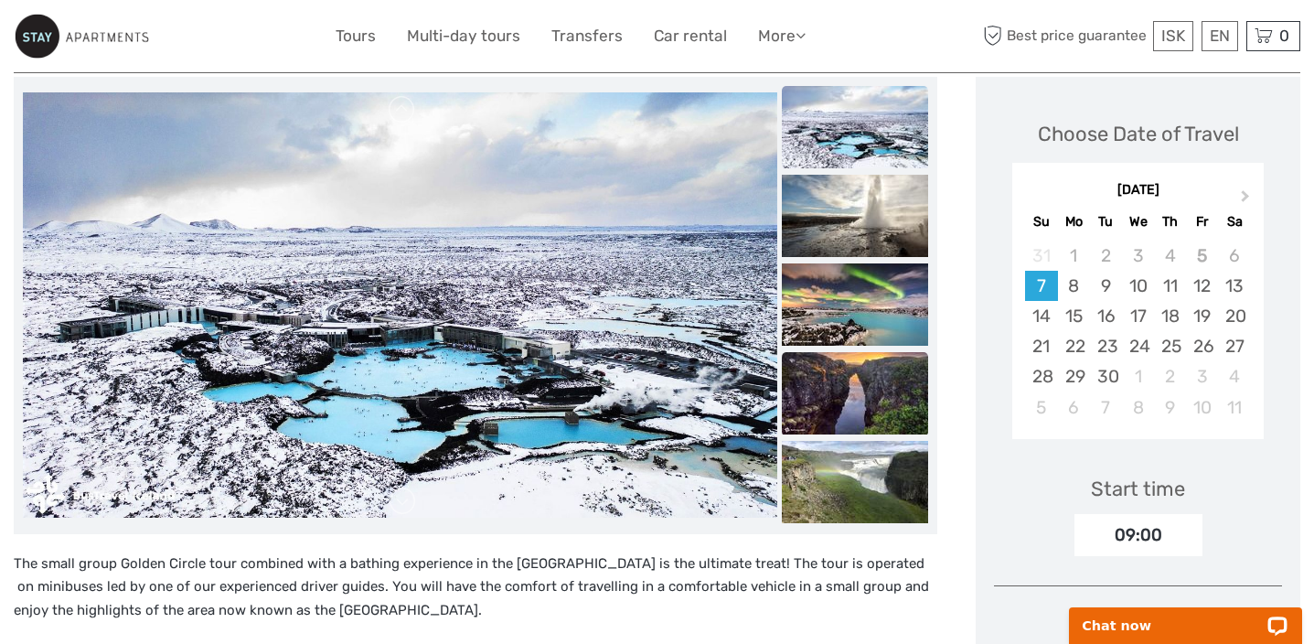
scroll to position [224, 0]
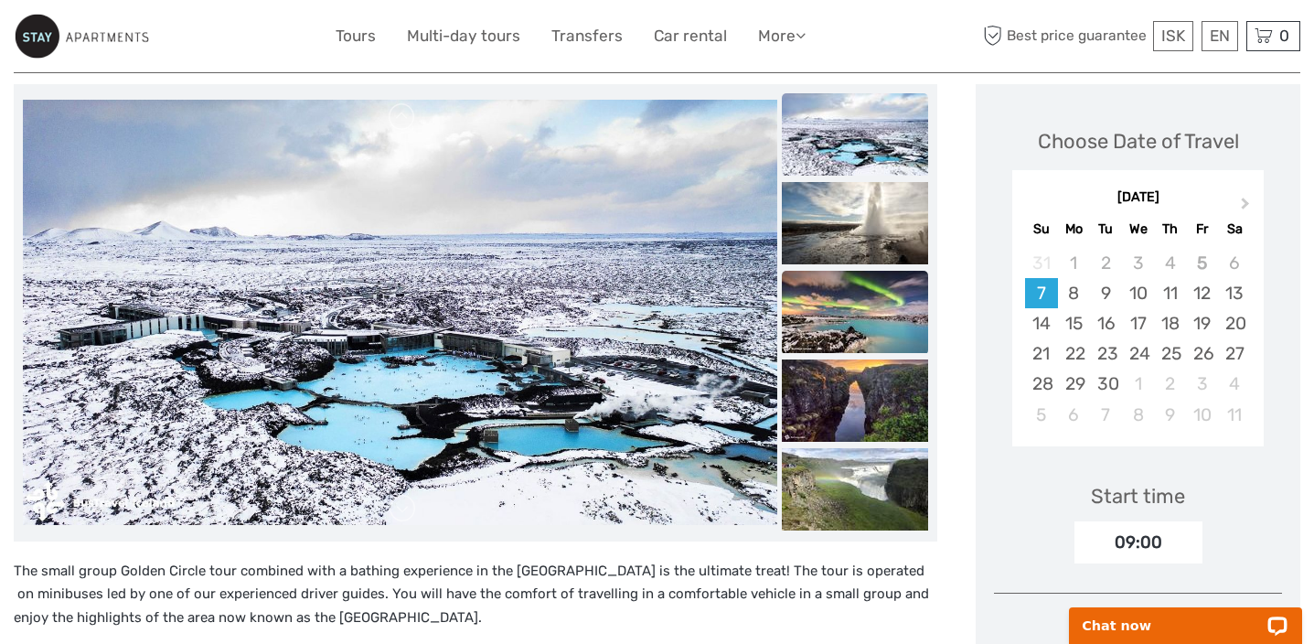
click at [861, 310] on img at bounding box center [855, 312] width 146 height 82
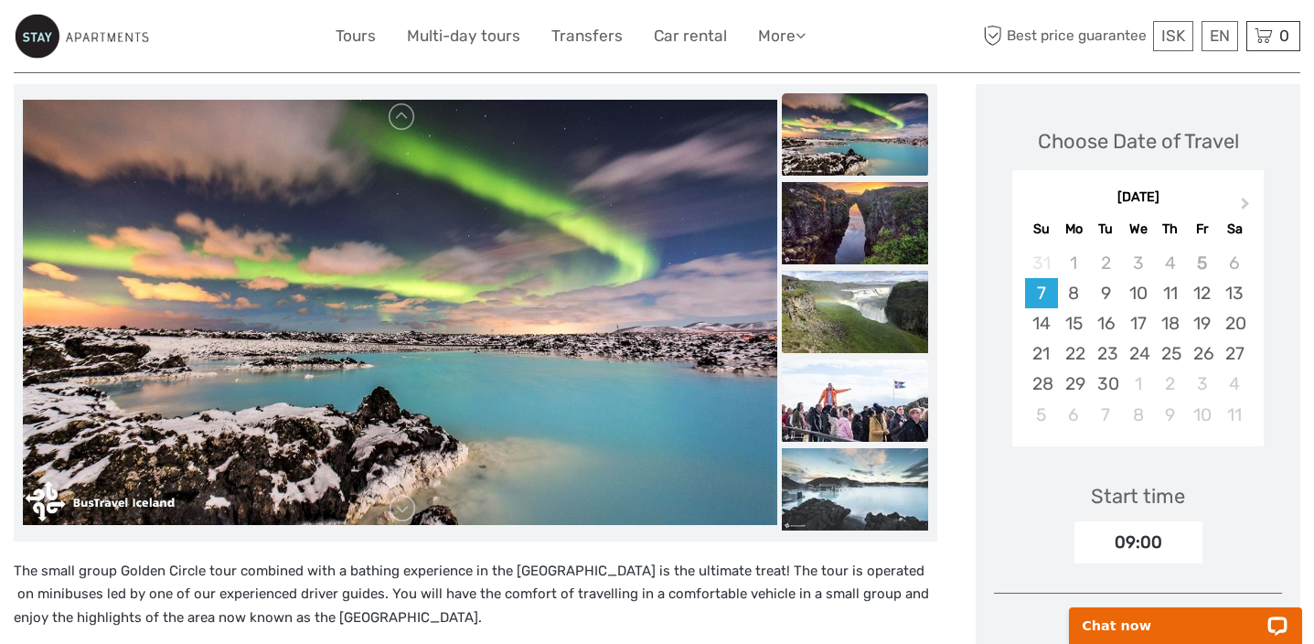
click at [869, 381] on img at bounding box center [855, 400] width 146 height 82
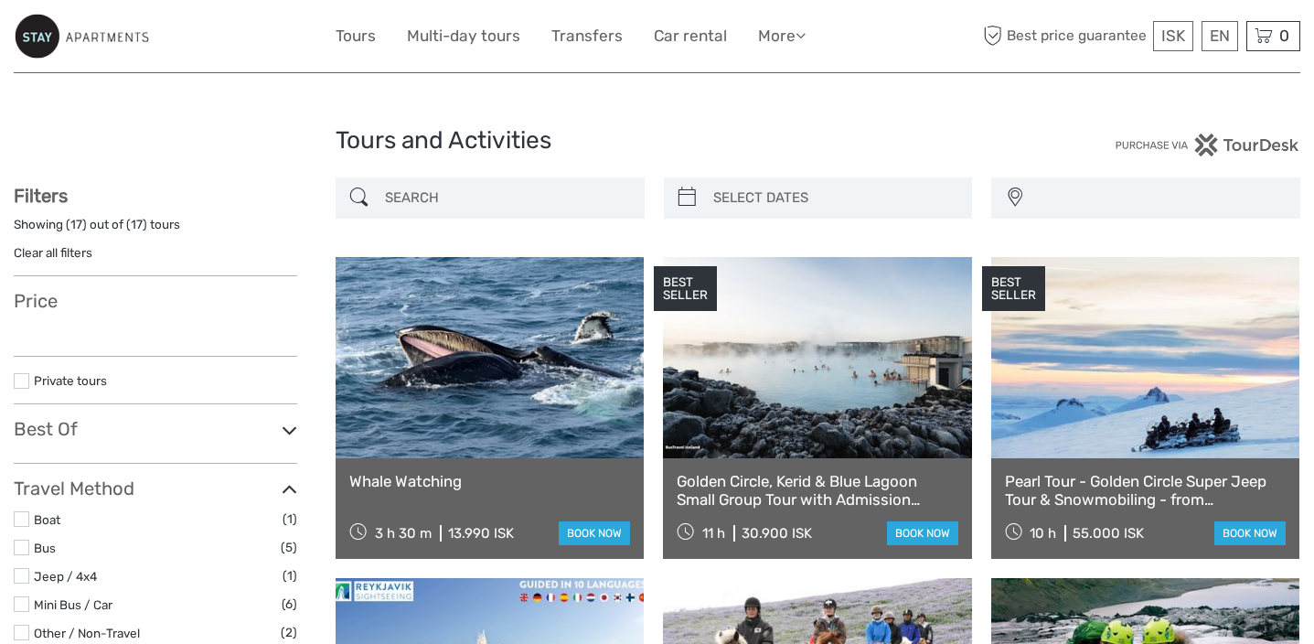
select select
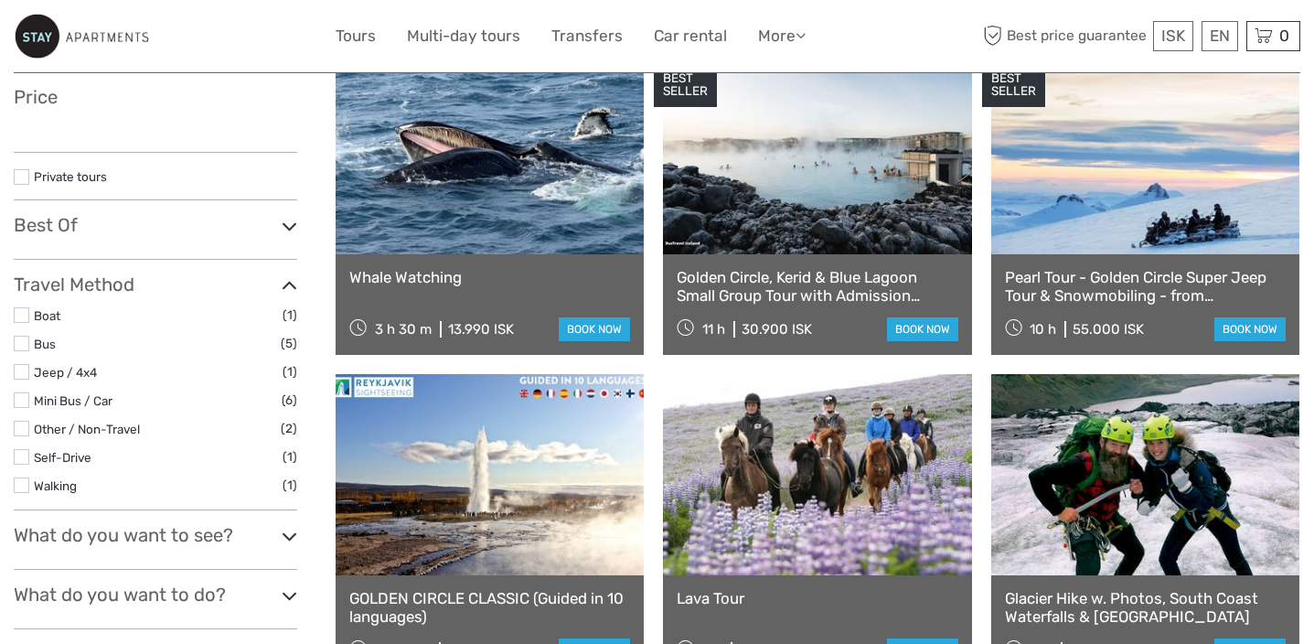
select select
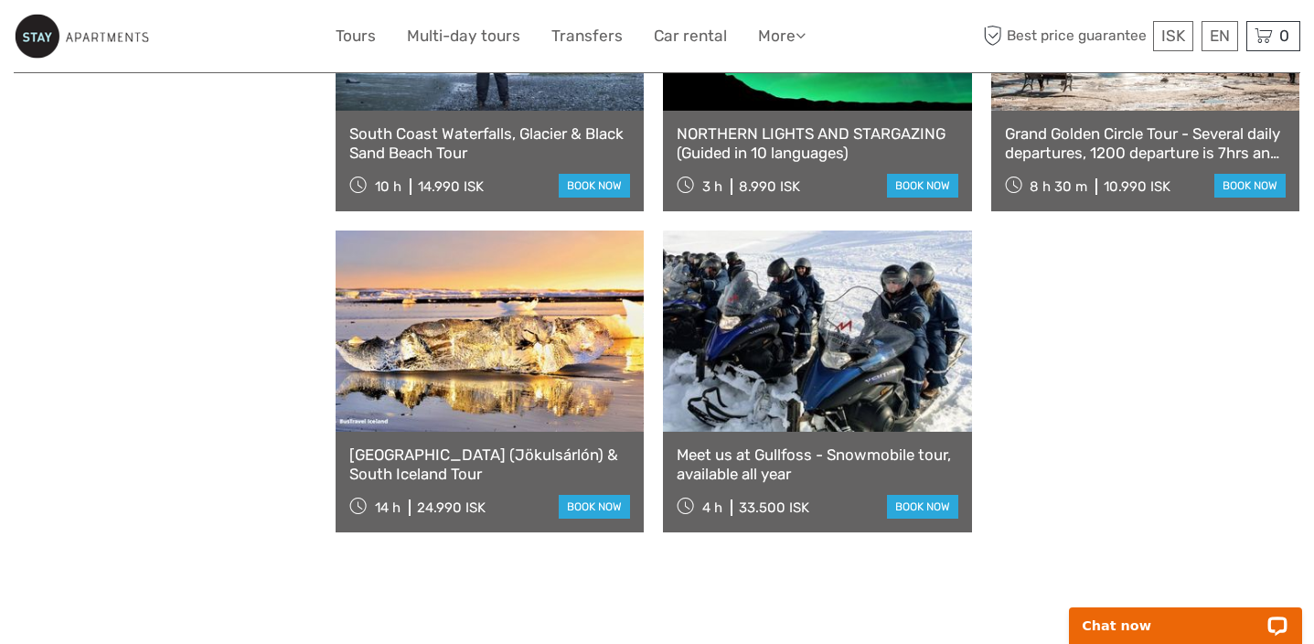
scroll to position [1688, 0]
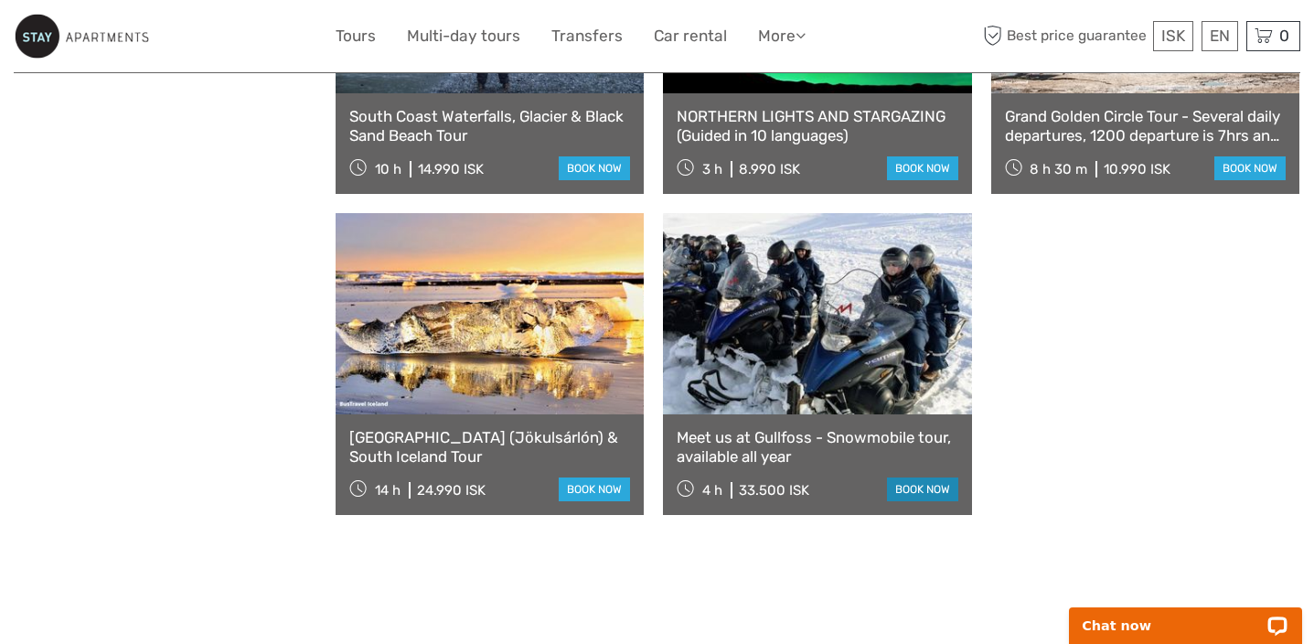
click at [923, 487] on link "book now" at bounding box center [922, 489] width 71 height 24
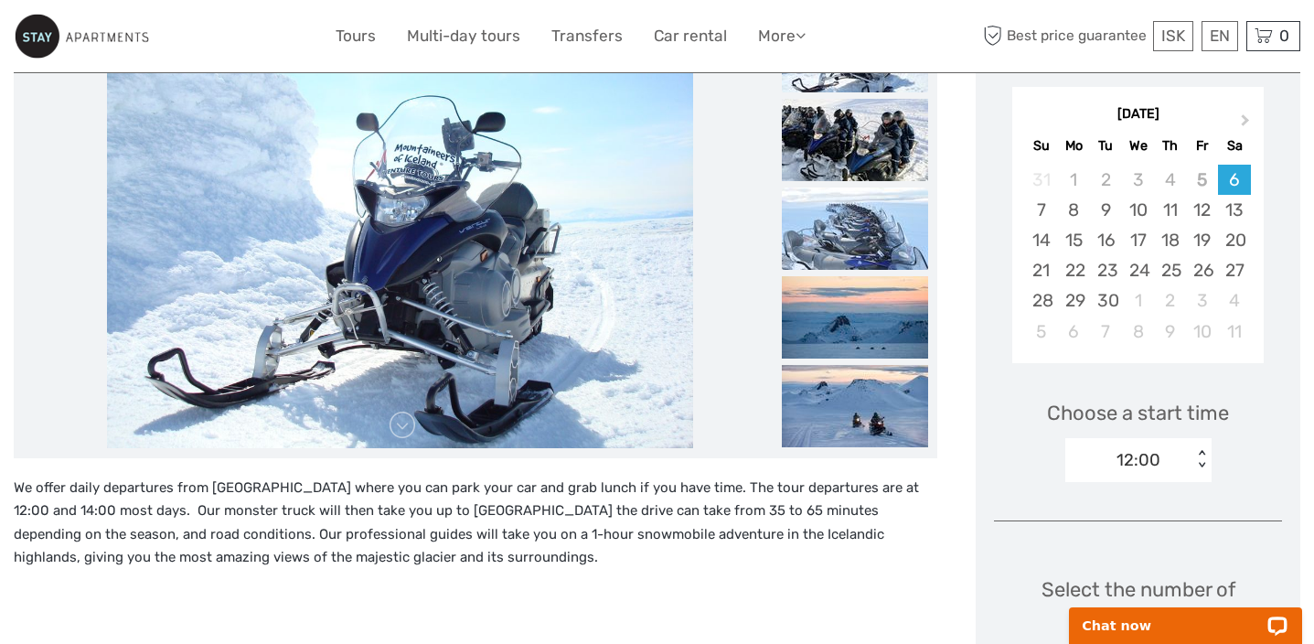
scroll to position [309, 0]
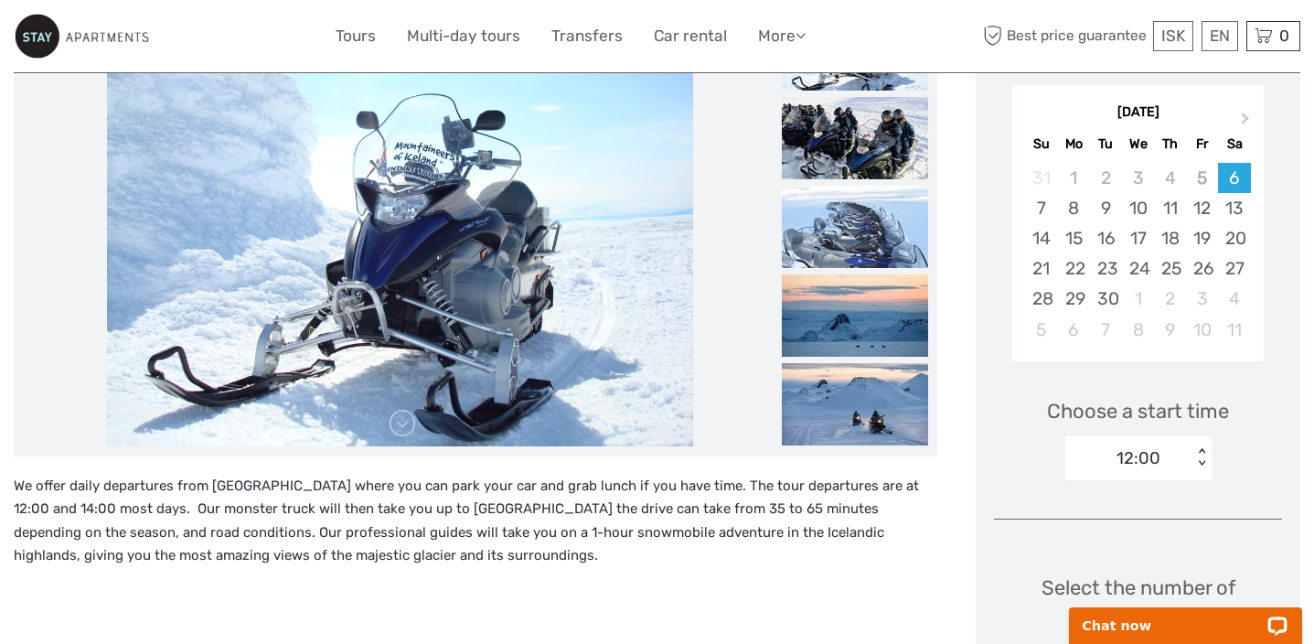
click at [810, 257] on img at bounding box center [855, 227] width 146 height 82
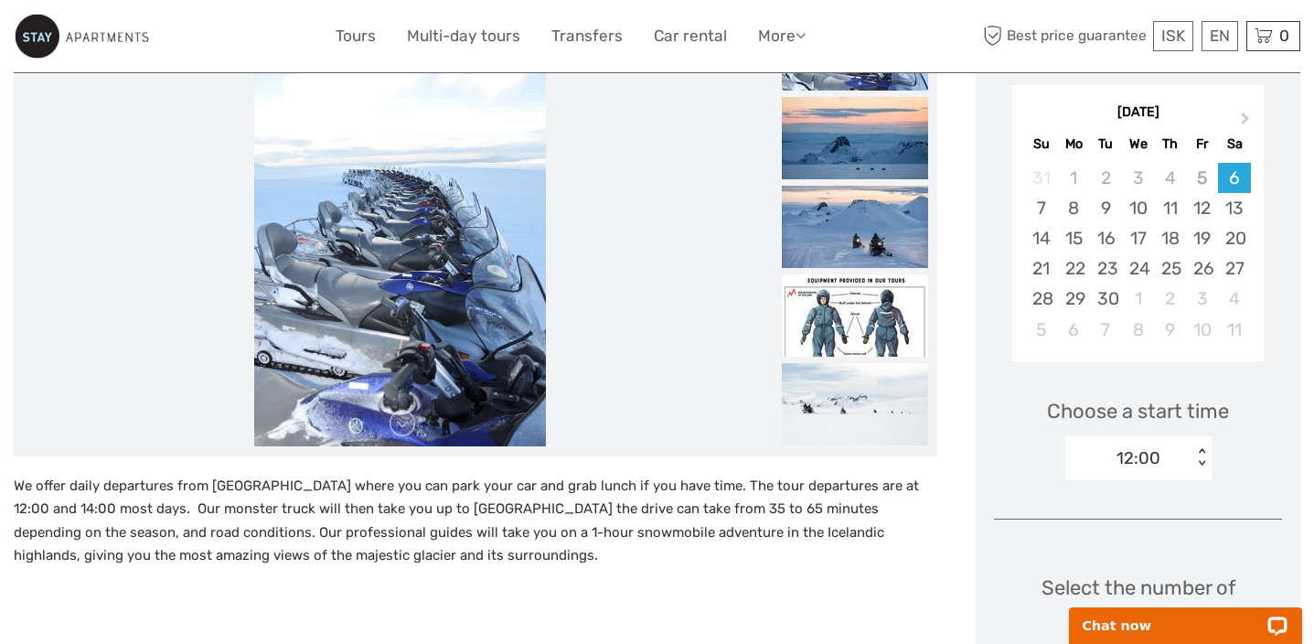
click at [832, 291] on img at bounding box center [855, 315] width 146 height 82
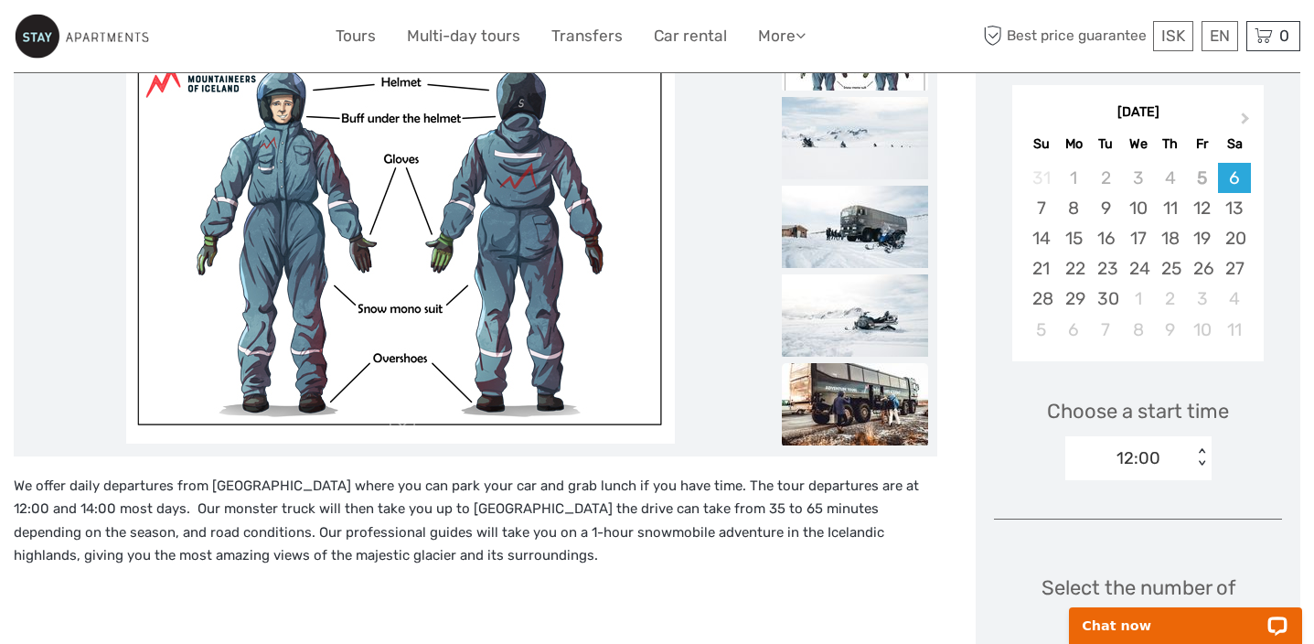
click at [834, 405] on img at bounding box center [855, 404] width 146 height 82
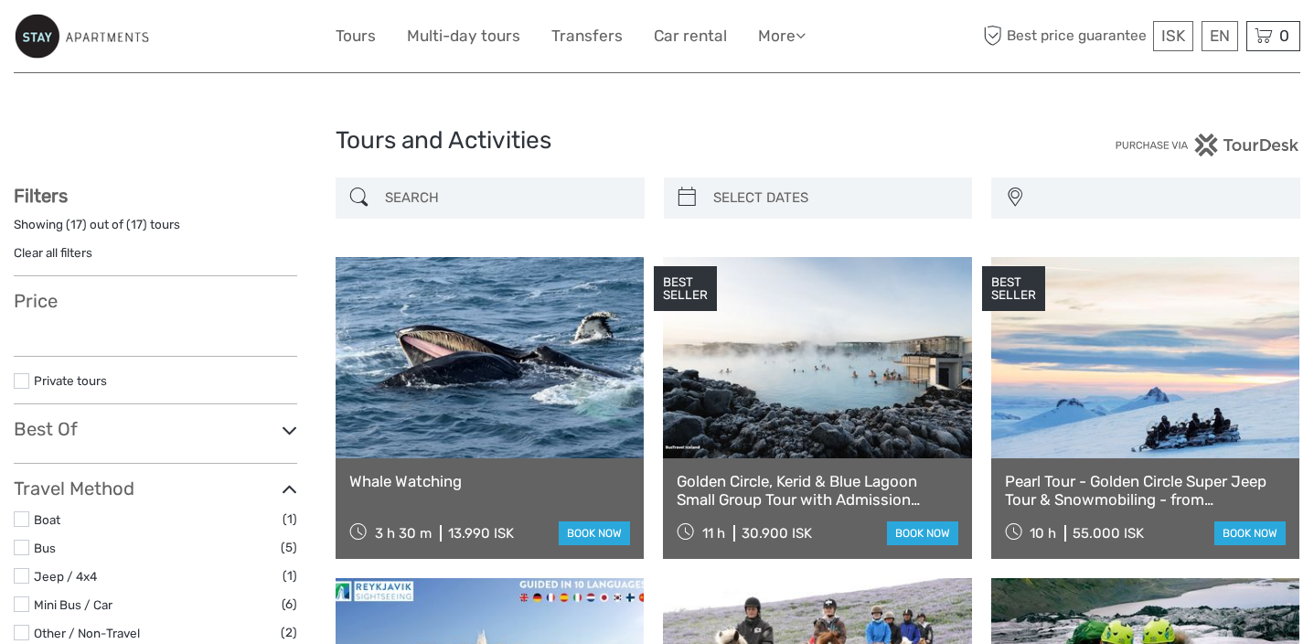
select select
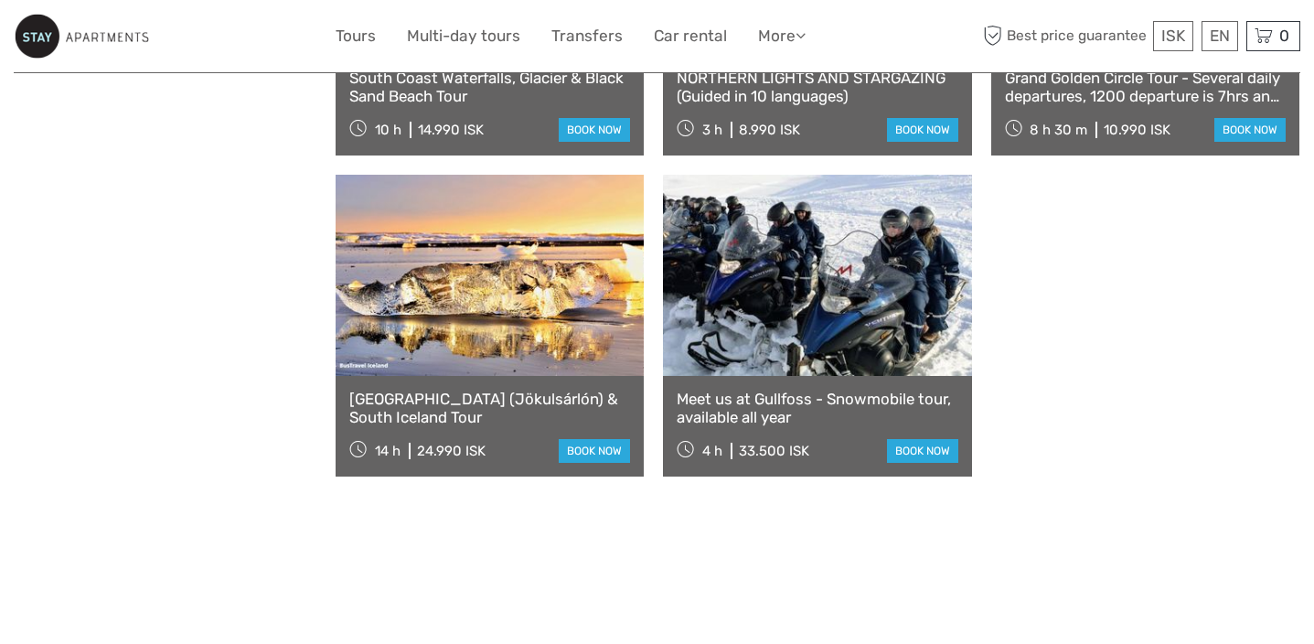
select select
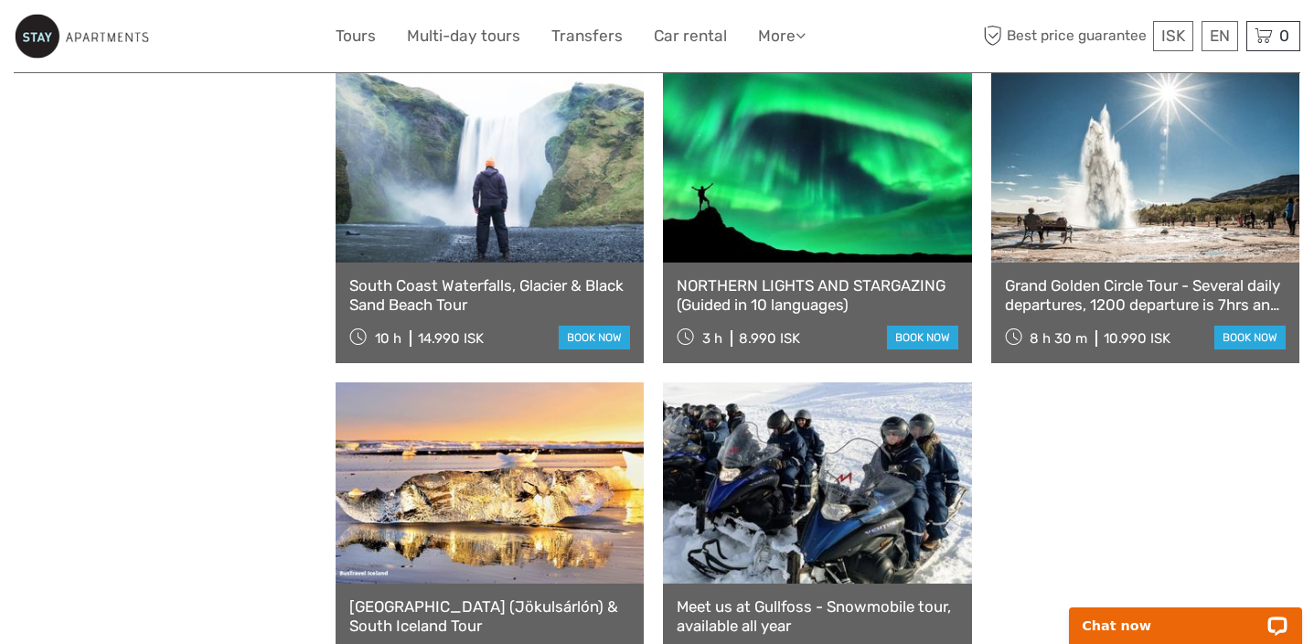
scroll to position [1316, 0]
